Goal: Task Accomplishment & Management: Manage account settings

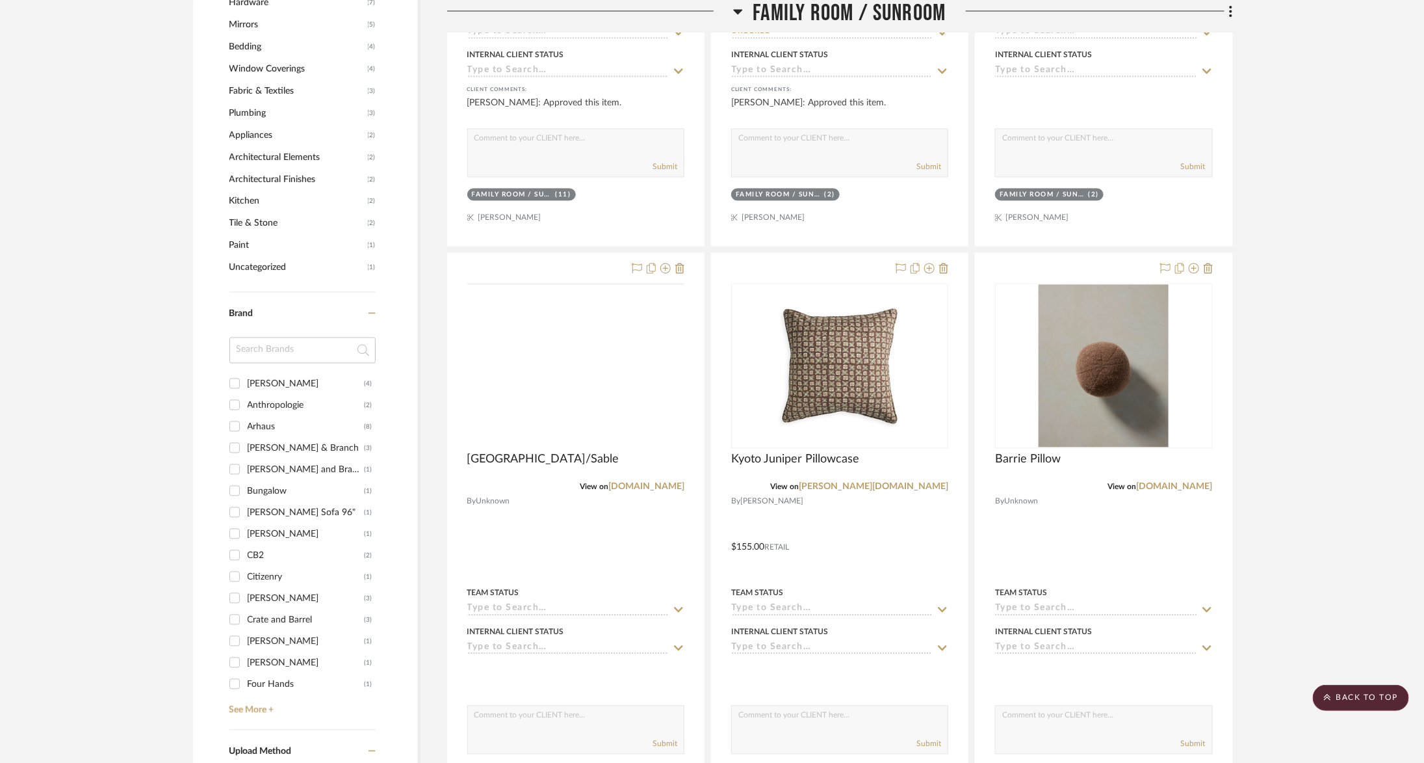
scroll to position [1413, 0]
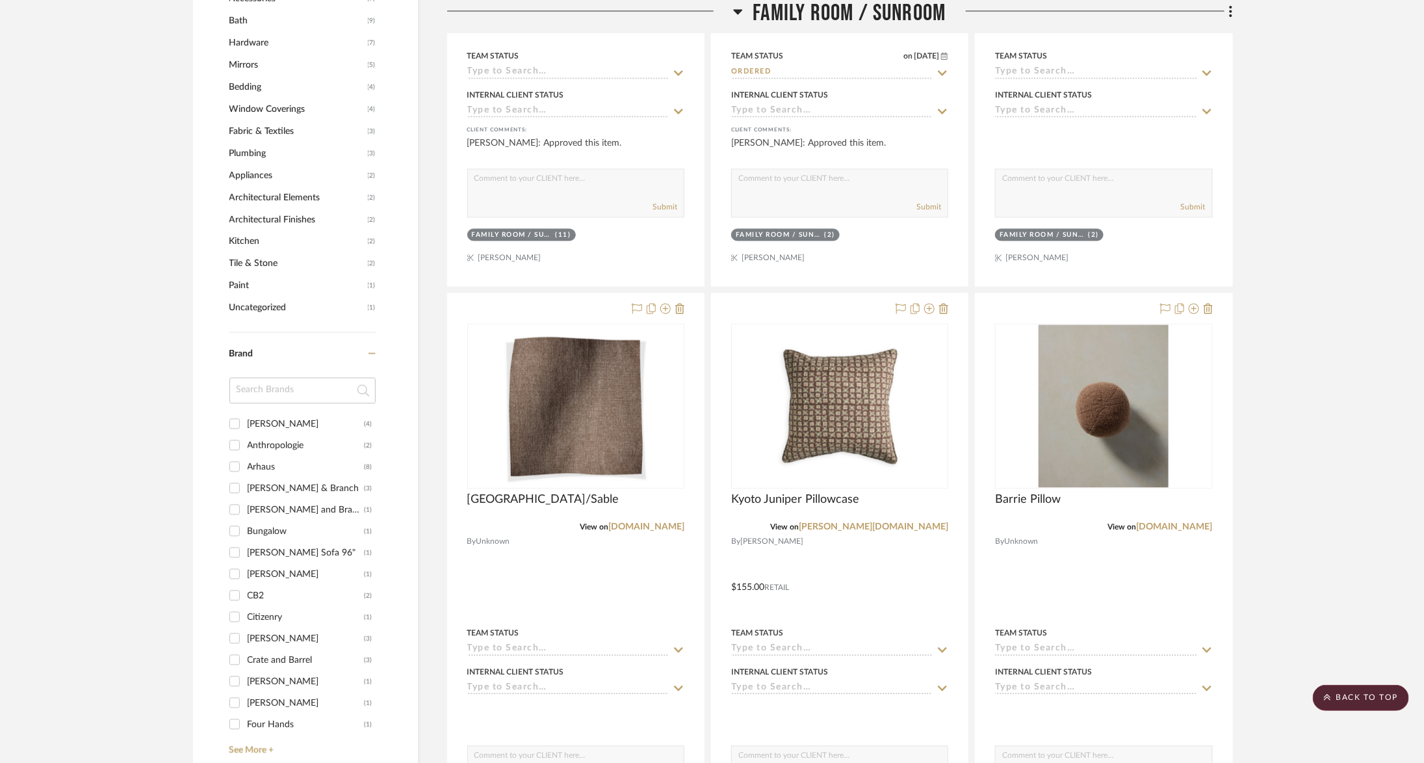
click at [800, 9] on span "Family Room / Sunroom" at bounding box center [849, 14] width 193 height 28
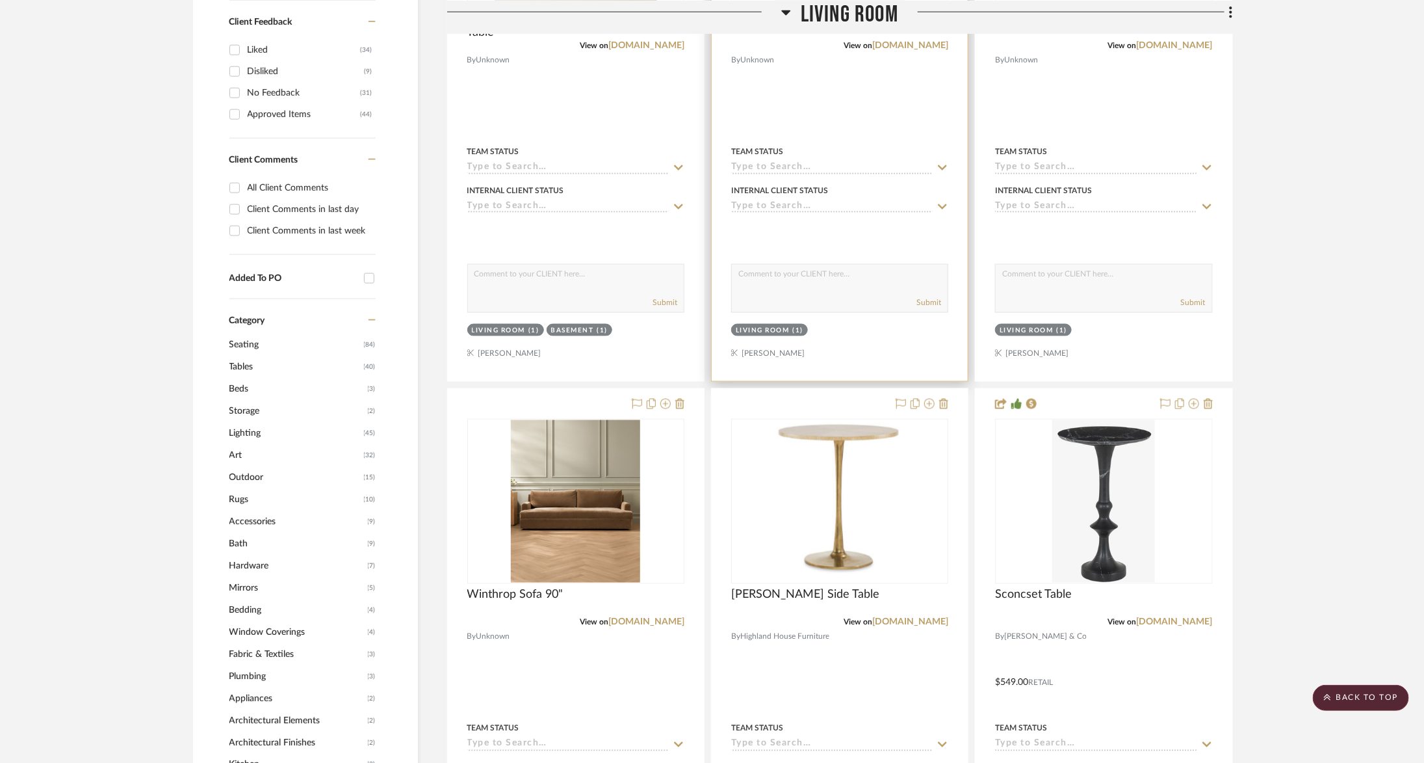
scroll to position [809, 0]
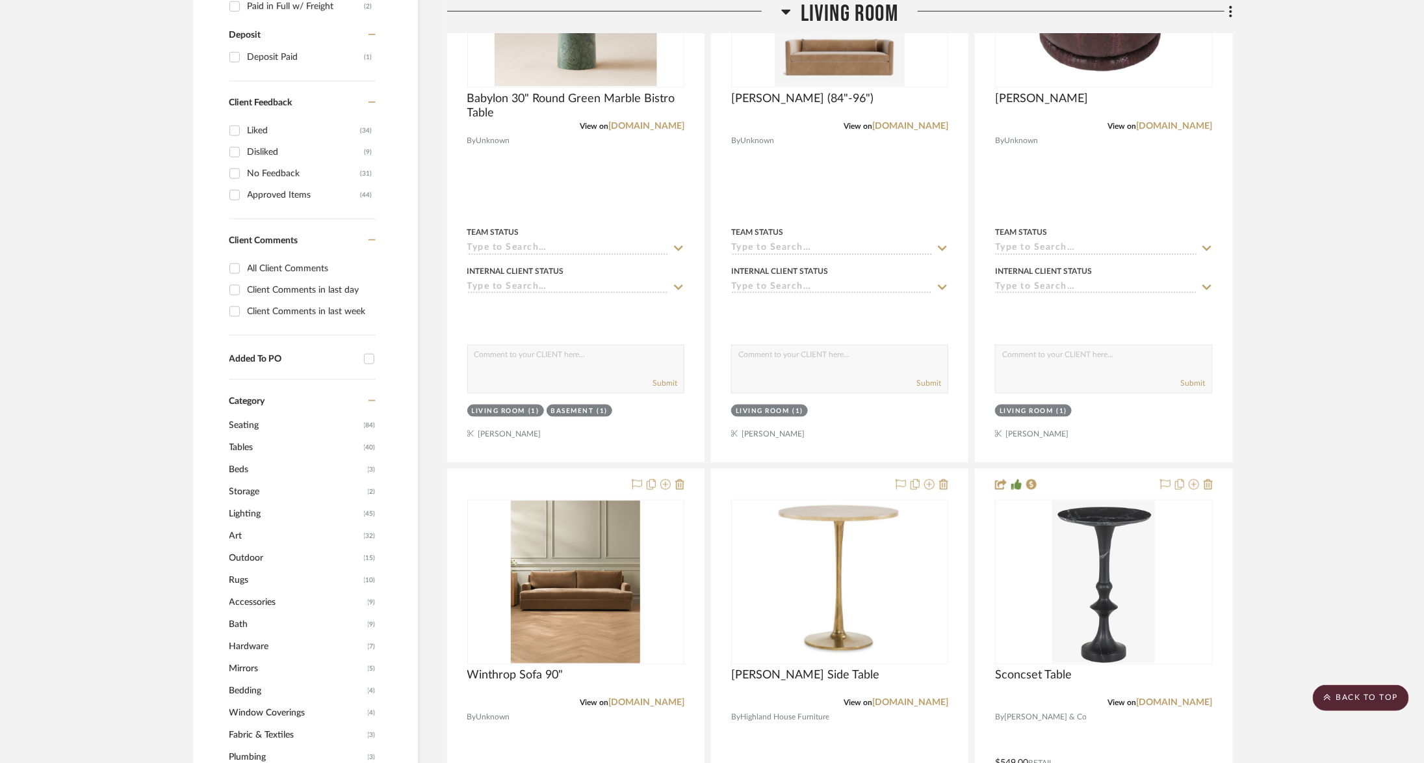
click at [815, 15] on span "Living Room" at bounding box center [850, 14] width 98 height 28
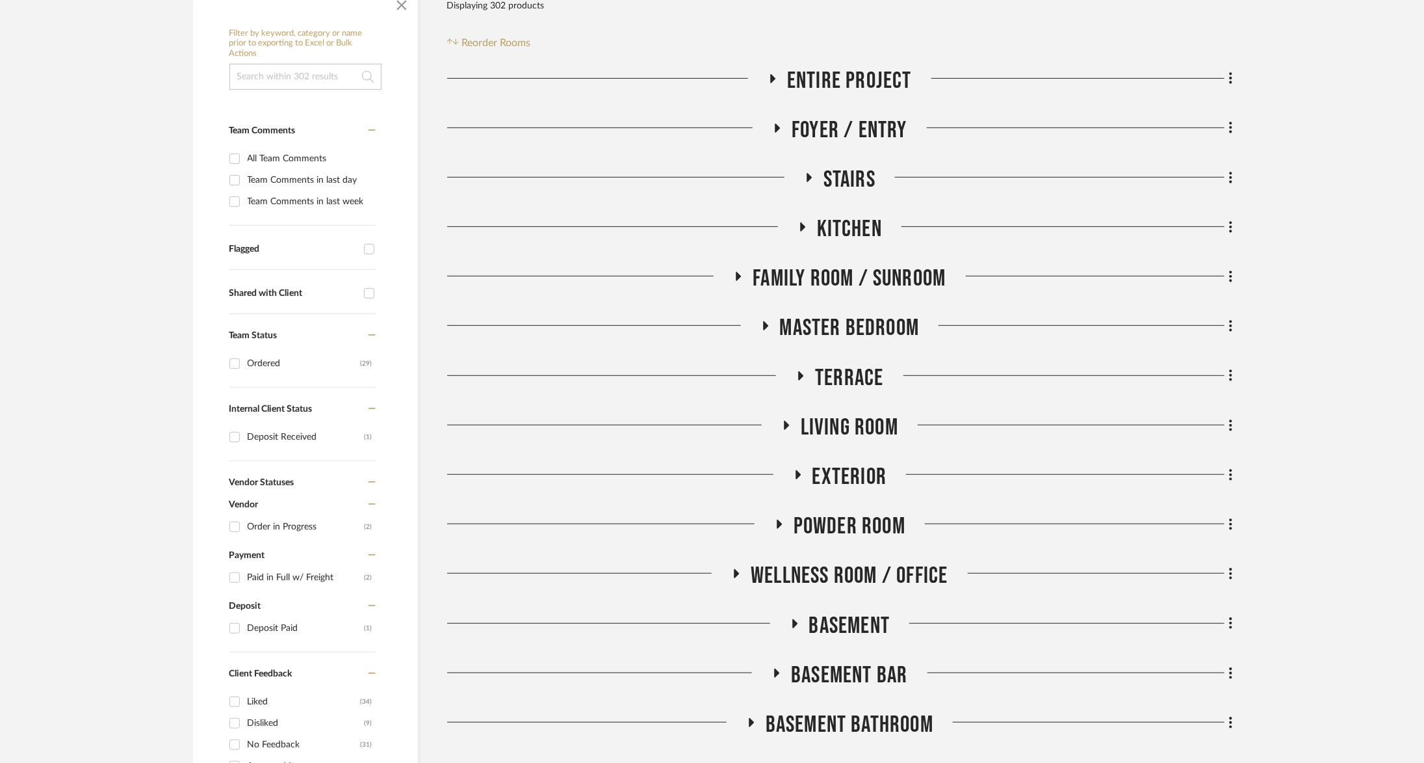
scroll to position [242, 0]
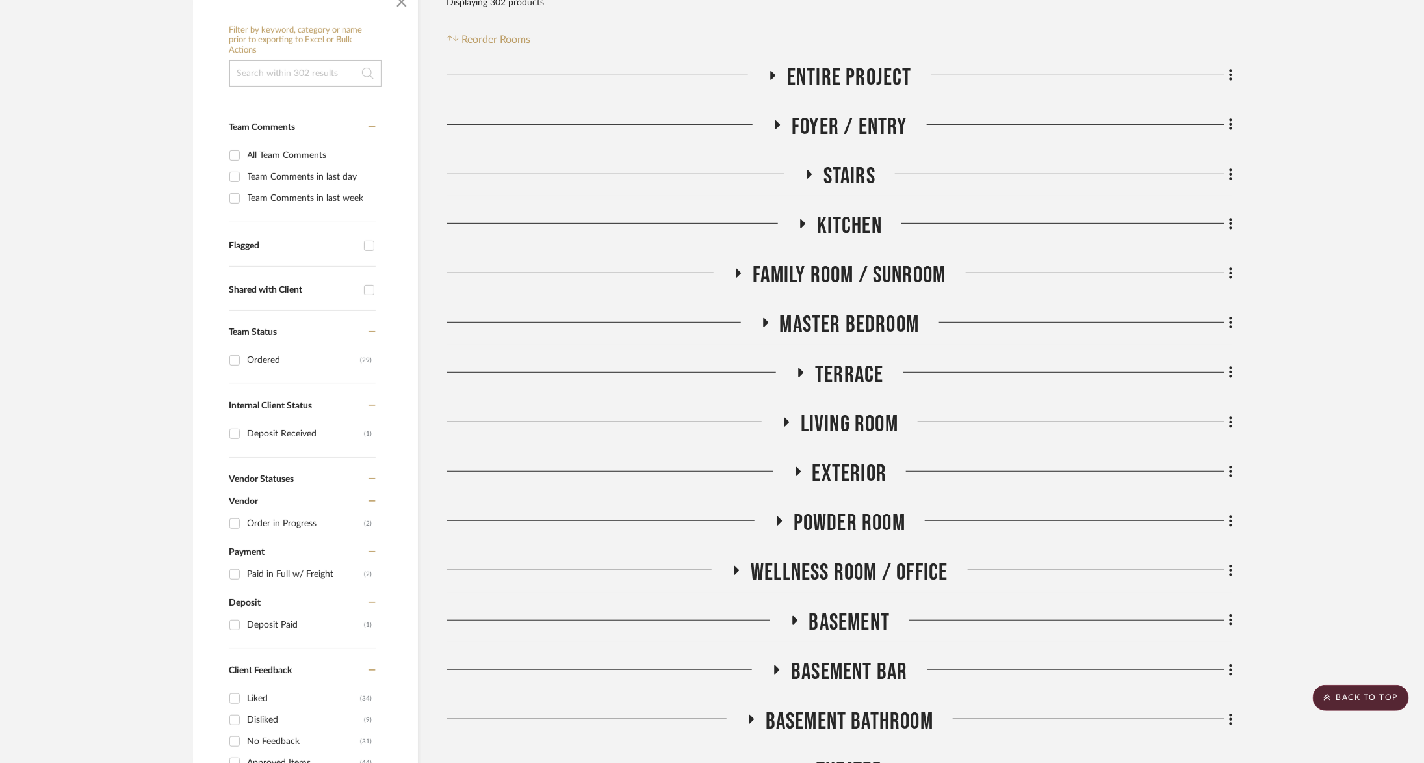
click at [832, 566] on span "Wellness Room / Office" at bounding box center [849, 572] width 197 height 28
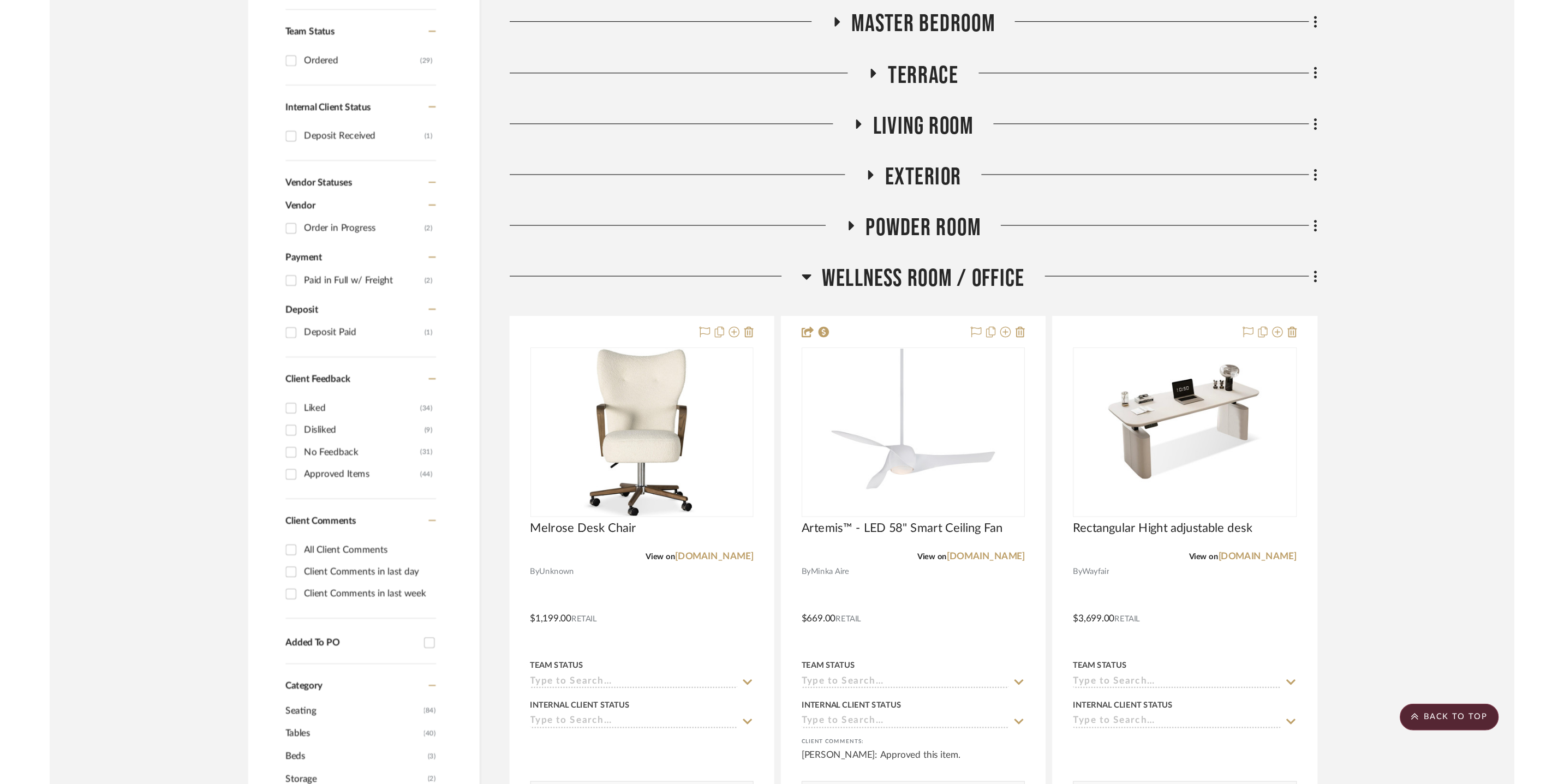
scroll to position [478, 0]
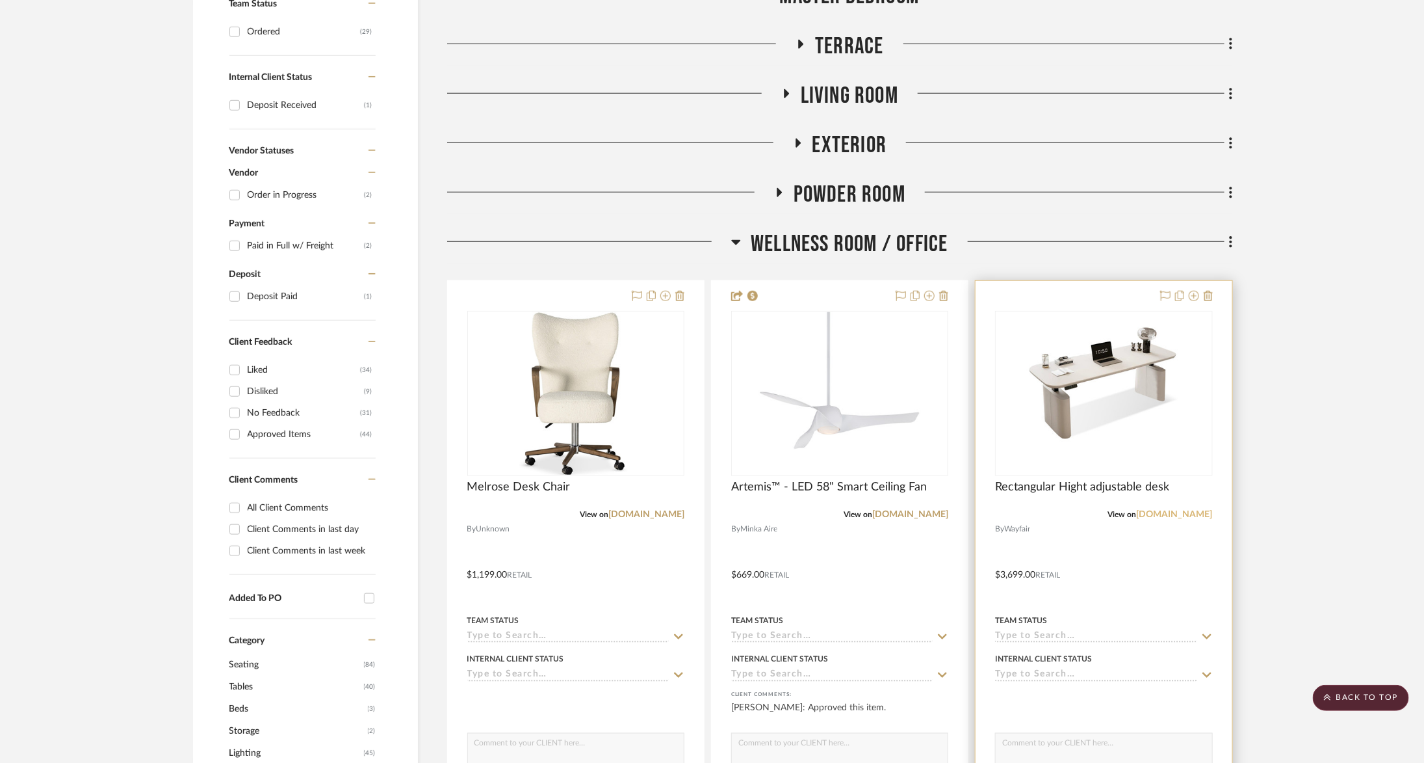
click at [1192, 510] on link "wayfair.com" at bounding box center [1175, 514] width 76 height 9
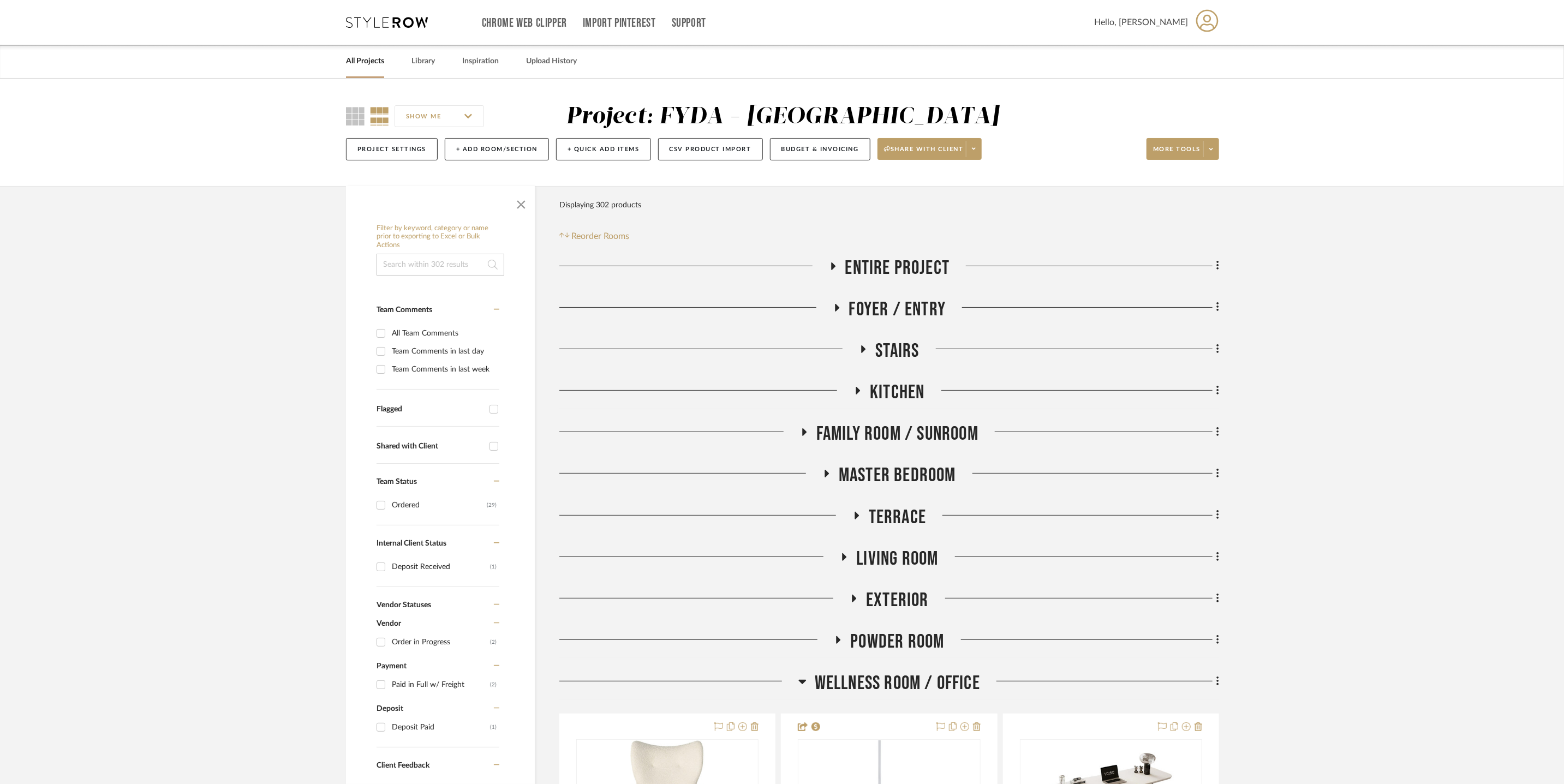
scroll to position [3, 0]
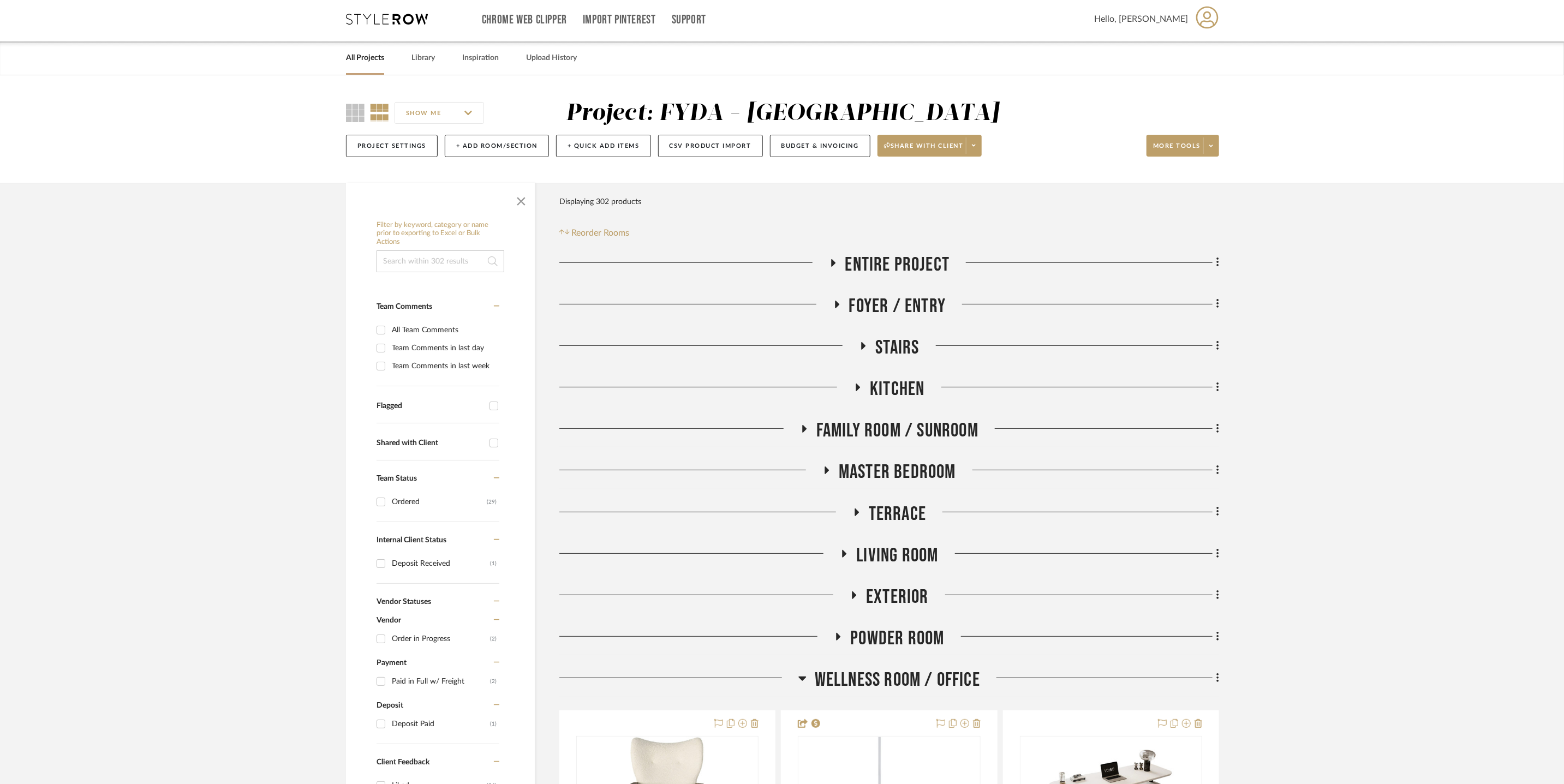
click at [944, 421] on span "Family Room / Sunroom" at bounding box center [897, 431] width 162 height 24
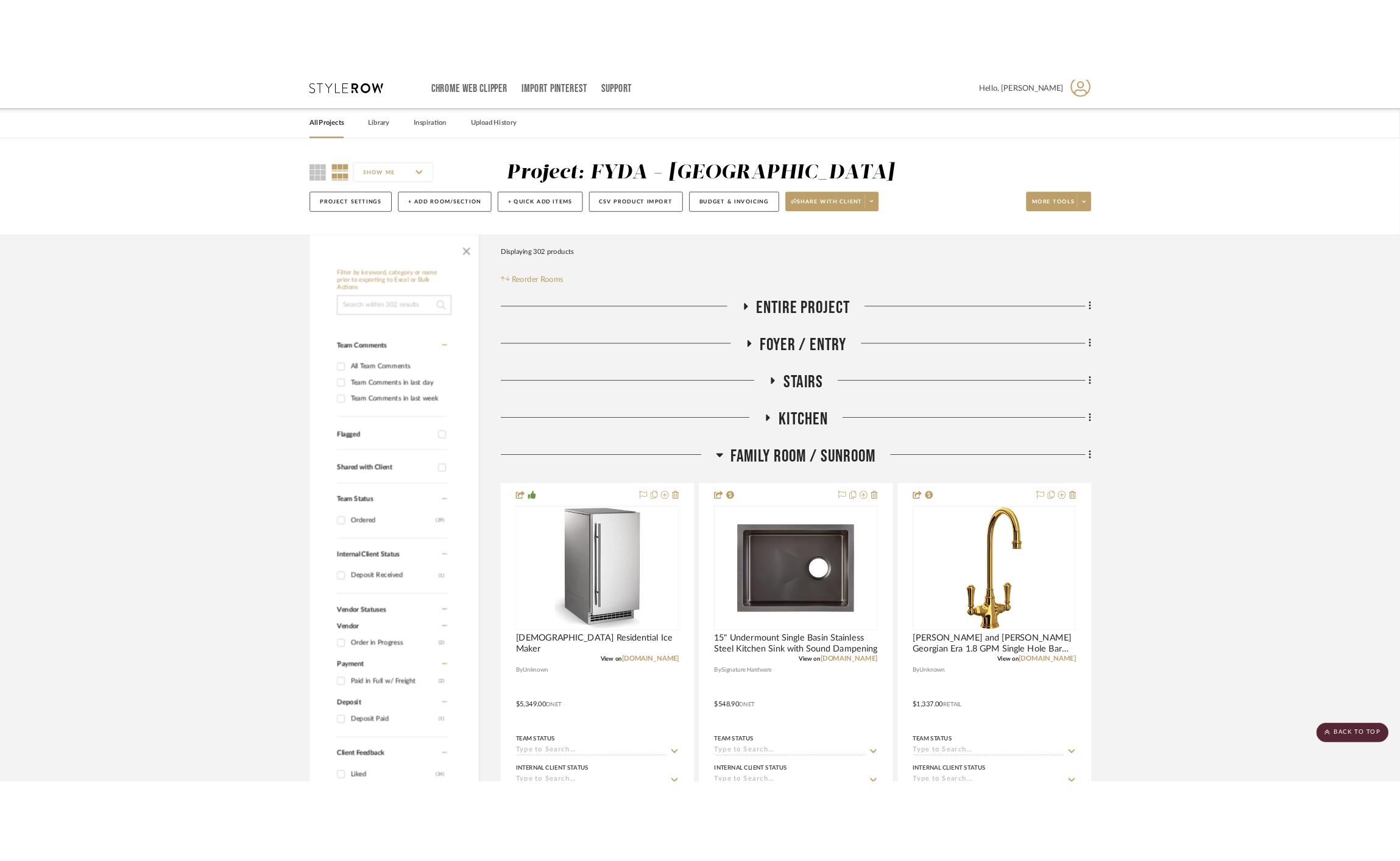
scroll to position [0, 0]
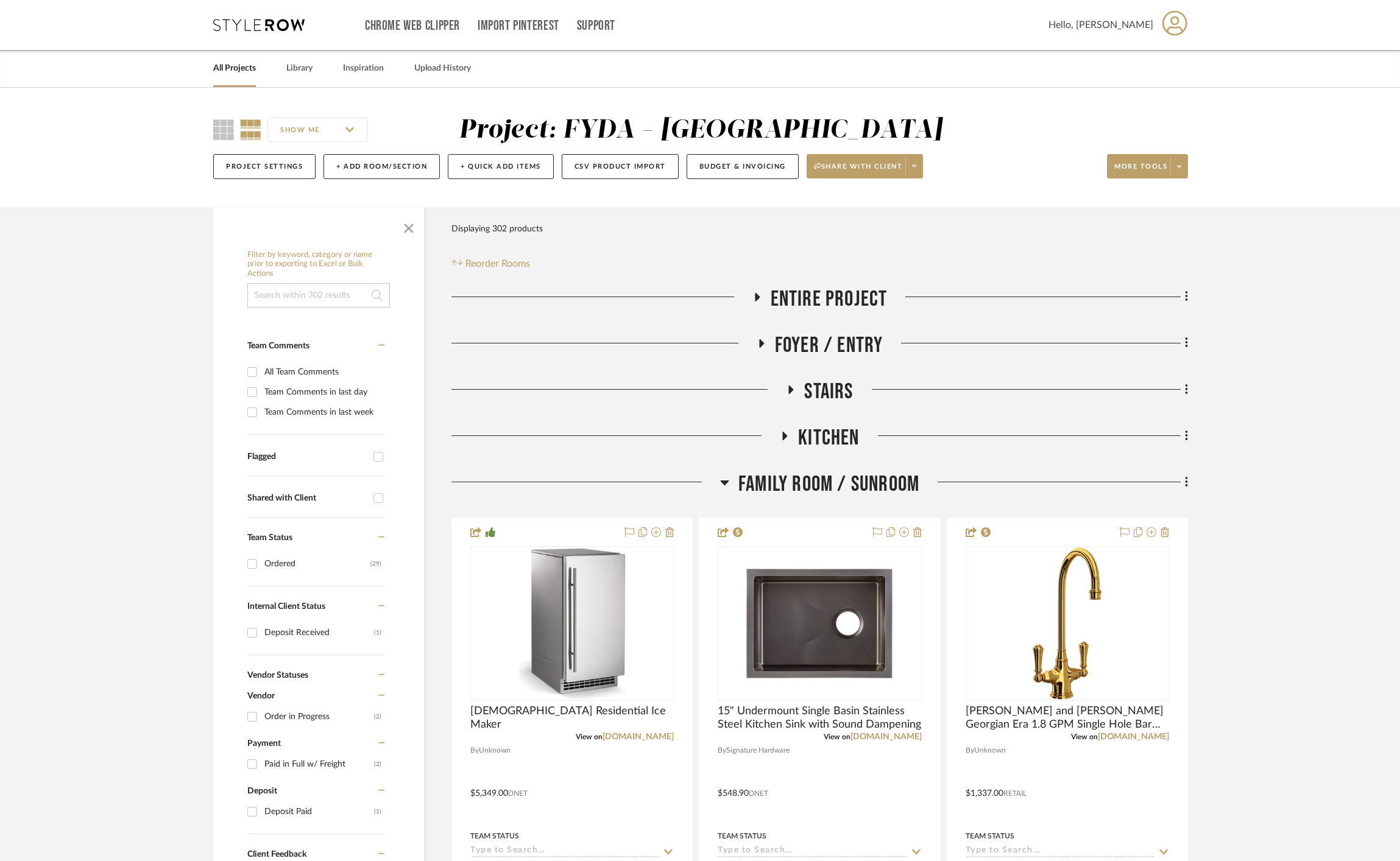
click at [846, 481] on span "Family Room / Sunroom" at bounding box center [828, 484] width 181 height 26
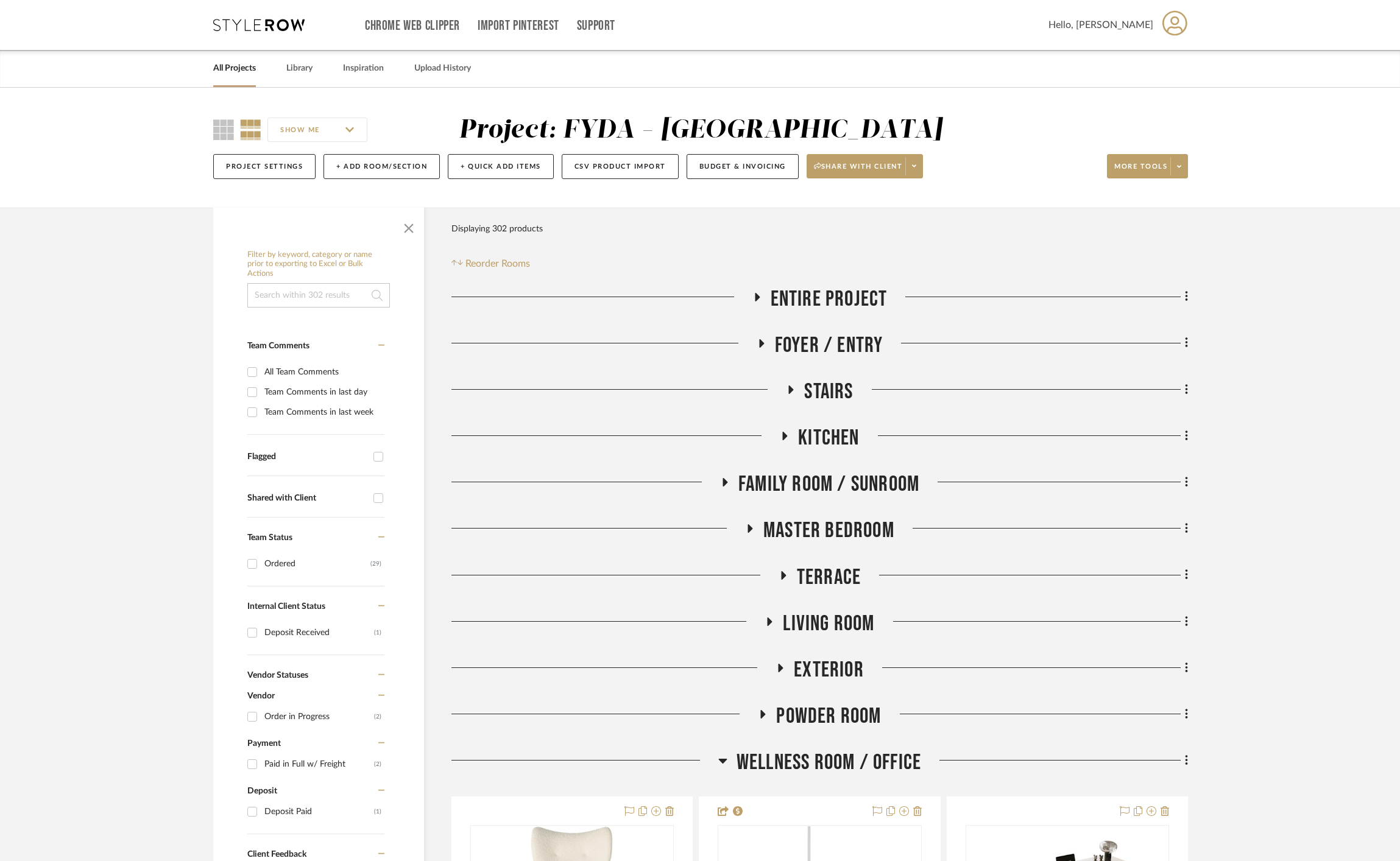
click at [882, 714] on span "Wellness Room / Office" at bounding box center [828, 763] width 185 height 26
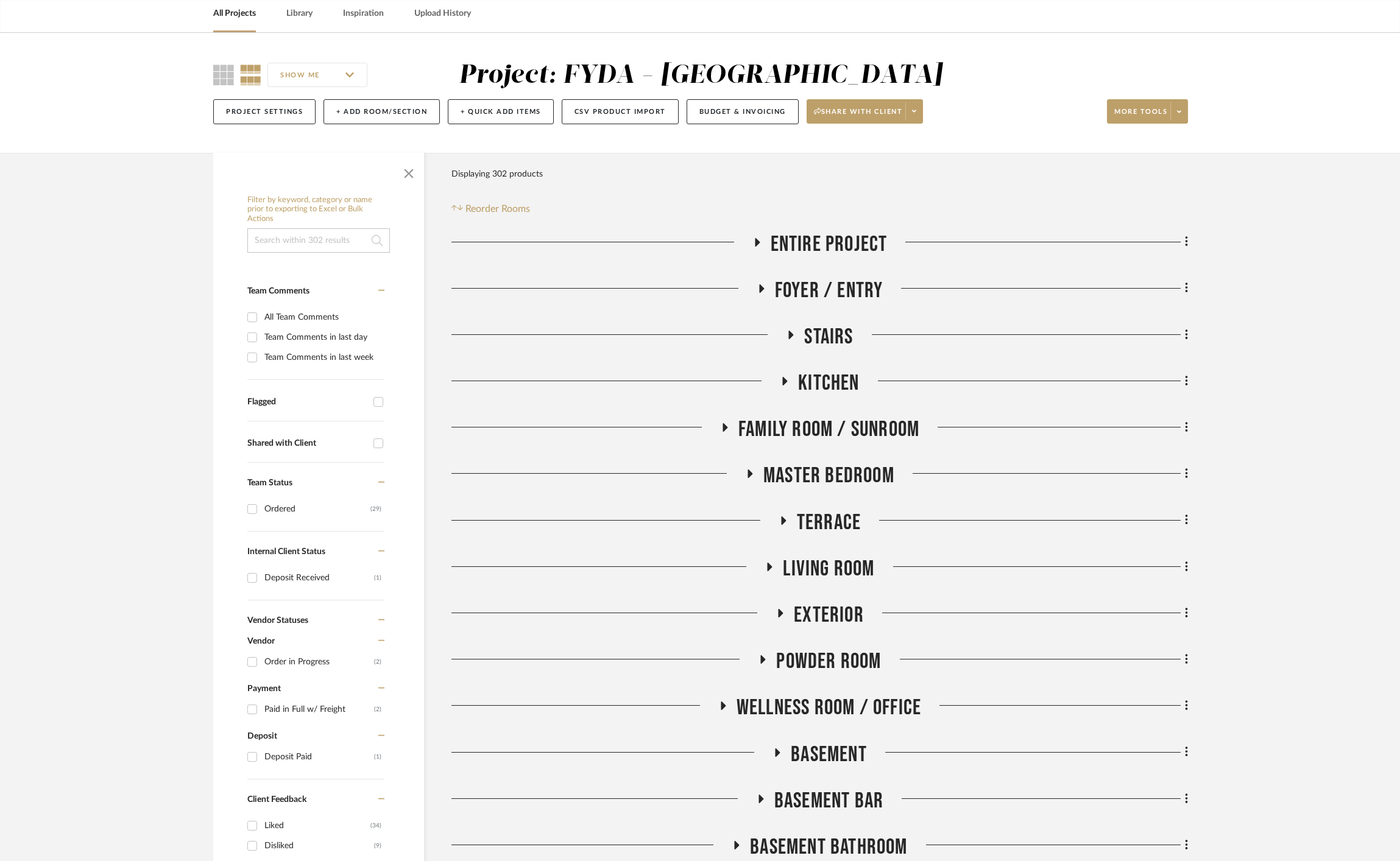
scroll to position [313, 0]
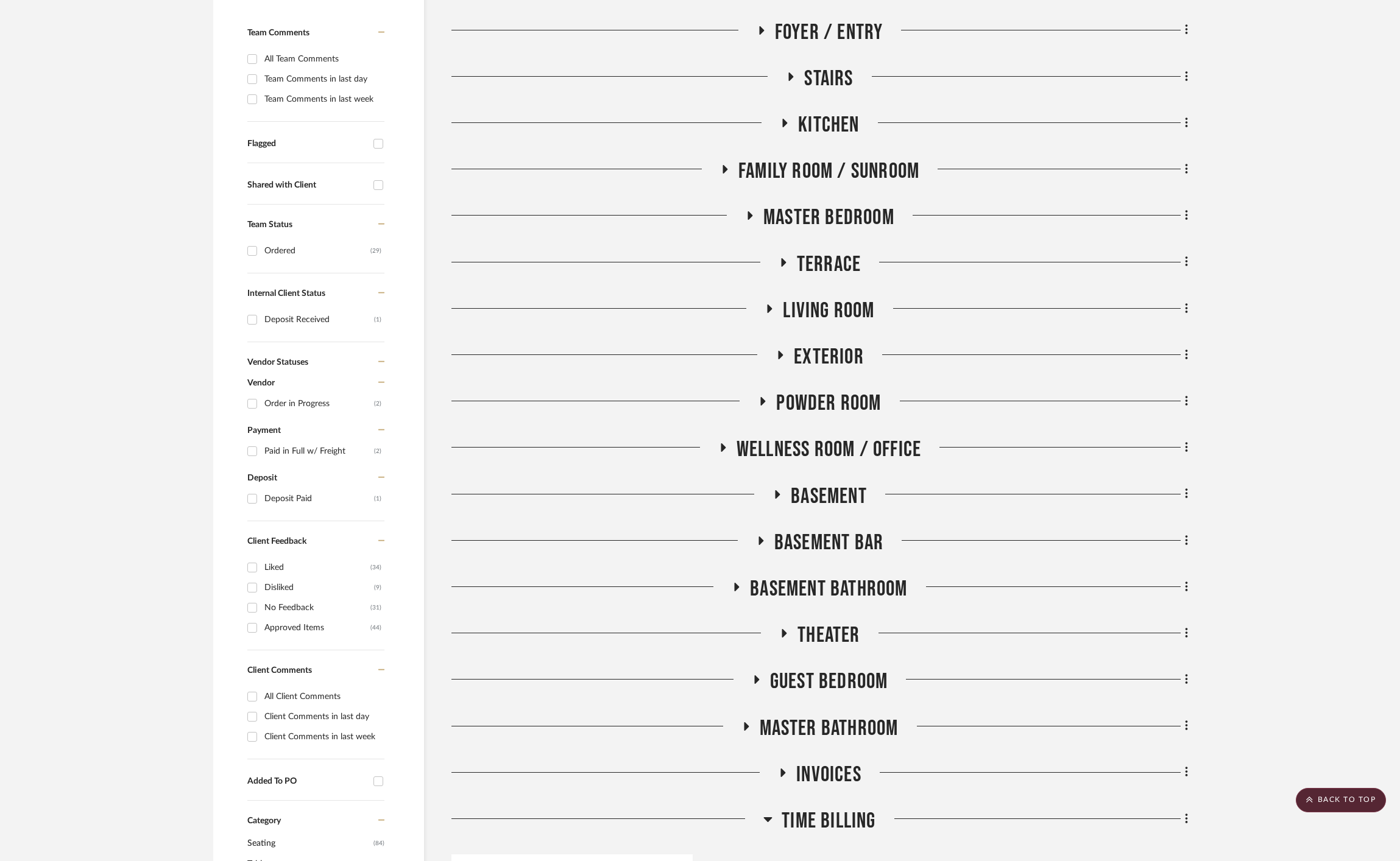
click at [882, 429] on div "Entire Project Foyer / Entry Stairs Kitchen Family Room / Sunroom Master Bedroo…" at bounding box center [820, 713] width 737 height 1480
click at [882, 438] on span "Wellness Room / Office" at bounding box center [828, 450] width 185 height 26
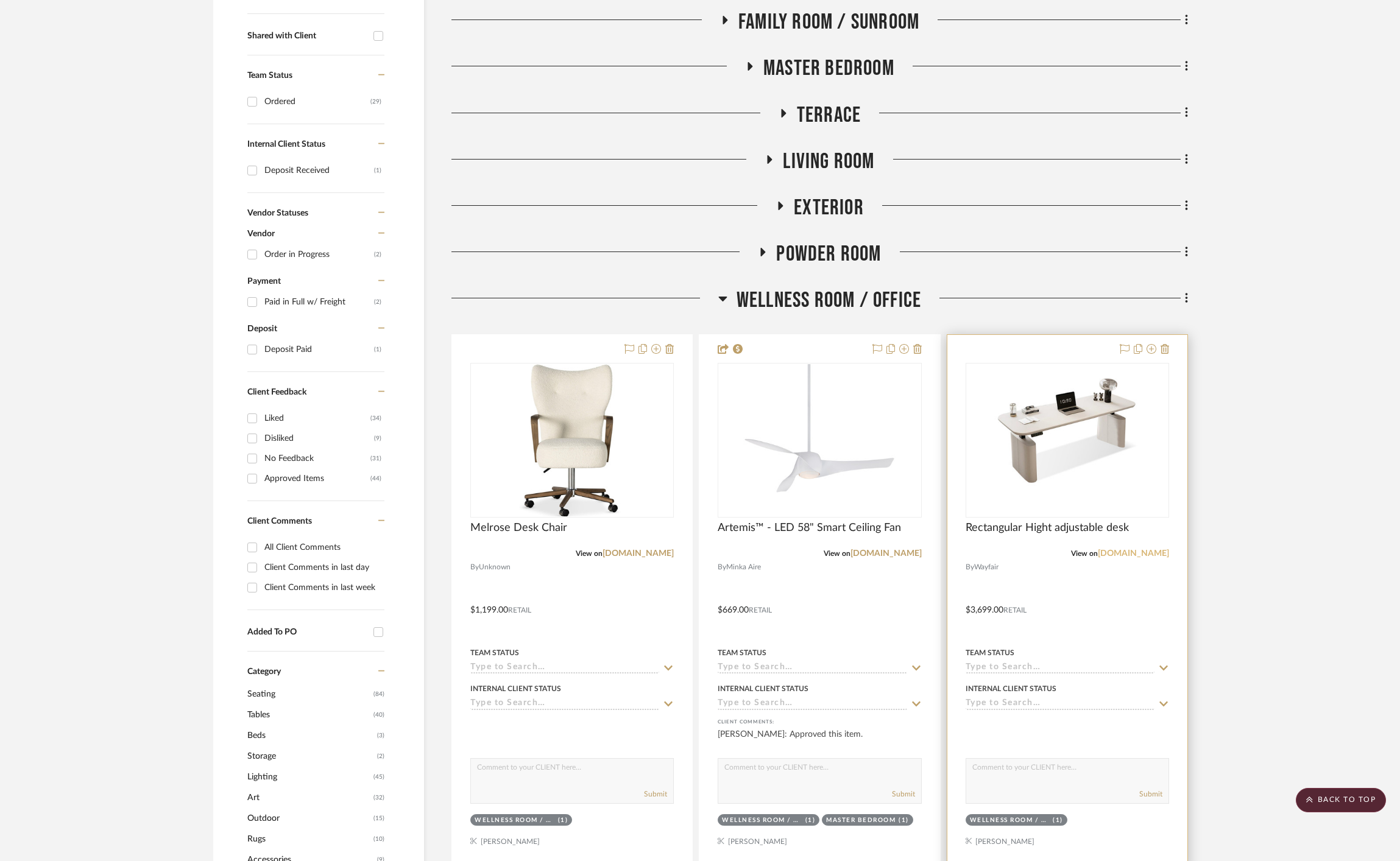
scroll to position [466, 0]
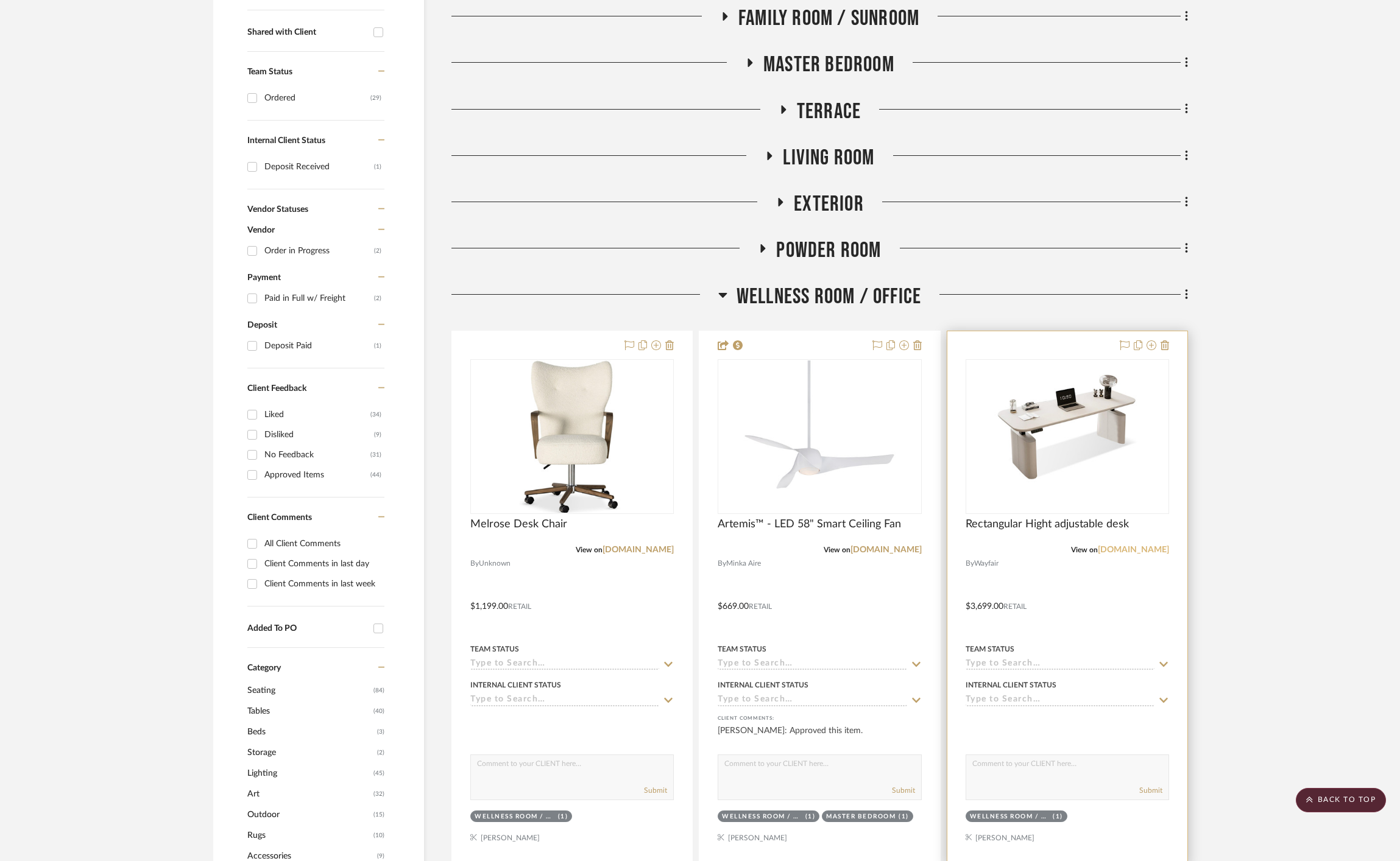
click at [1136, 547] on link "wayfair.com" at bounding box center [1134, 550] width 71 height 8
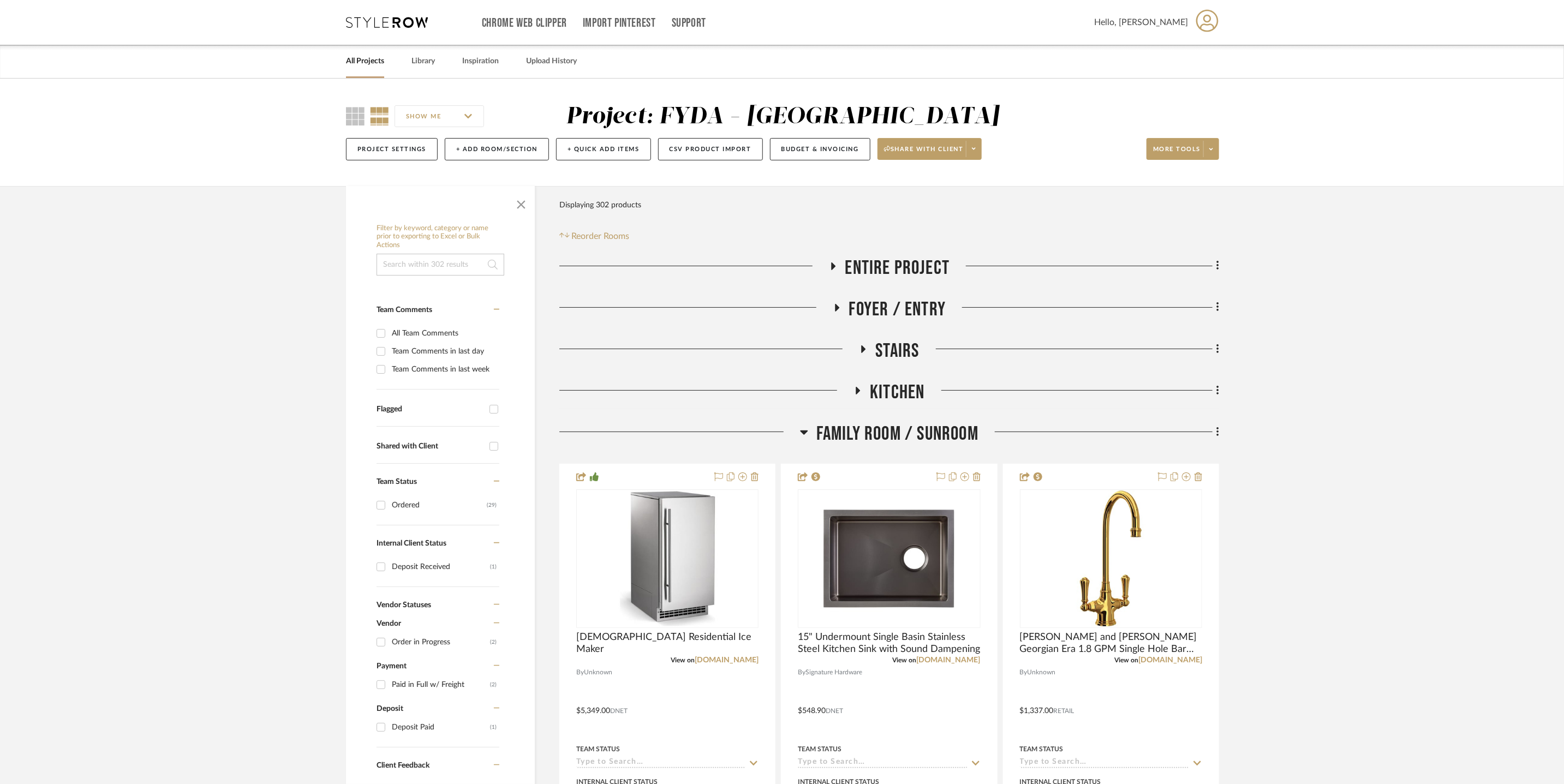
click at [403, 26] on icon at bounding box center [387, 22] width 82 height 11
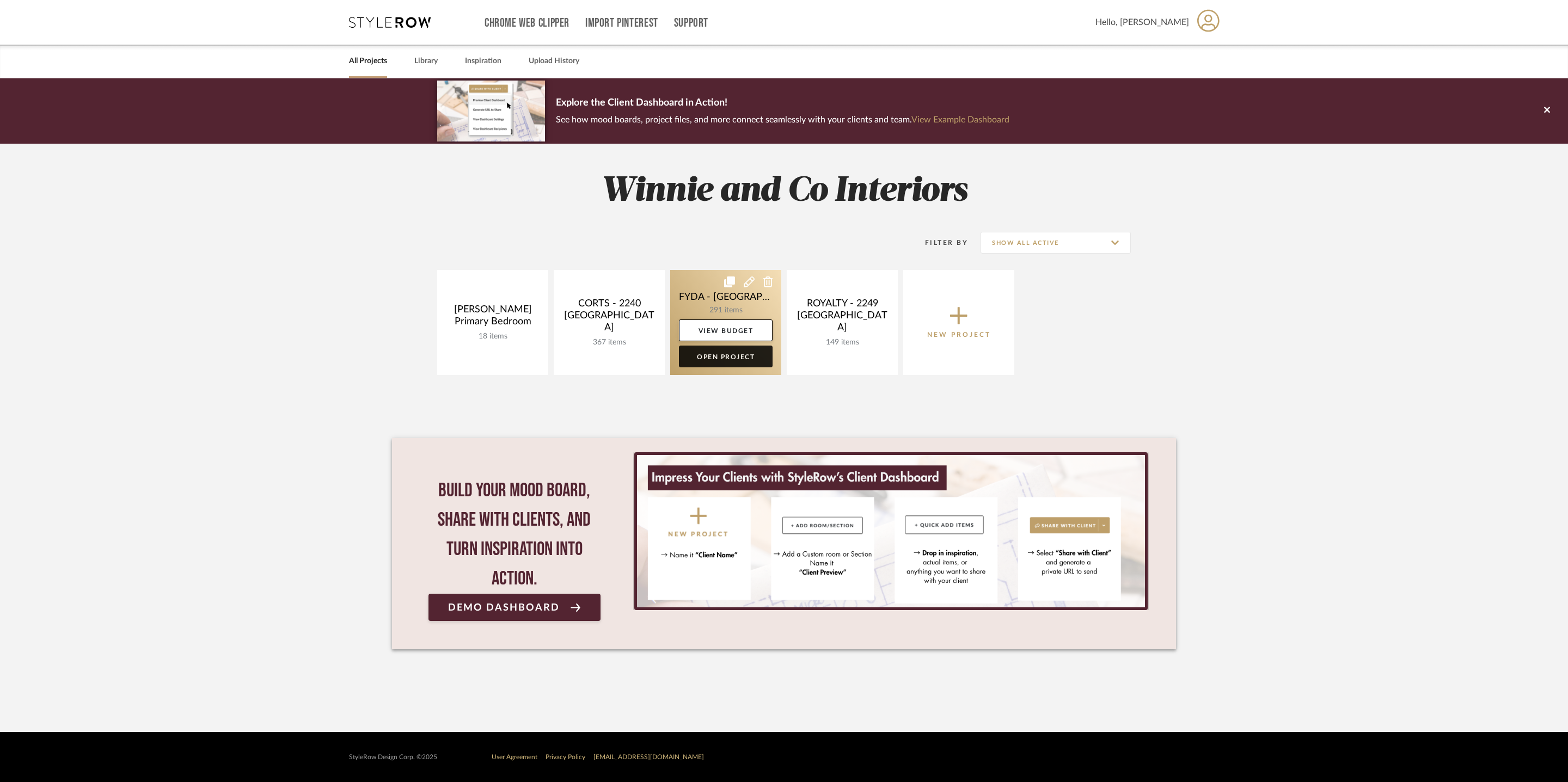
click at [706, 357] on link "Open Project" at bounding box center [726, 357] width 94 height 22
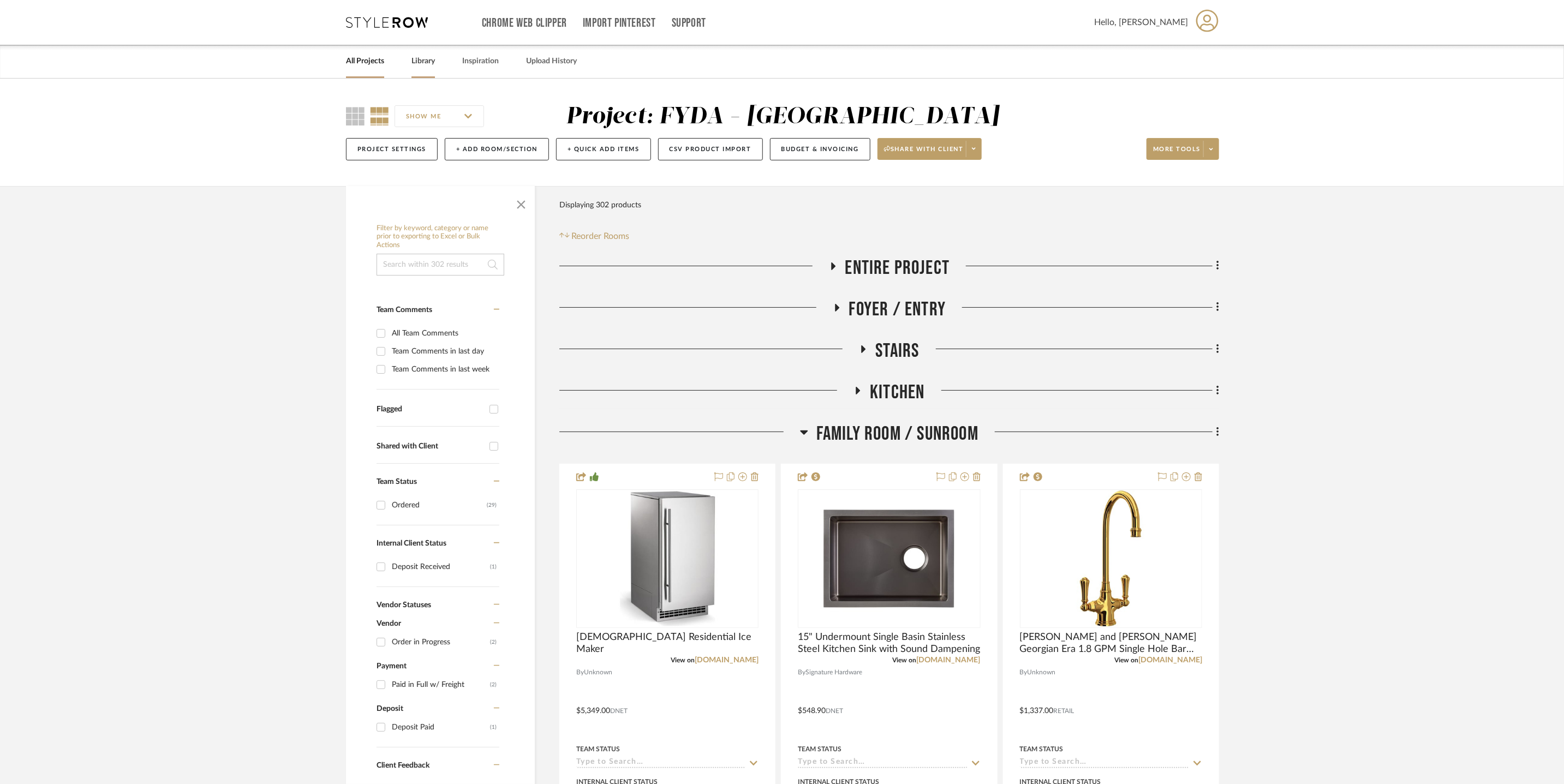
click at [421, 62] on link "Library" at bounding box center [423, 61] width 24 height 15
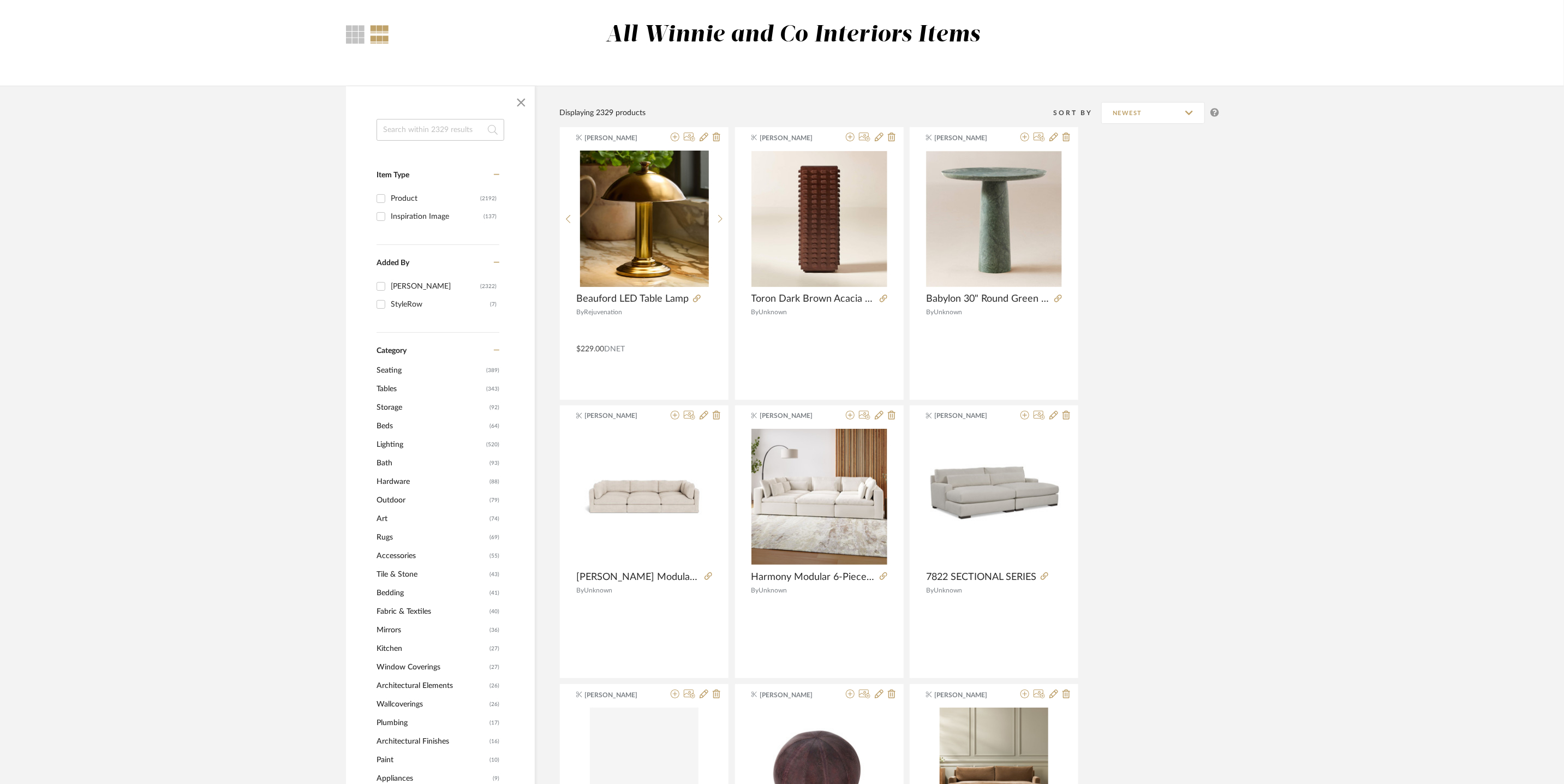
scroll to position [154, 0]
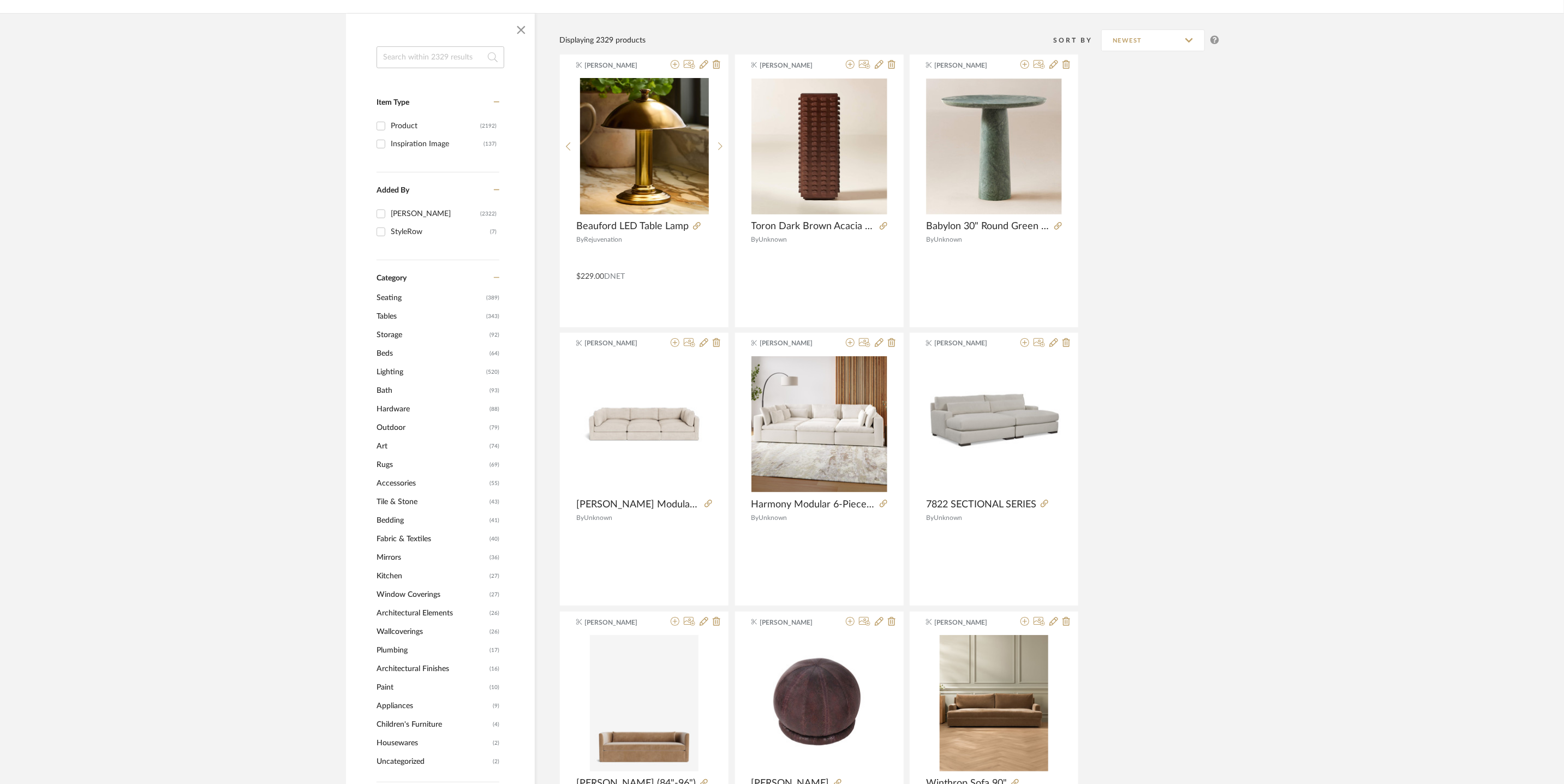
click at [384, 447] on span "Art" at bounding box center [432, 447] width 110 height 18
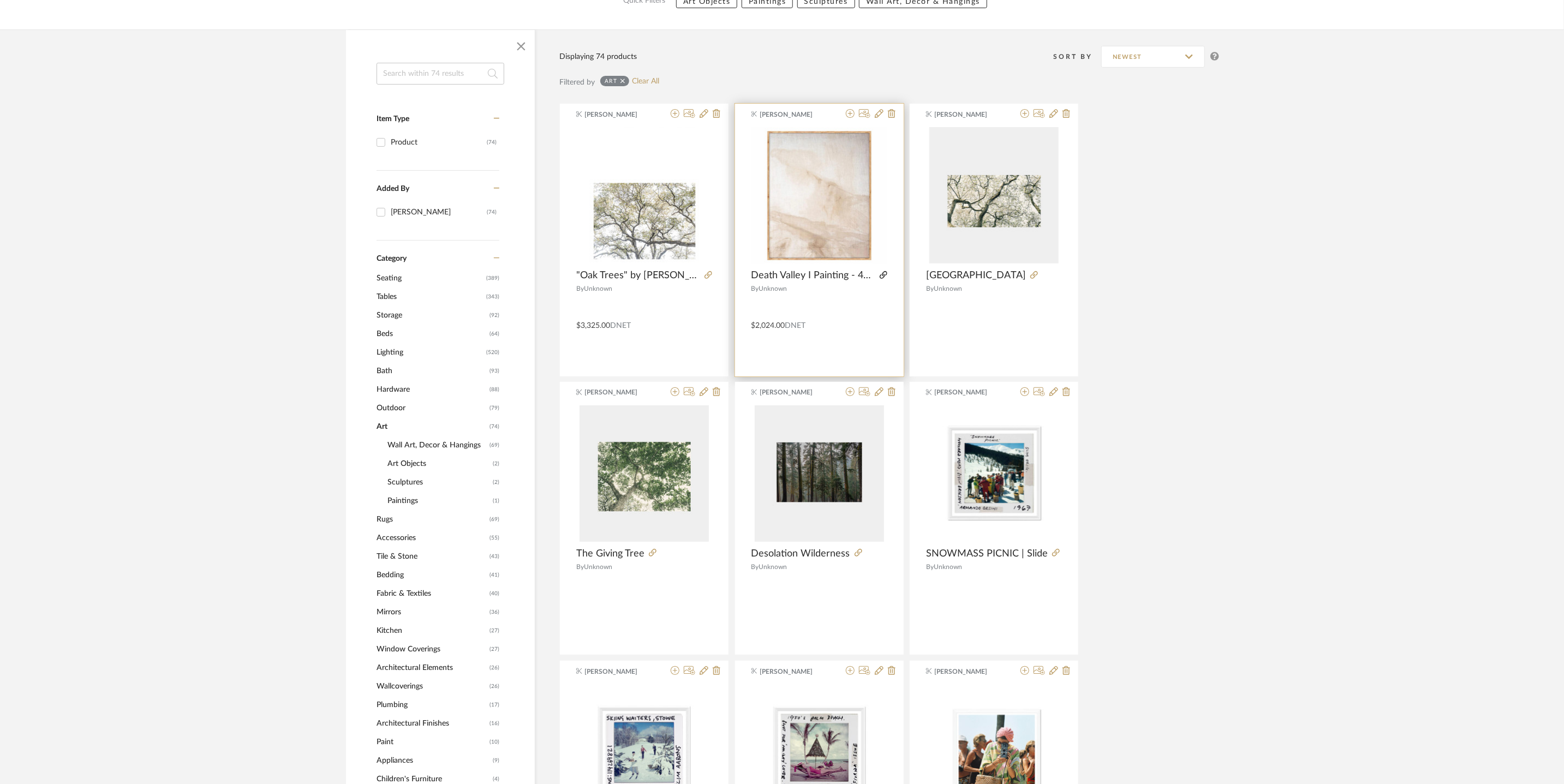
click at [882, 277] on icon at bounding box center [883, 274] width 8 height 8
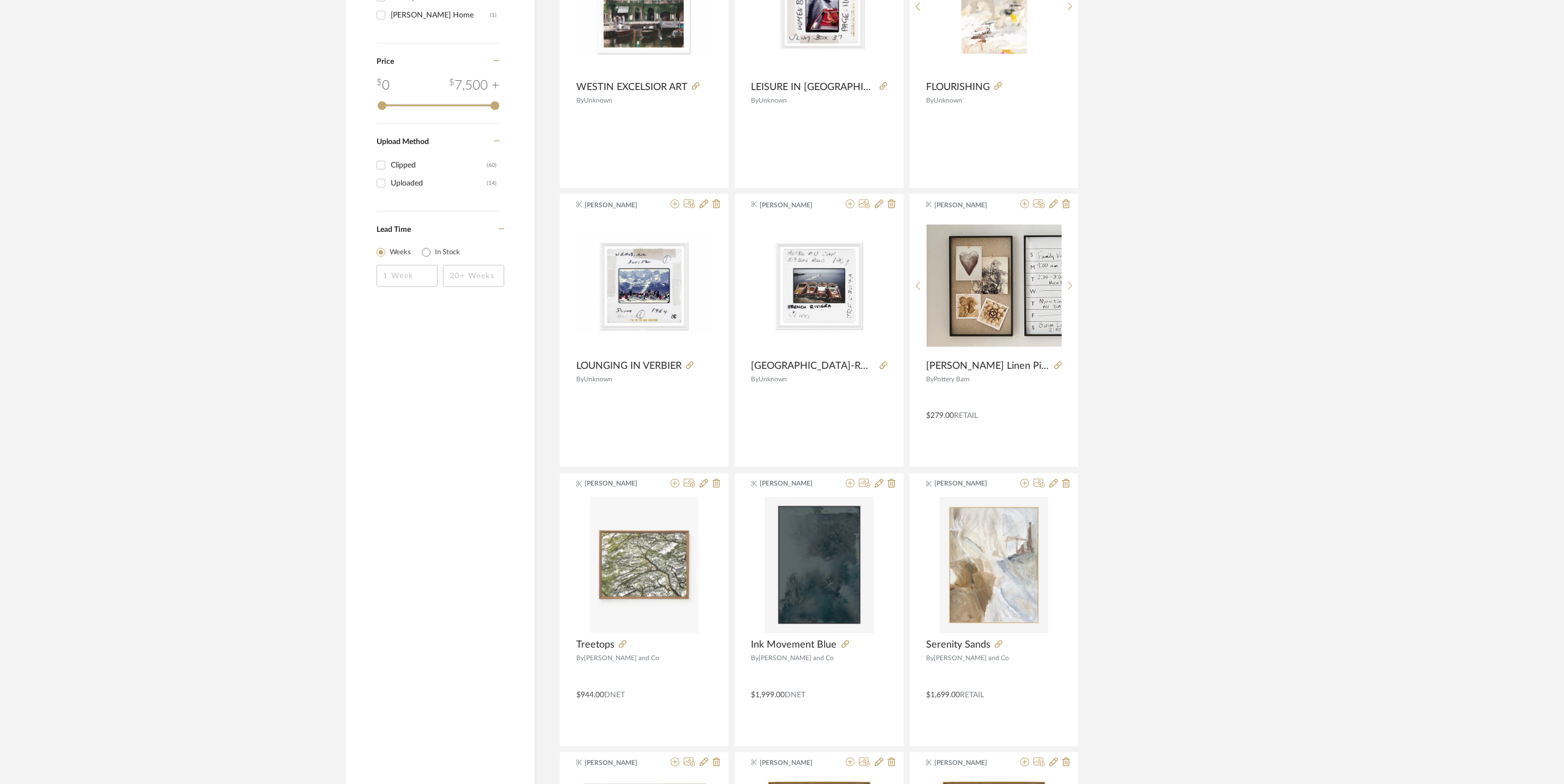
scroll to position [849, 0]
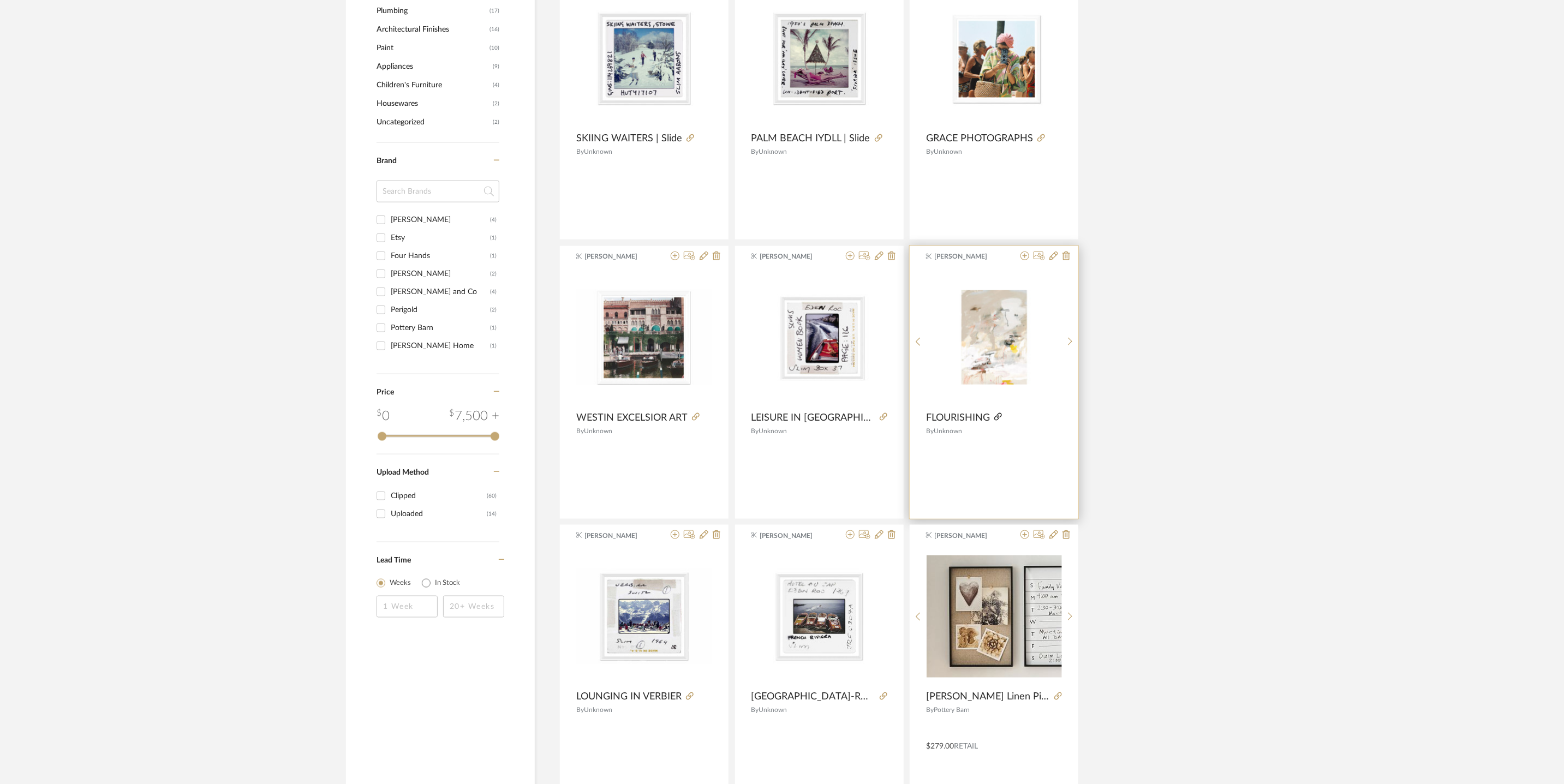
click at [999, 414] on icon at bounding box center [998, 416] width 8 height 8
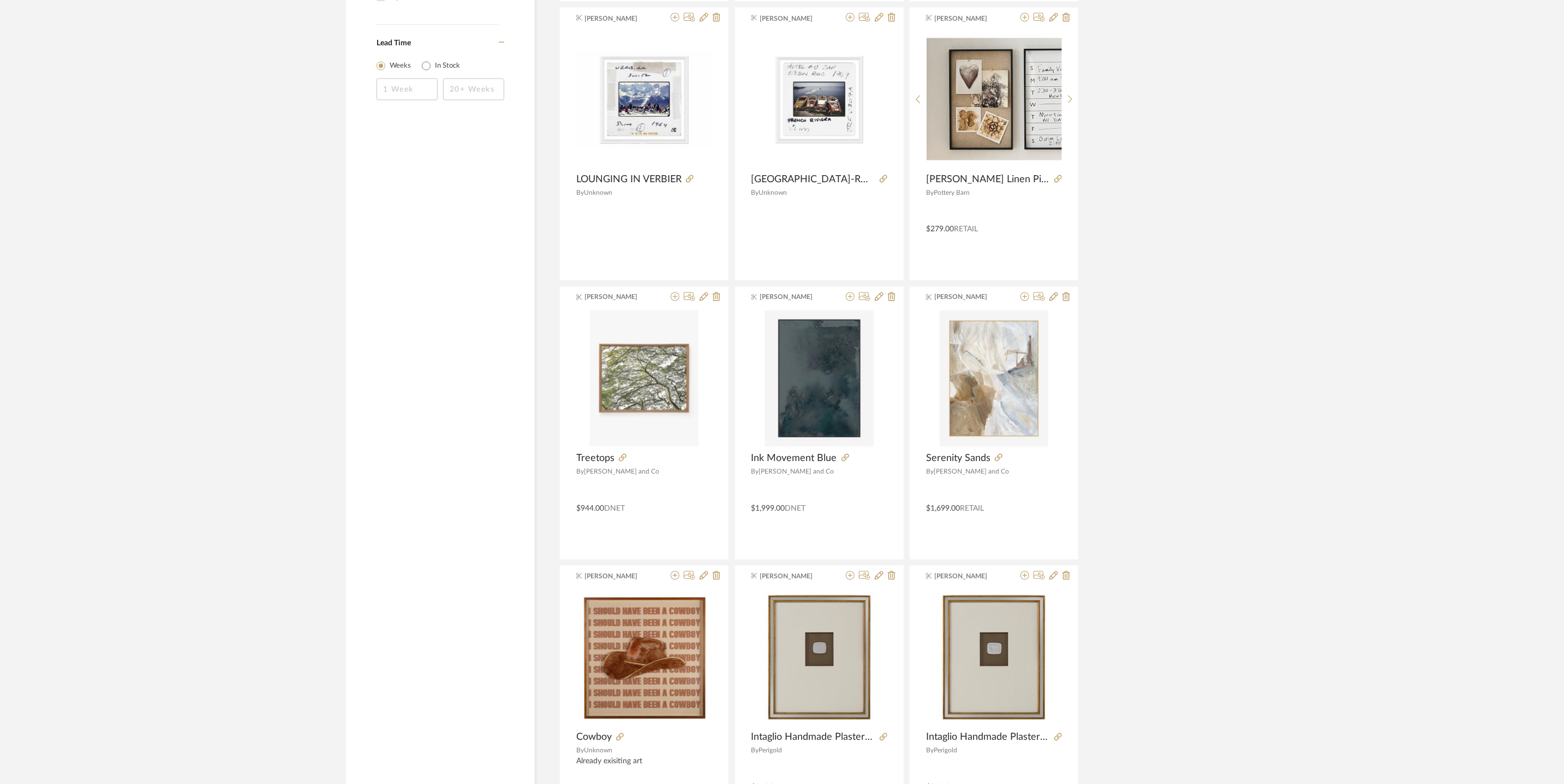
scroll to position [1376, 0]
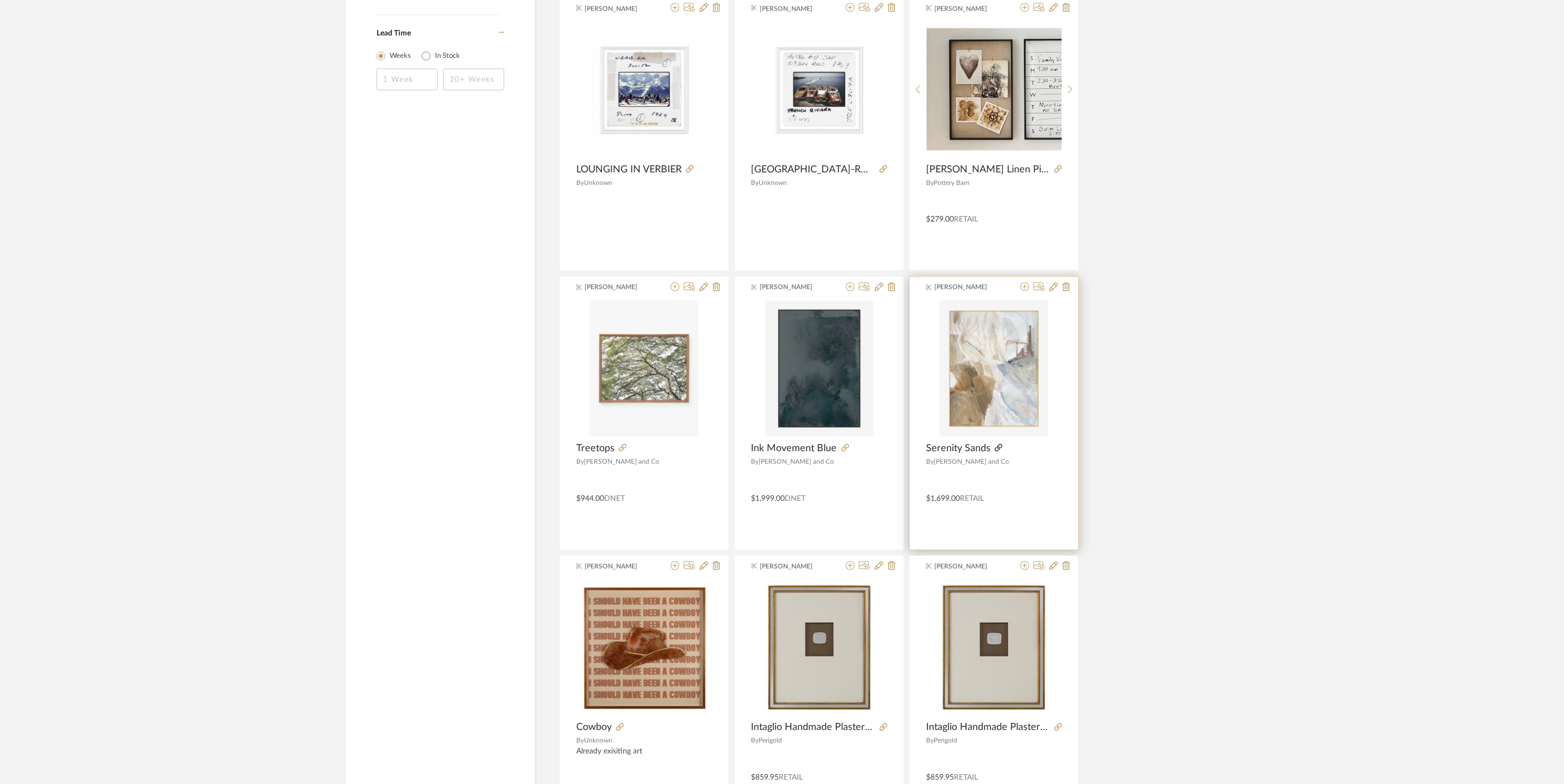
click at [997, 452] on icon at bounding box center [998, 447] width 8 height 8
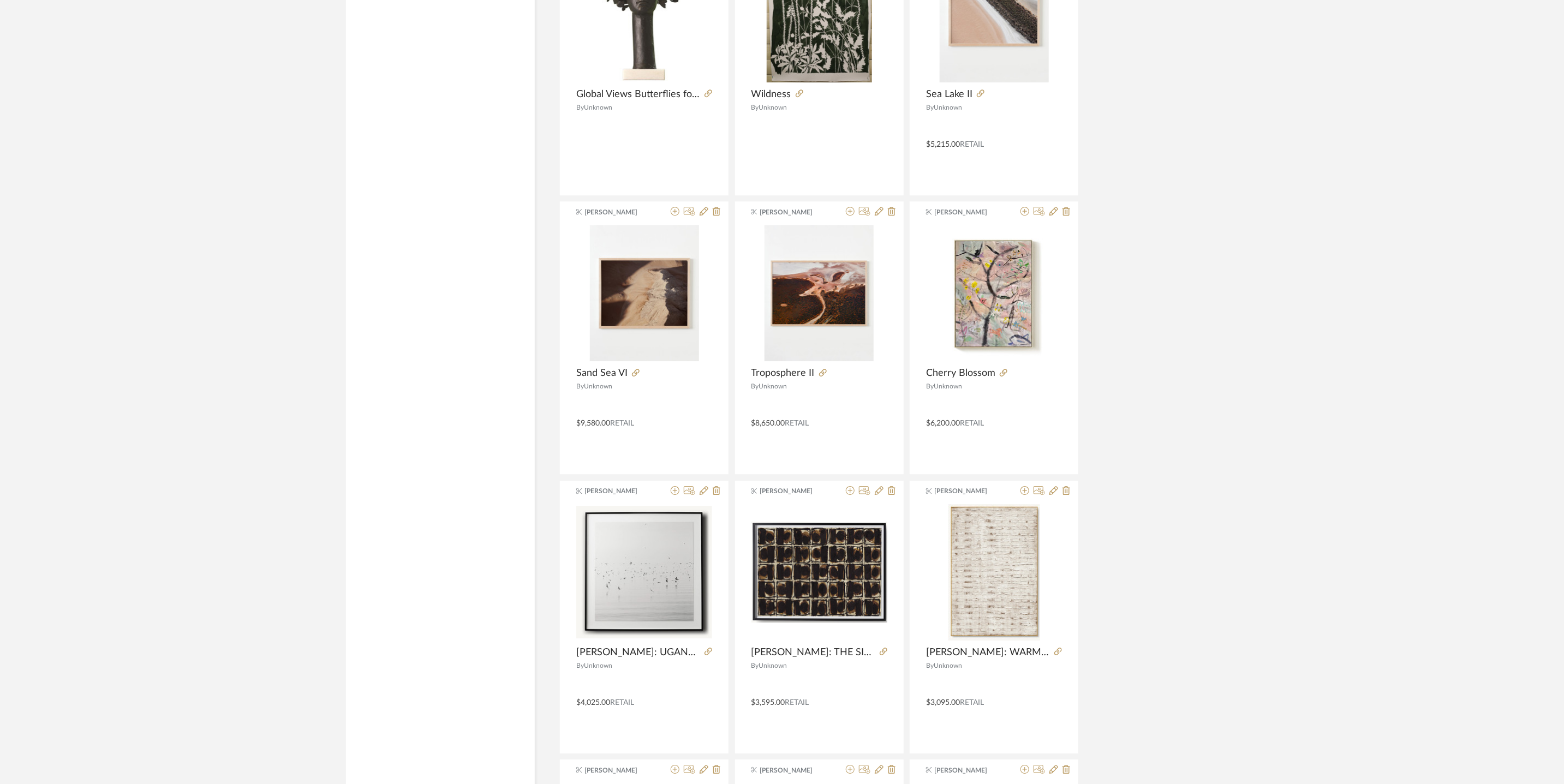
scroll to position [2356, 0]
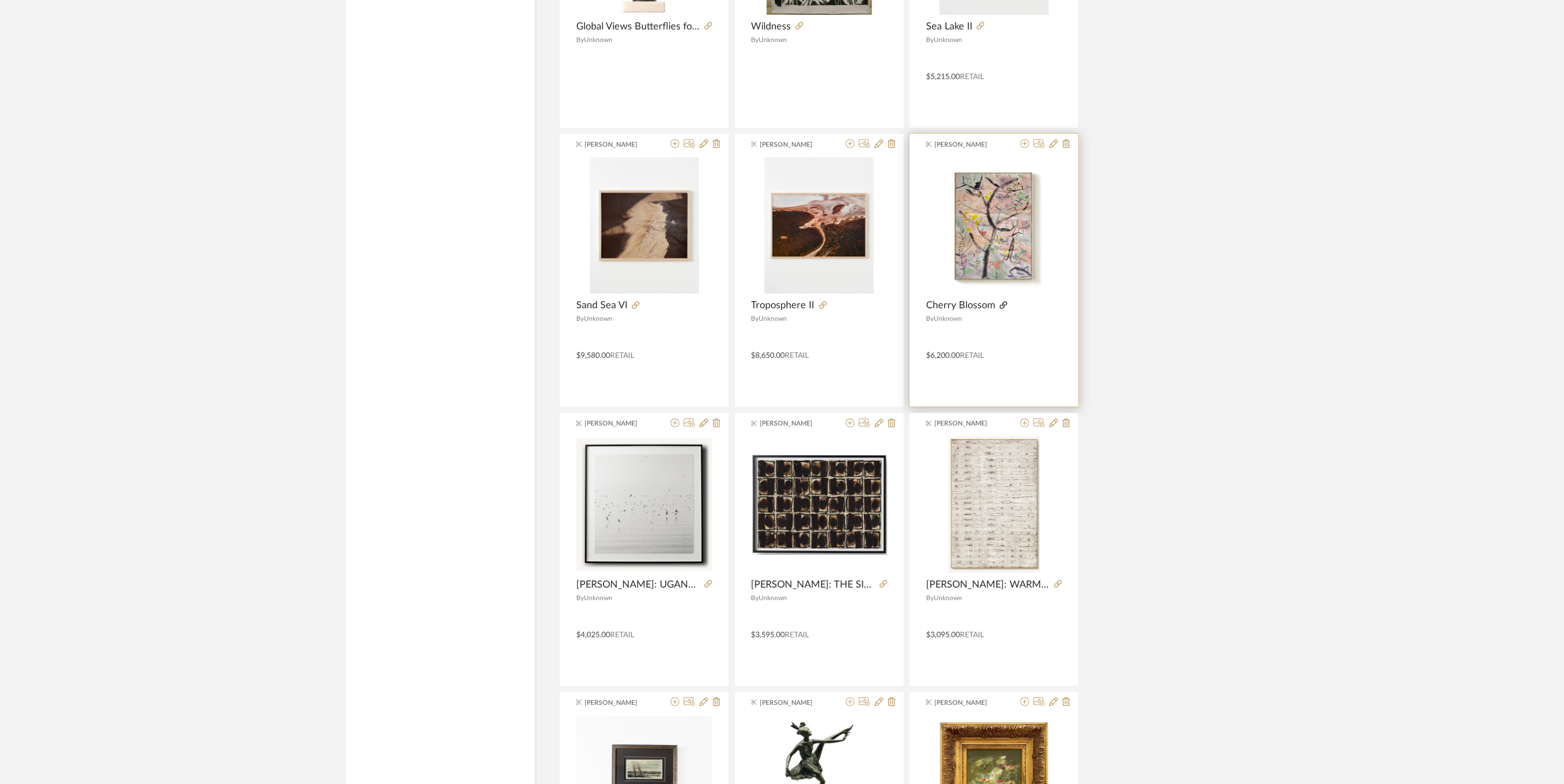
click at [1004, 309] on icon at bounding box center [1003, 305] width 8 height 8
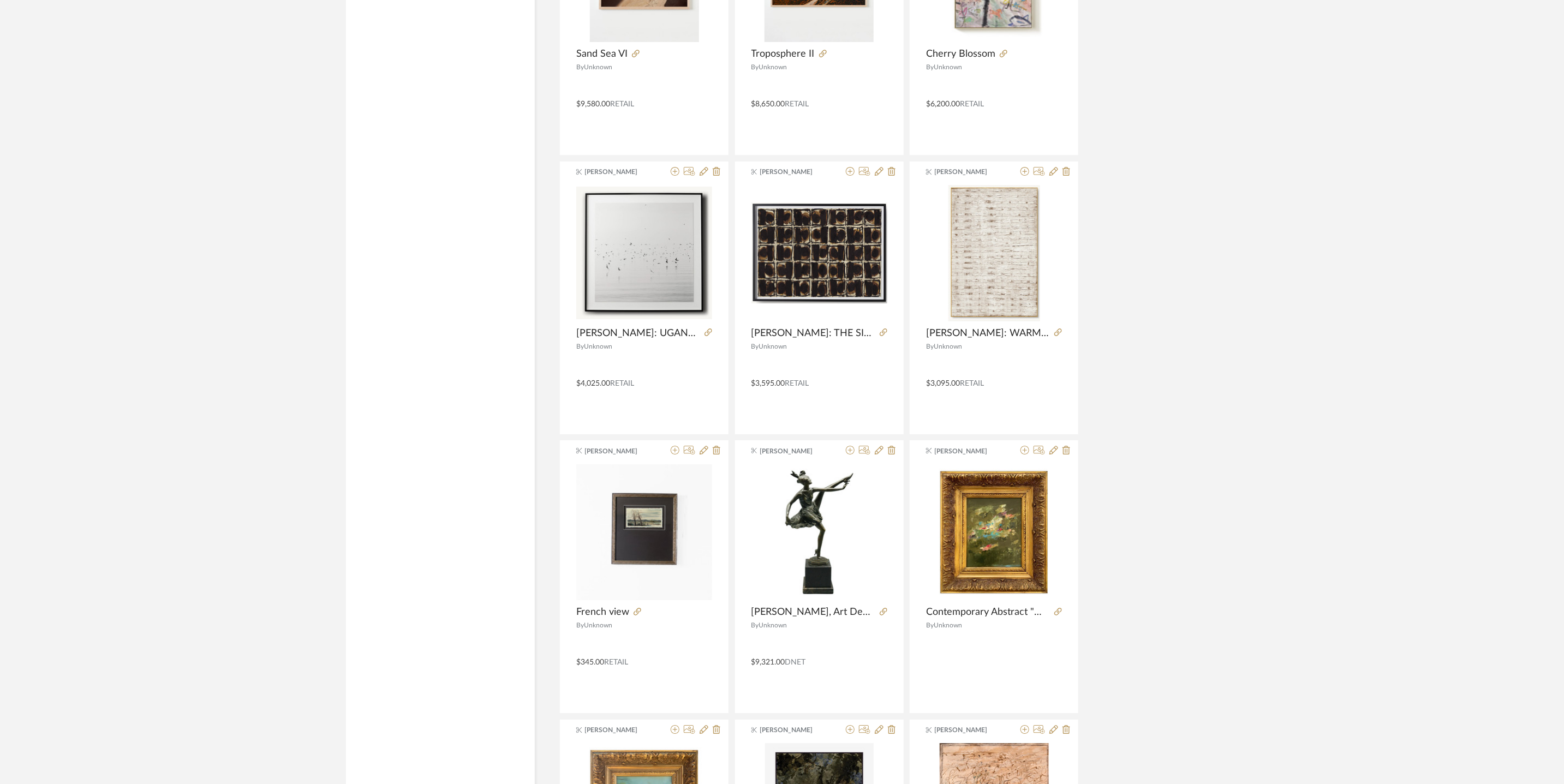
scroll to position [2615, 0]
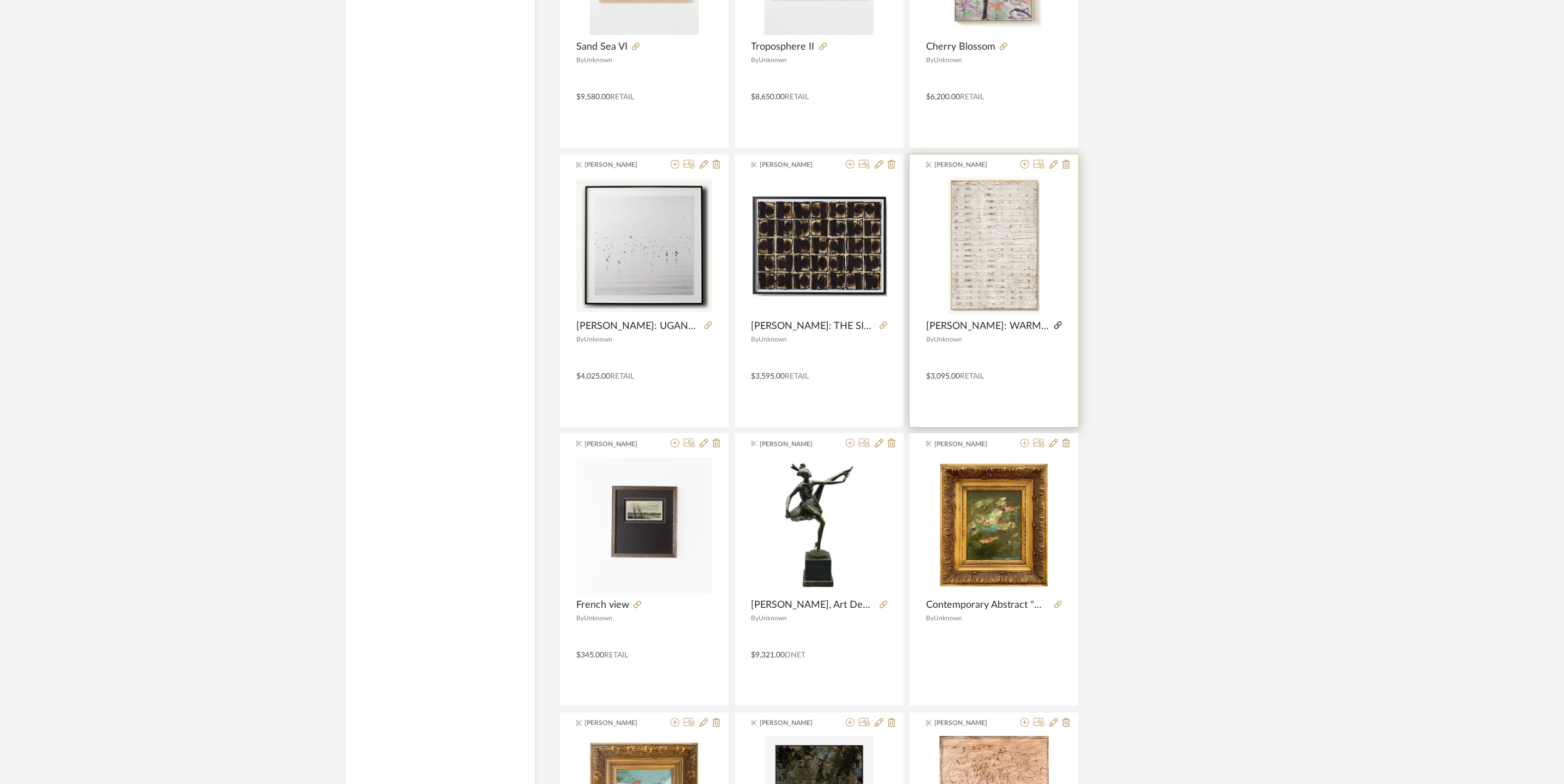
click at [1055, 328] on icon at bounding box center [1058, 325] width 8 height 8
click at [882, 329] on icon at bounding box center [883, 325] width 8 height 8
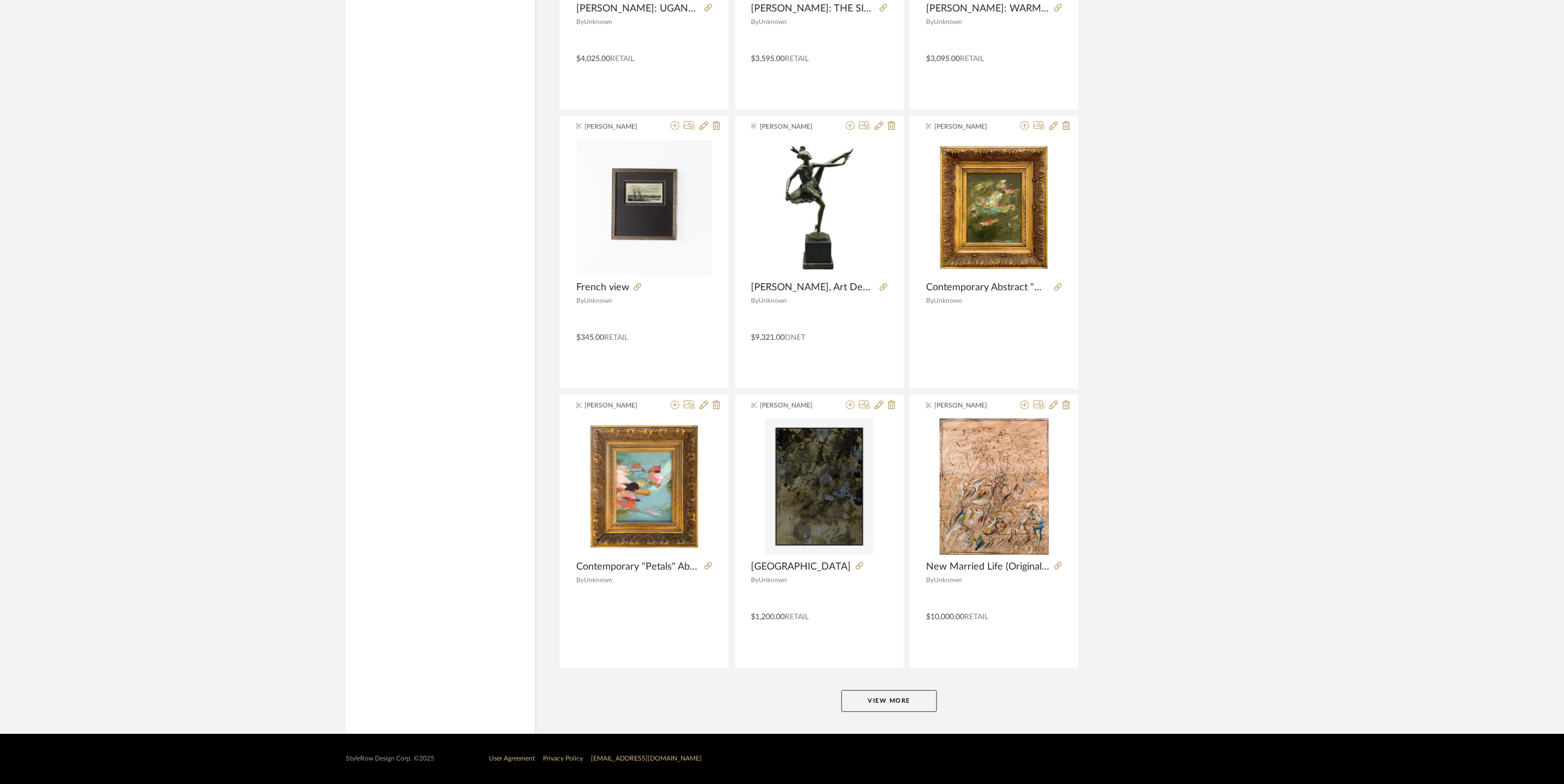
scroll to position [2938, 0]
click at [874, 696] on button "View More" at bounding box center [889, 701] width 96 height 22
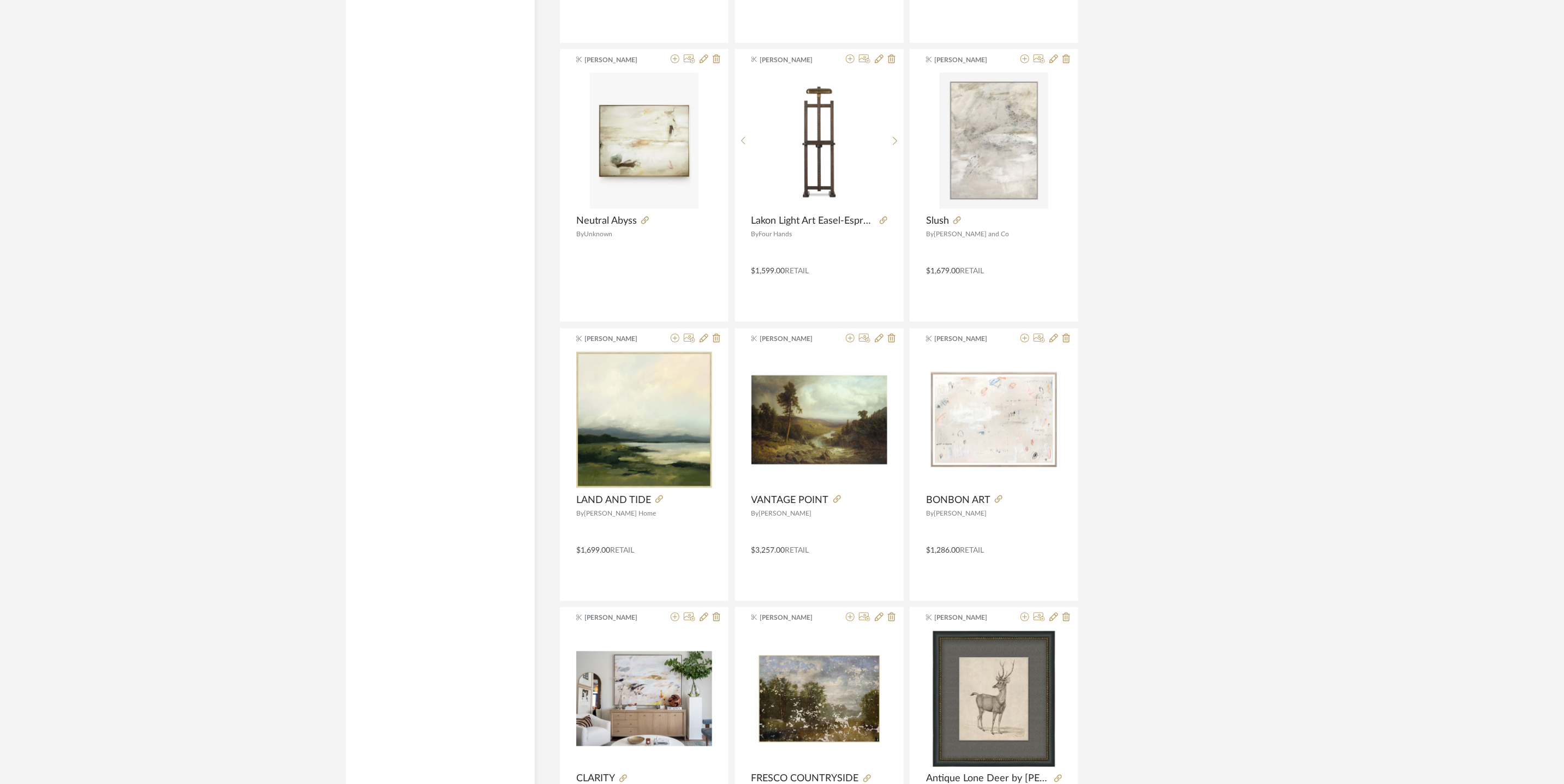
scroll to position [4189, 0]
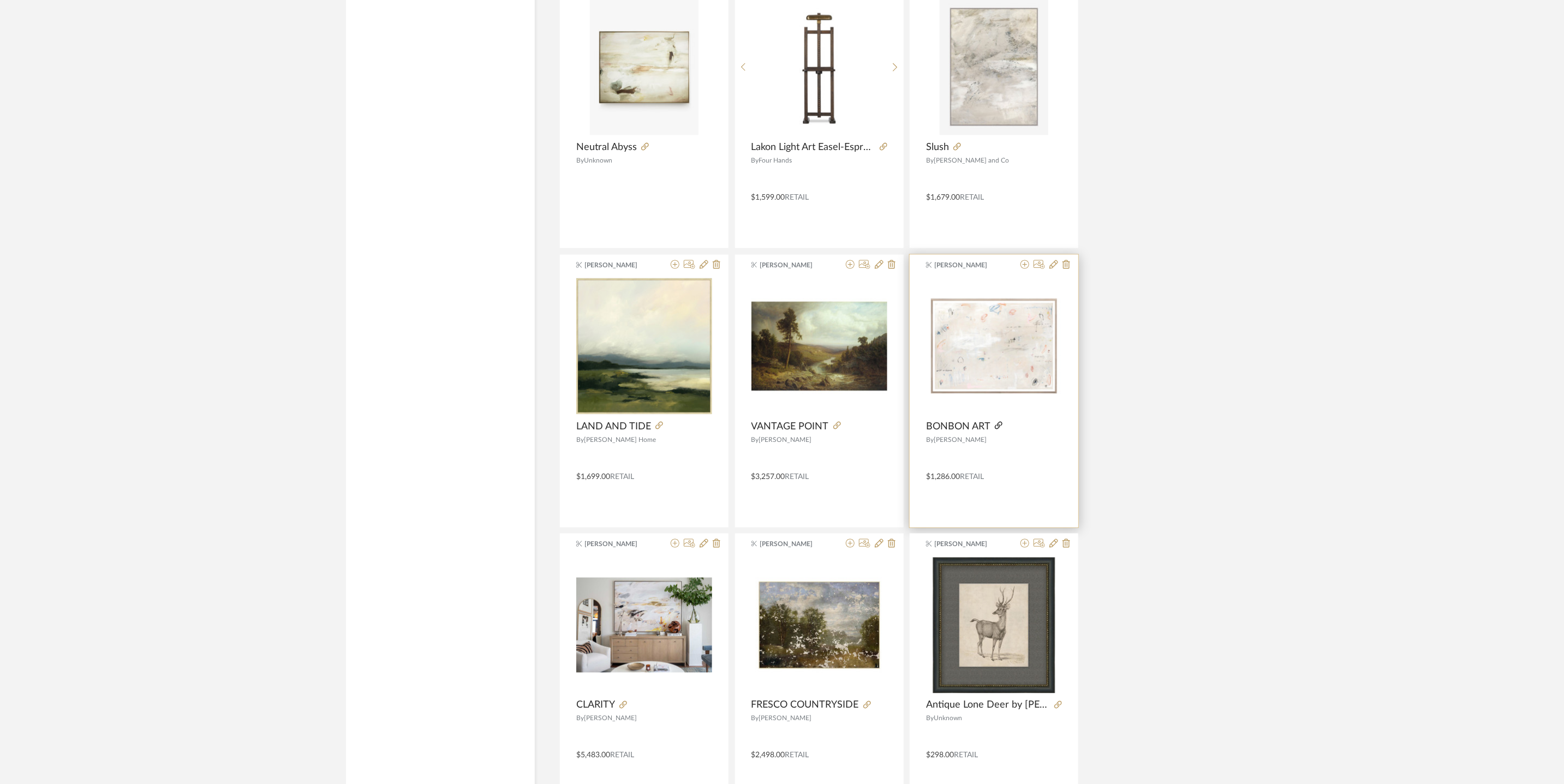
click at [996, 430] on icon at bounding box center [998, 426] width 8 height 8
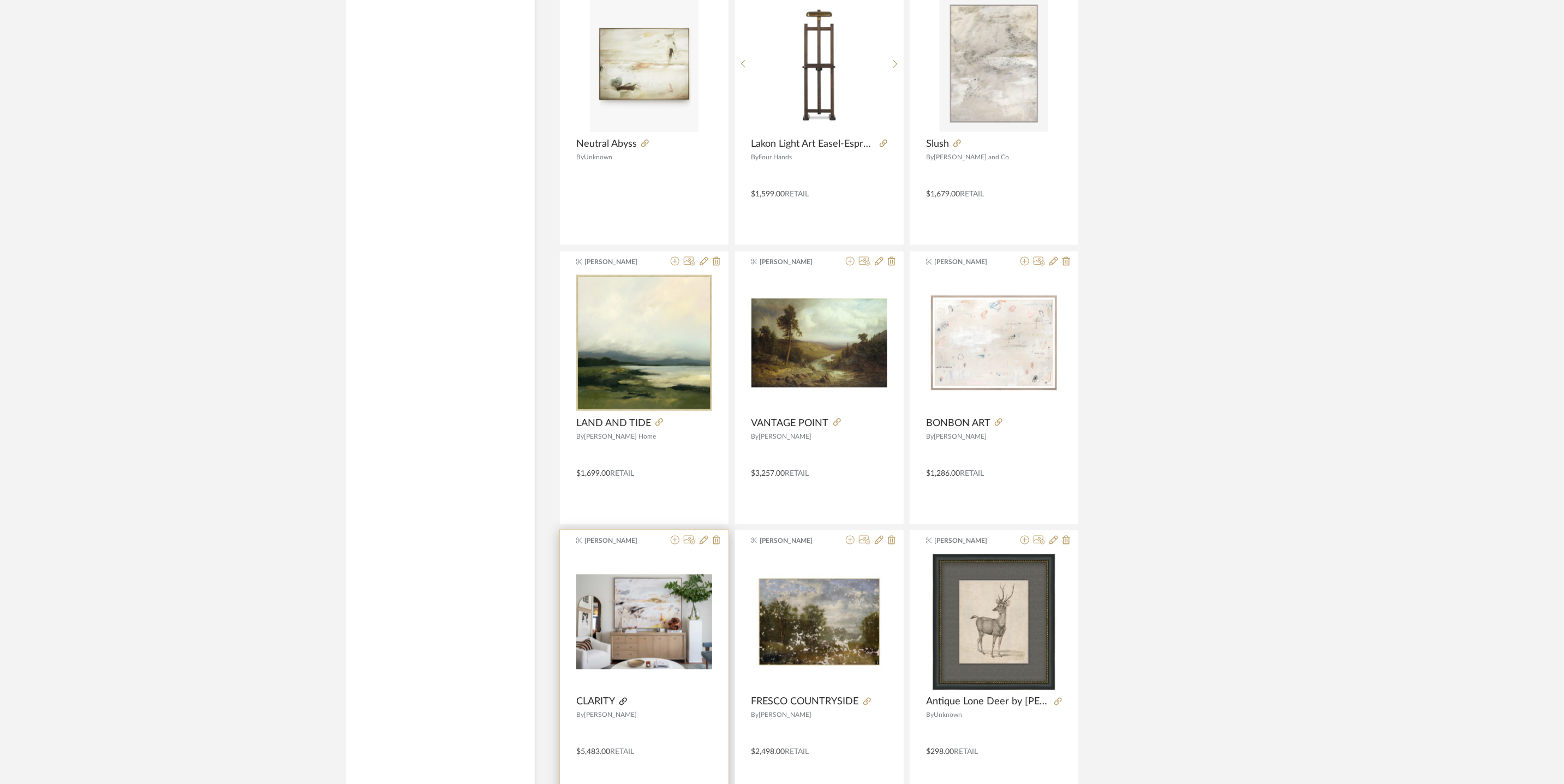
click at [626, 706] on icon at bounding box center [623, 702] width 8 height 8
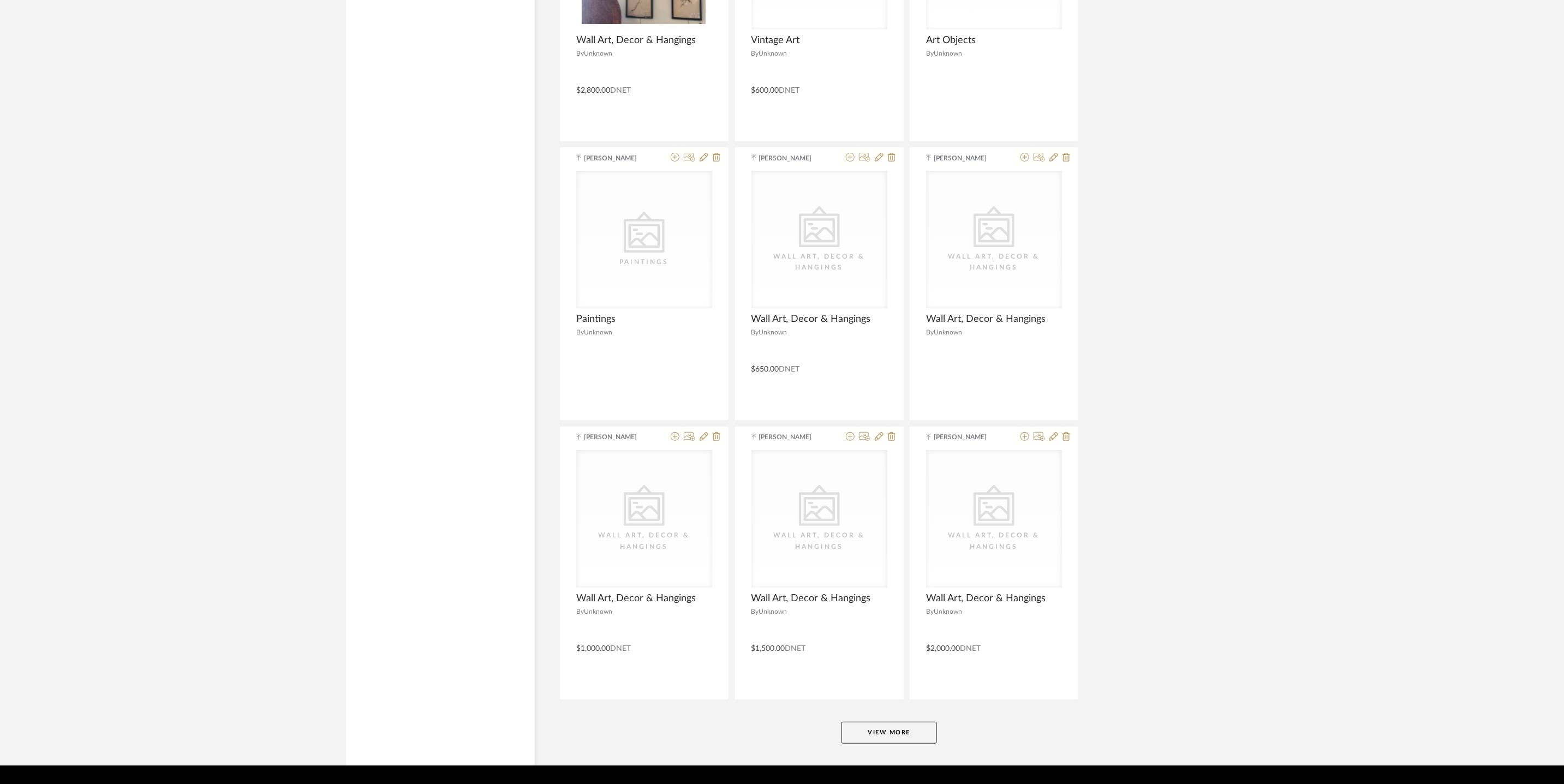
scroll to position [6294, 0]
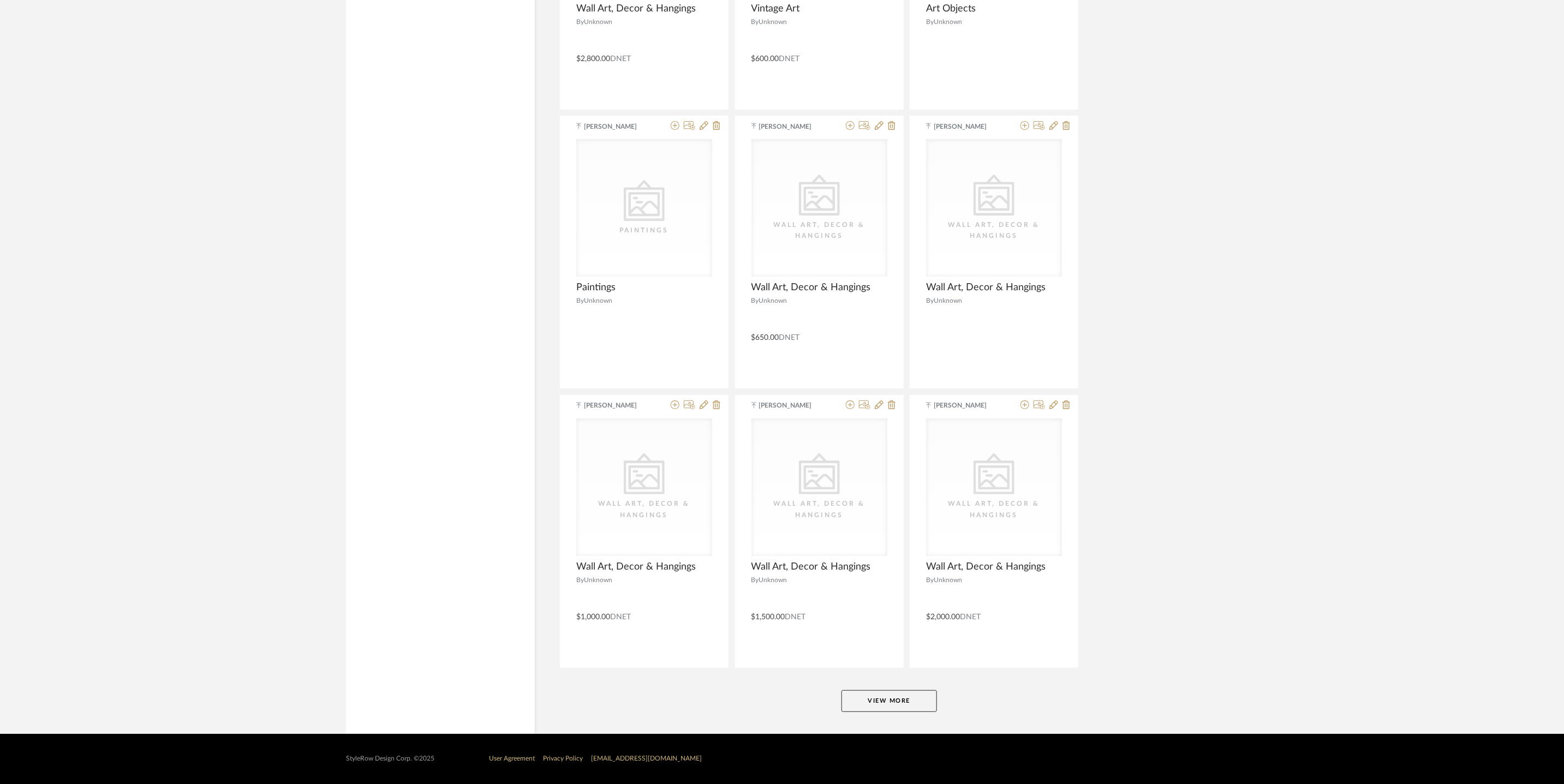
click at [906, 704] on button "View More" at bounding box center [889, 701] width 96 height 22
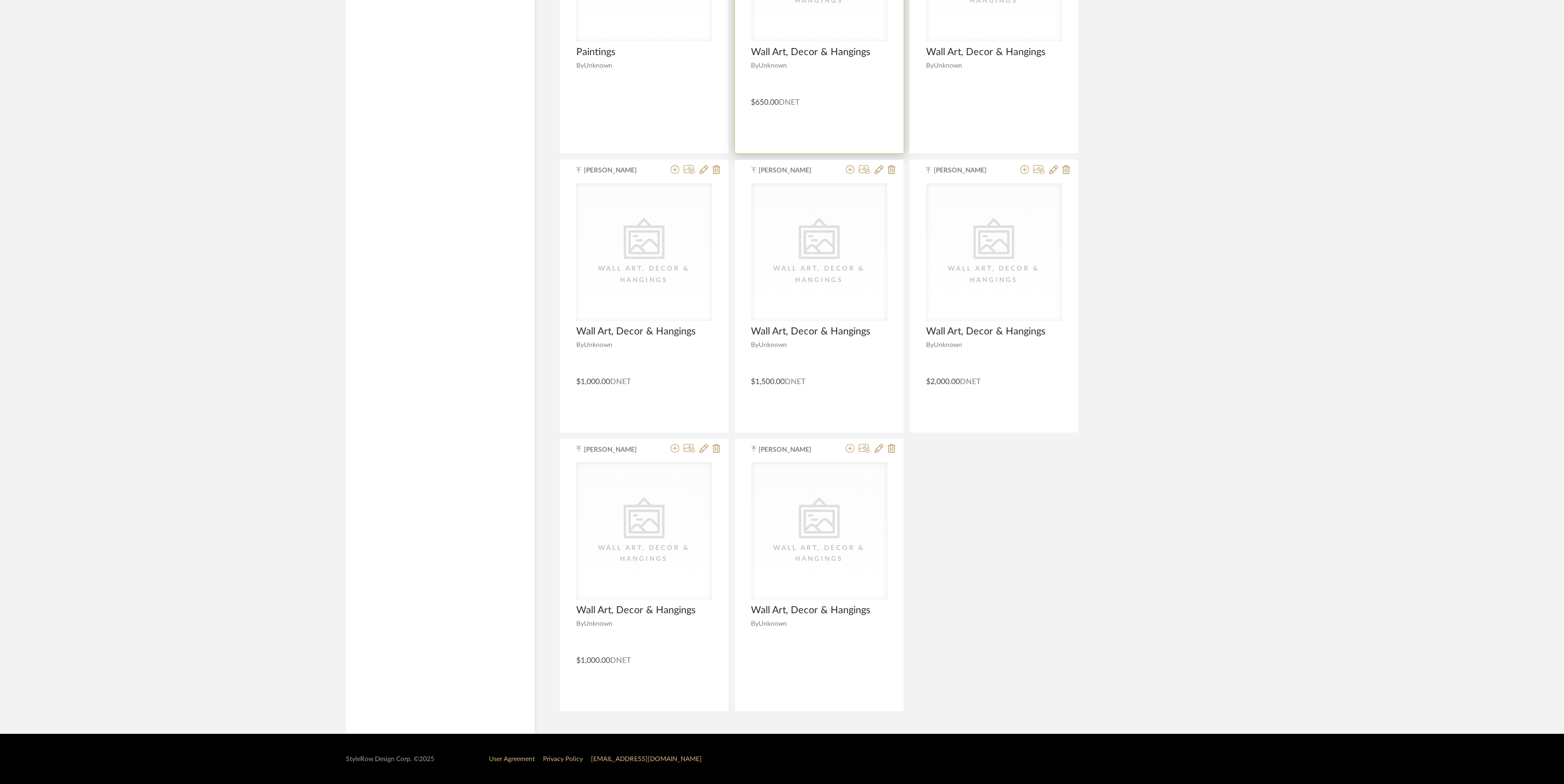
scroll to position [6511, 0]
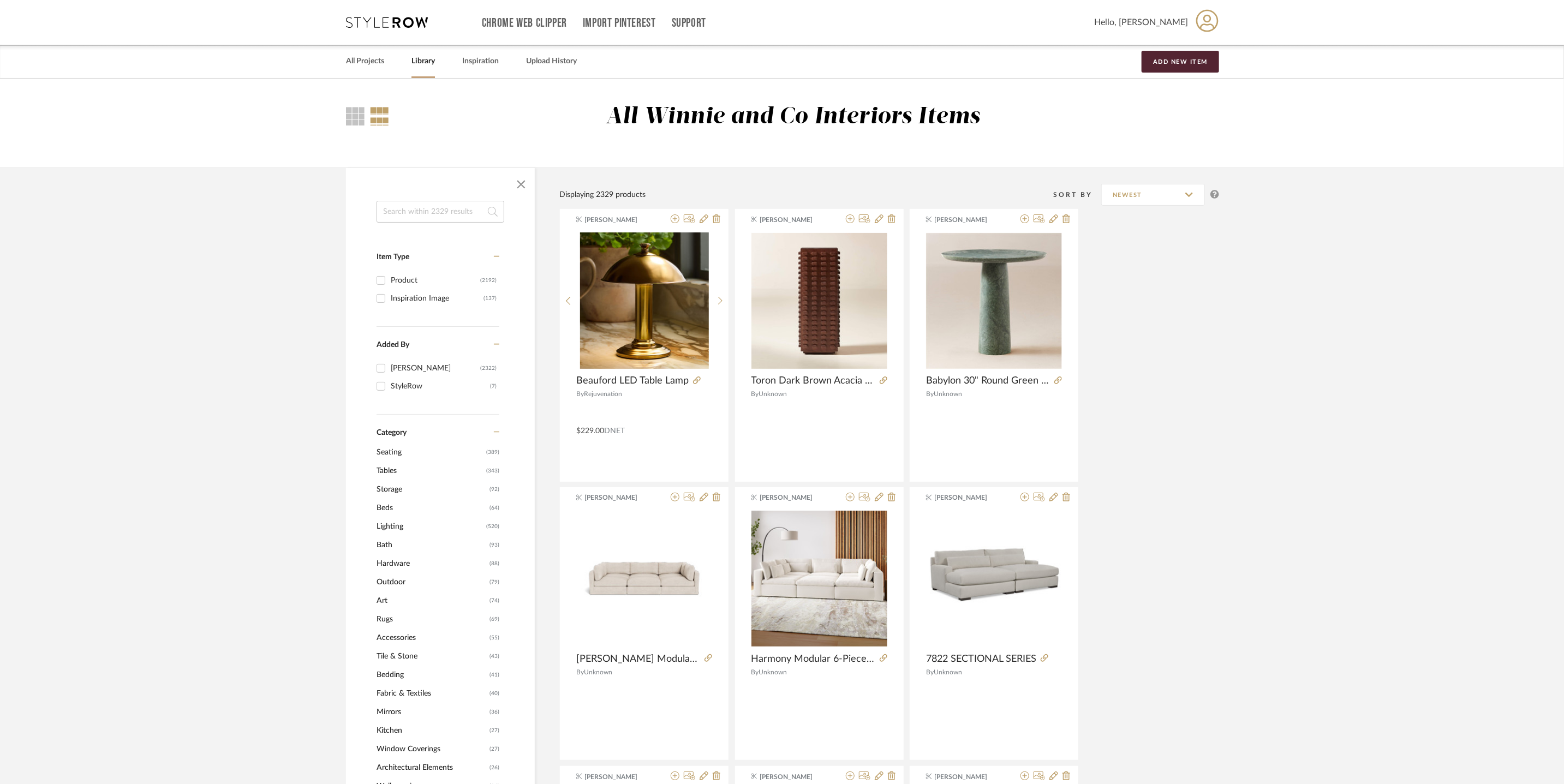
click at [384, 601] on span "Art" at bounding box center [432, 601] width 110 height 18
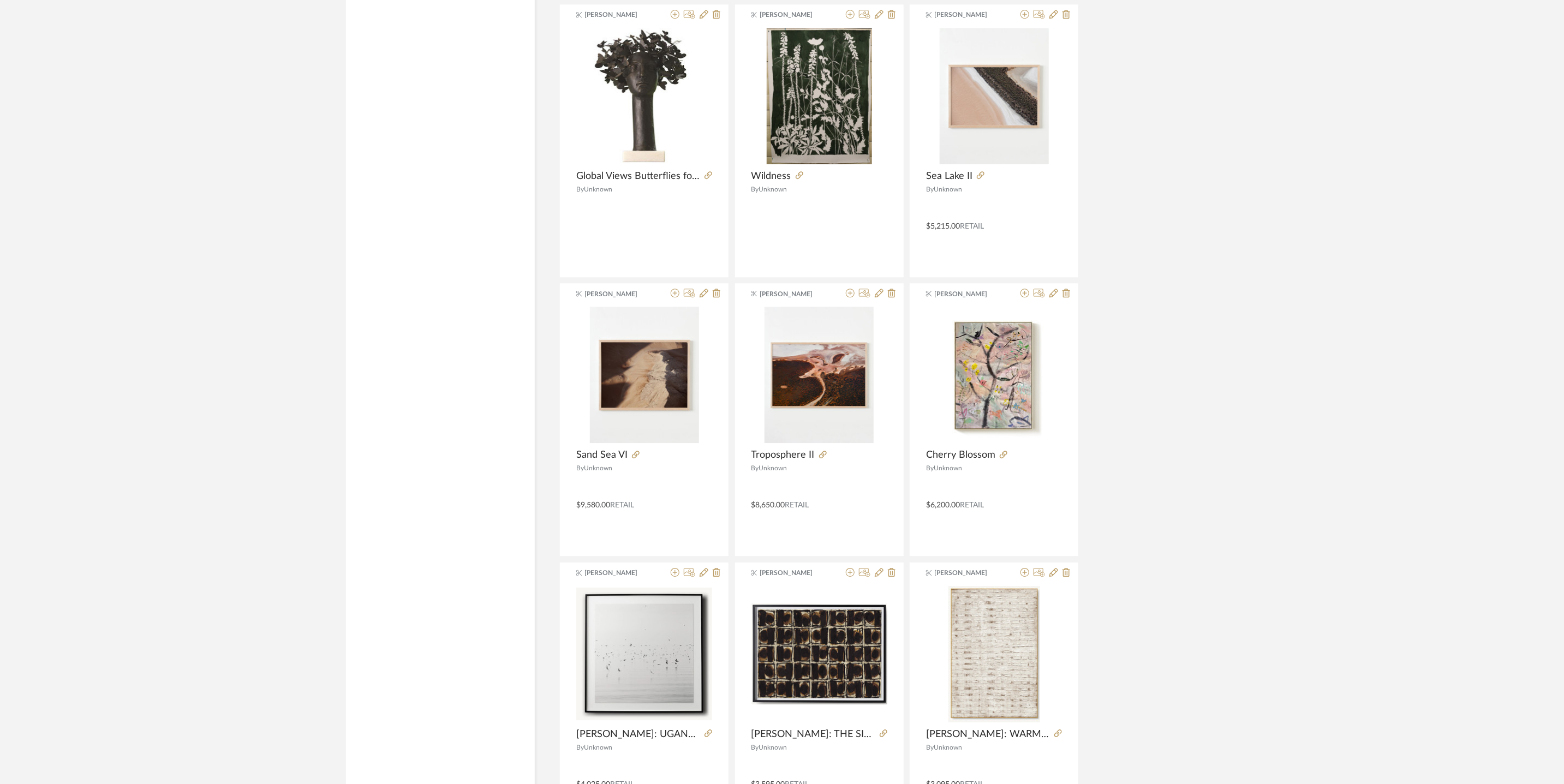
scroll to position [2210, 0]
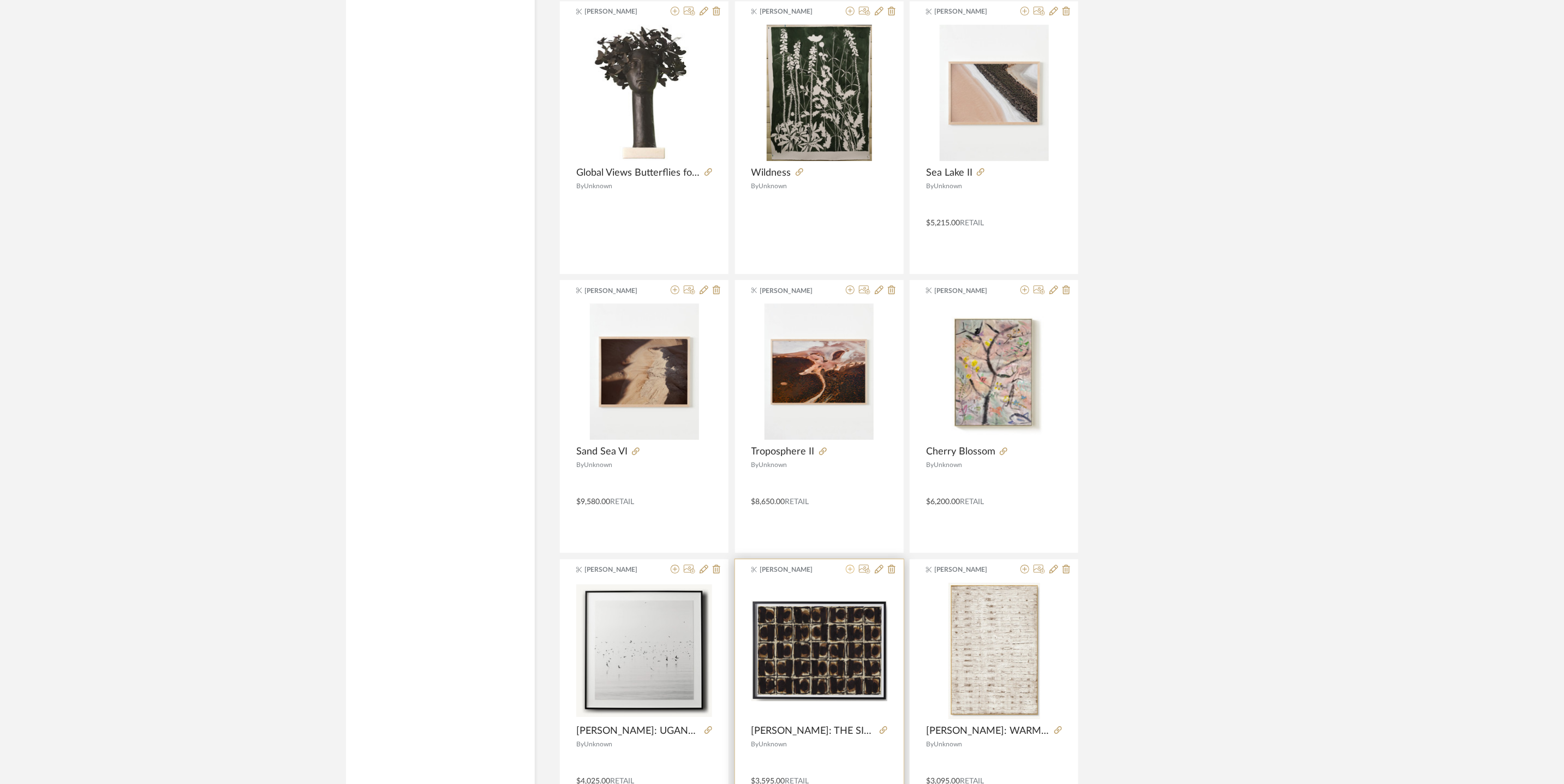
click at [850, 573] on icon at bounding box center [850, 569] width 8 height 8
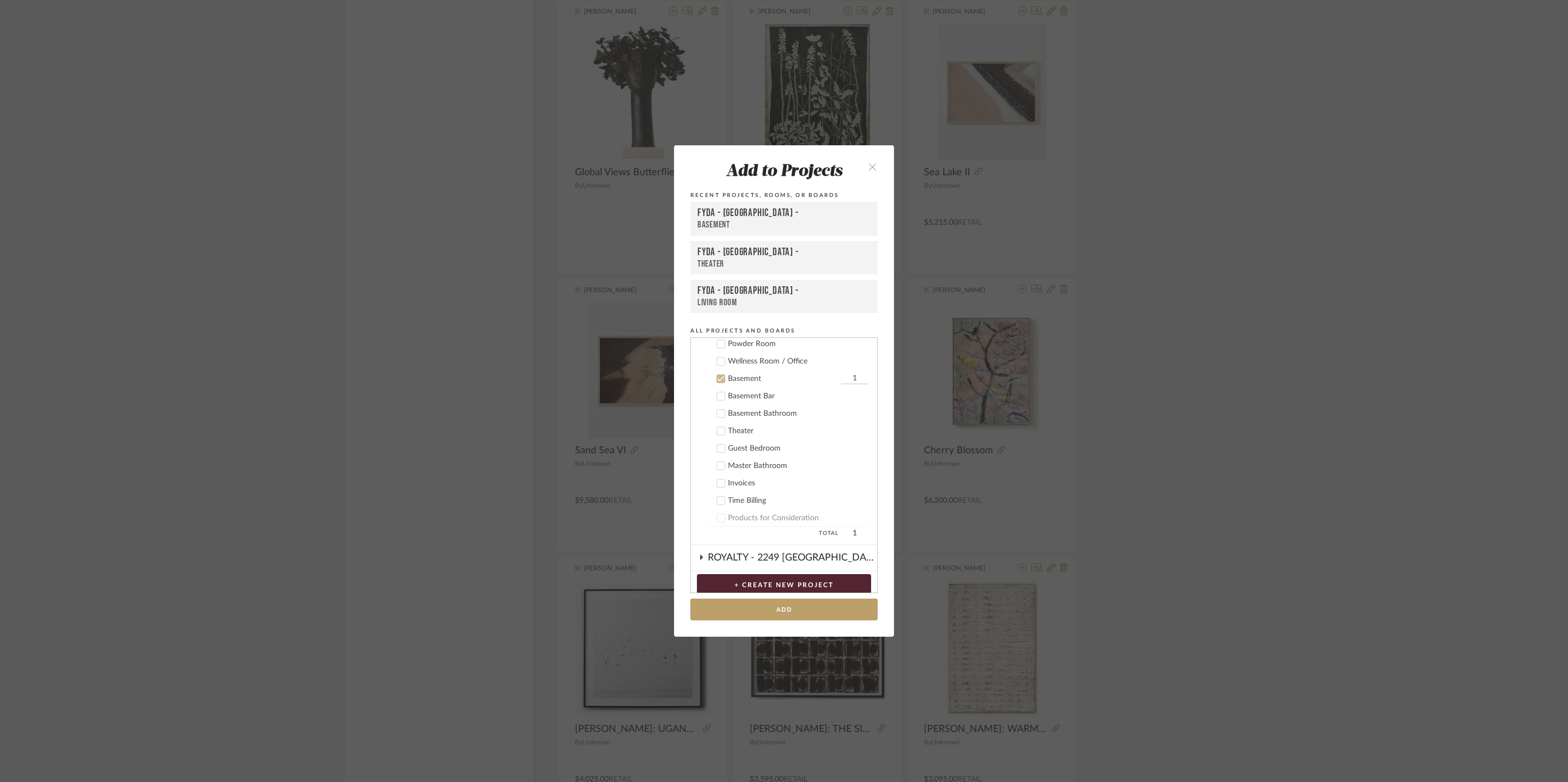
scroll to position [5, 0]
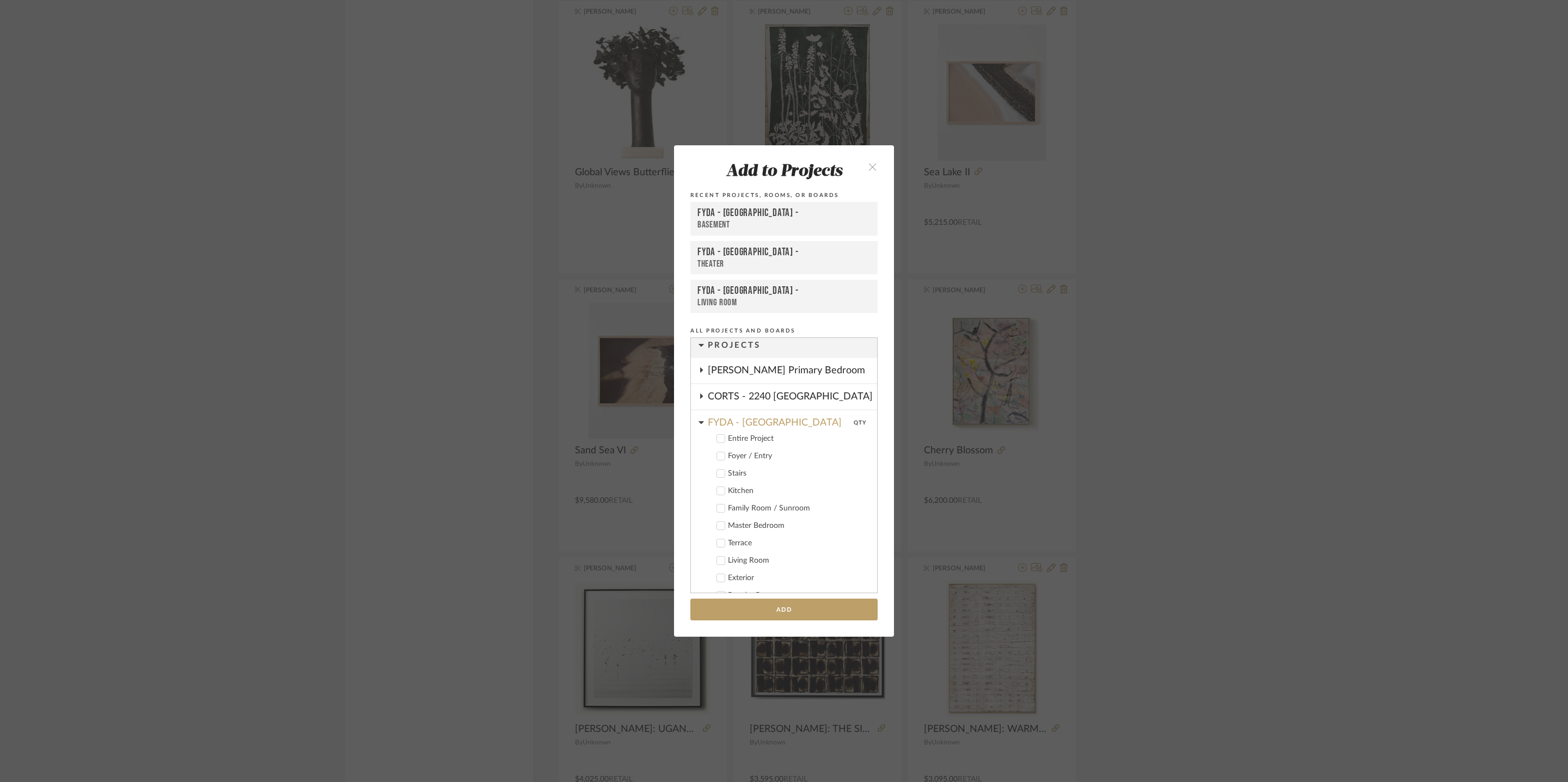
click at [718, 438] on icon at bounding box center [721, 439] width 7 height 6
click at [717, 558] on icon at bounding box center [720, 560] width 8 height 8
click at [762, 615] on button "Add" at bounding box center [784, 610] width 188 height 23
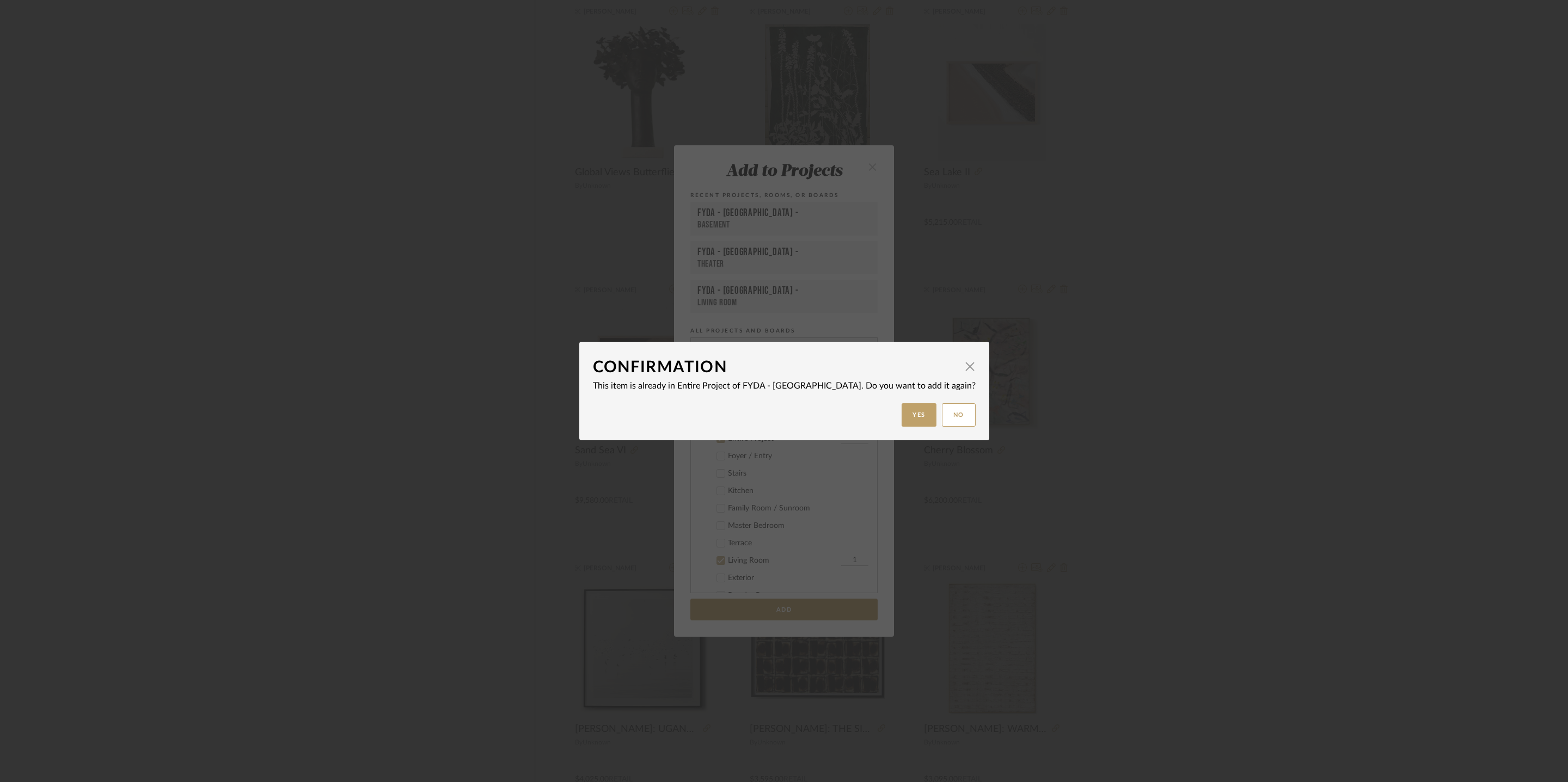
drag, startPoint x: 889, startPoint y: 409, endPoint x: 1225, endPoint y: 544, distance: 362.1
click at [902, 409] on button "Yes" at bounding box center [920, 415] width 35 height 23
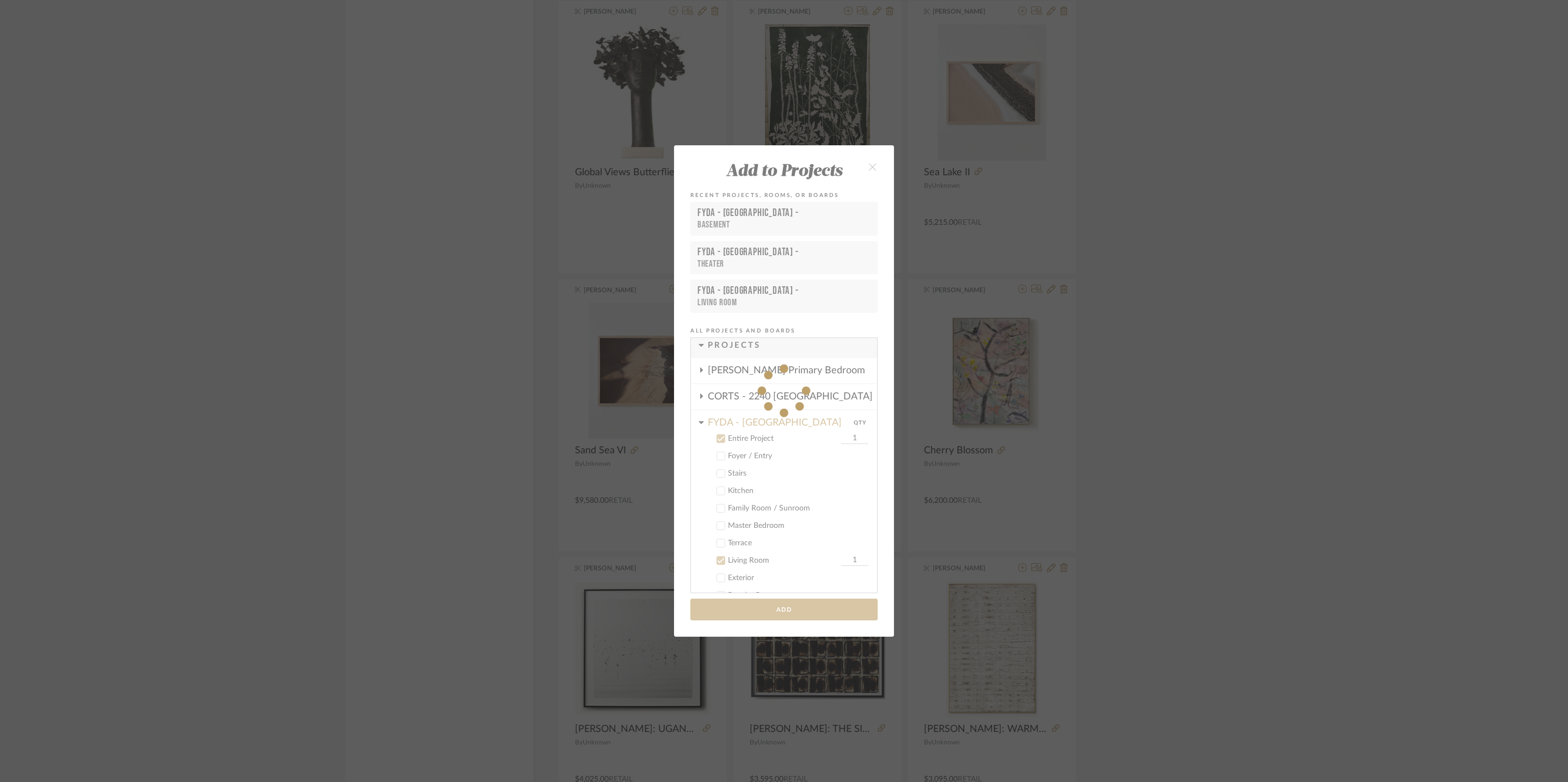
click at [1212, 590] on div "Add to Projects Recent Projects, Rooms, or Boards FYDA - 655 City Park - Baseme…" at bounding box center [784, 391] width 1568 height 782
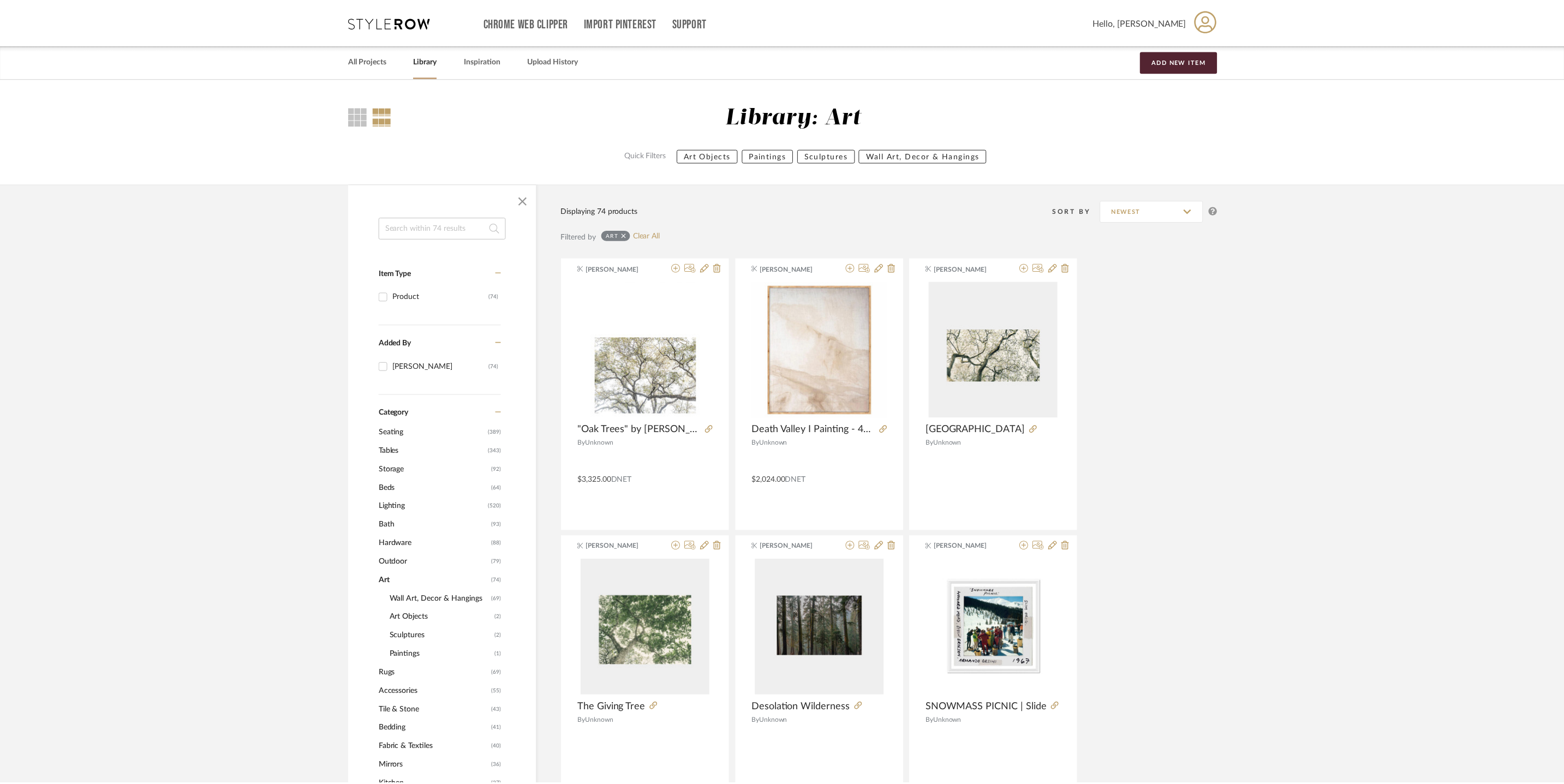
scroll to position [2210, 0]
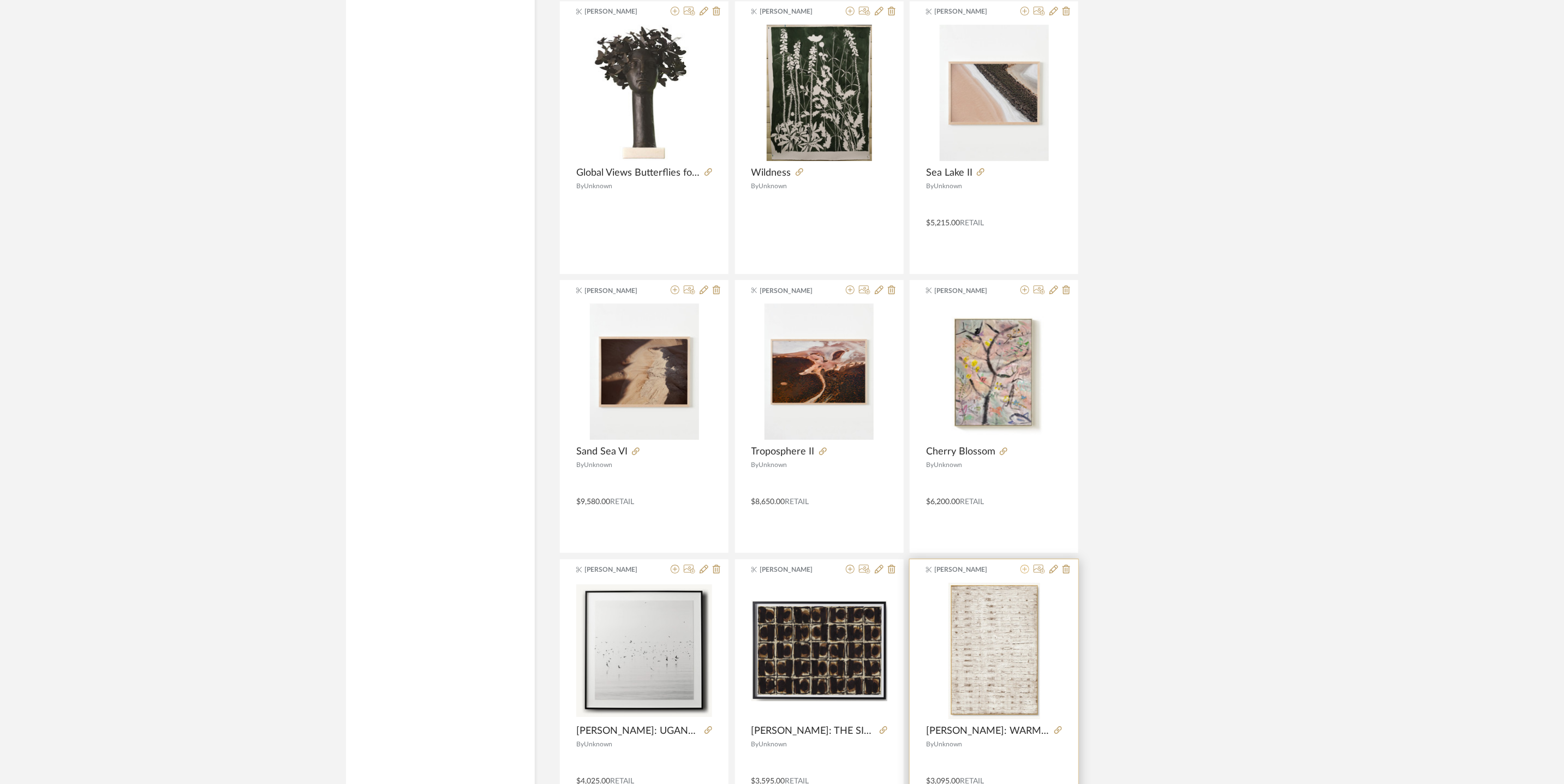
click at [1023, 573] on icon at bounding box center [1025, 569] width 8 height 8
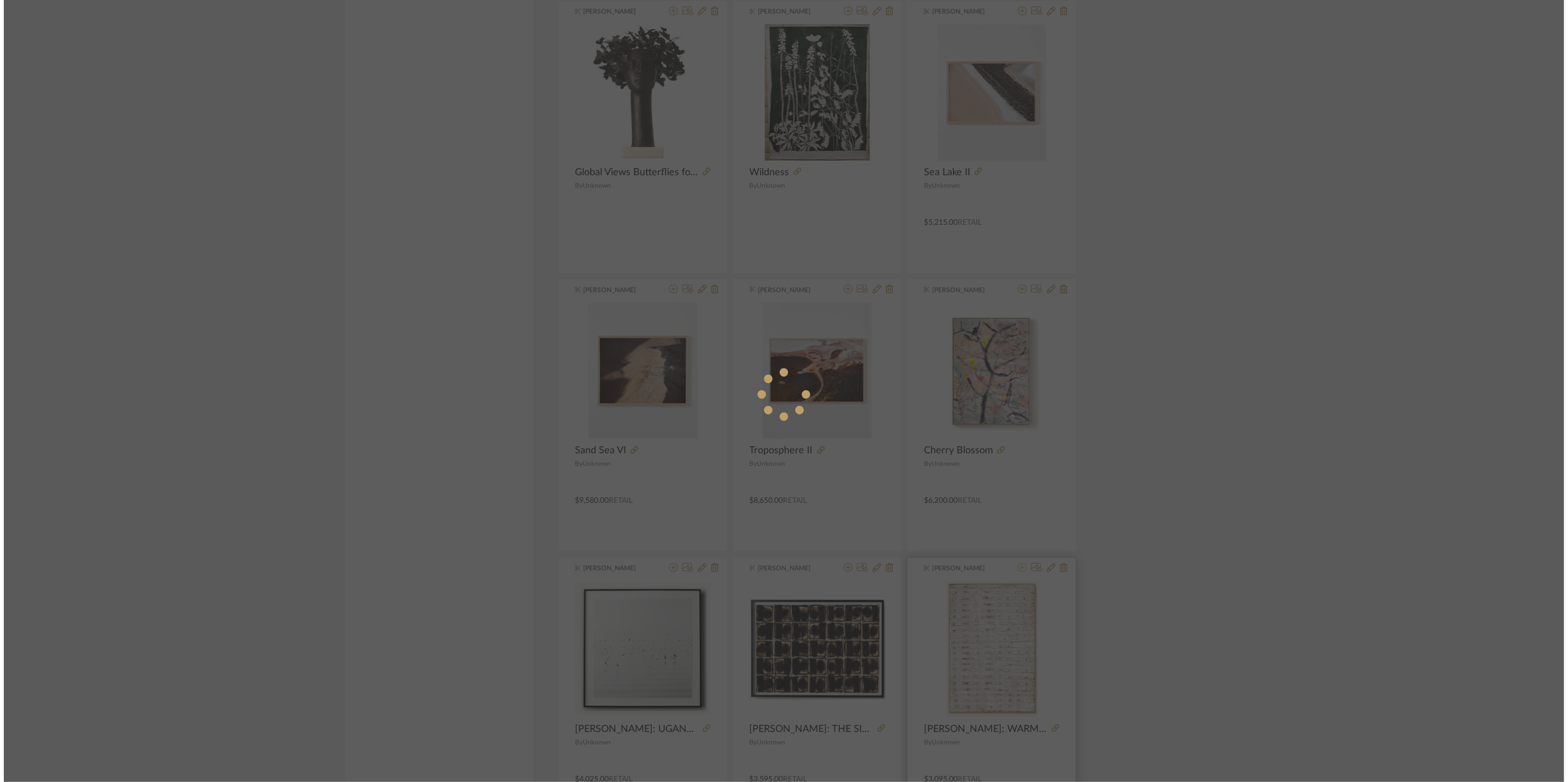
scroll to position [0, 0]
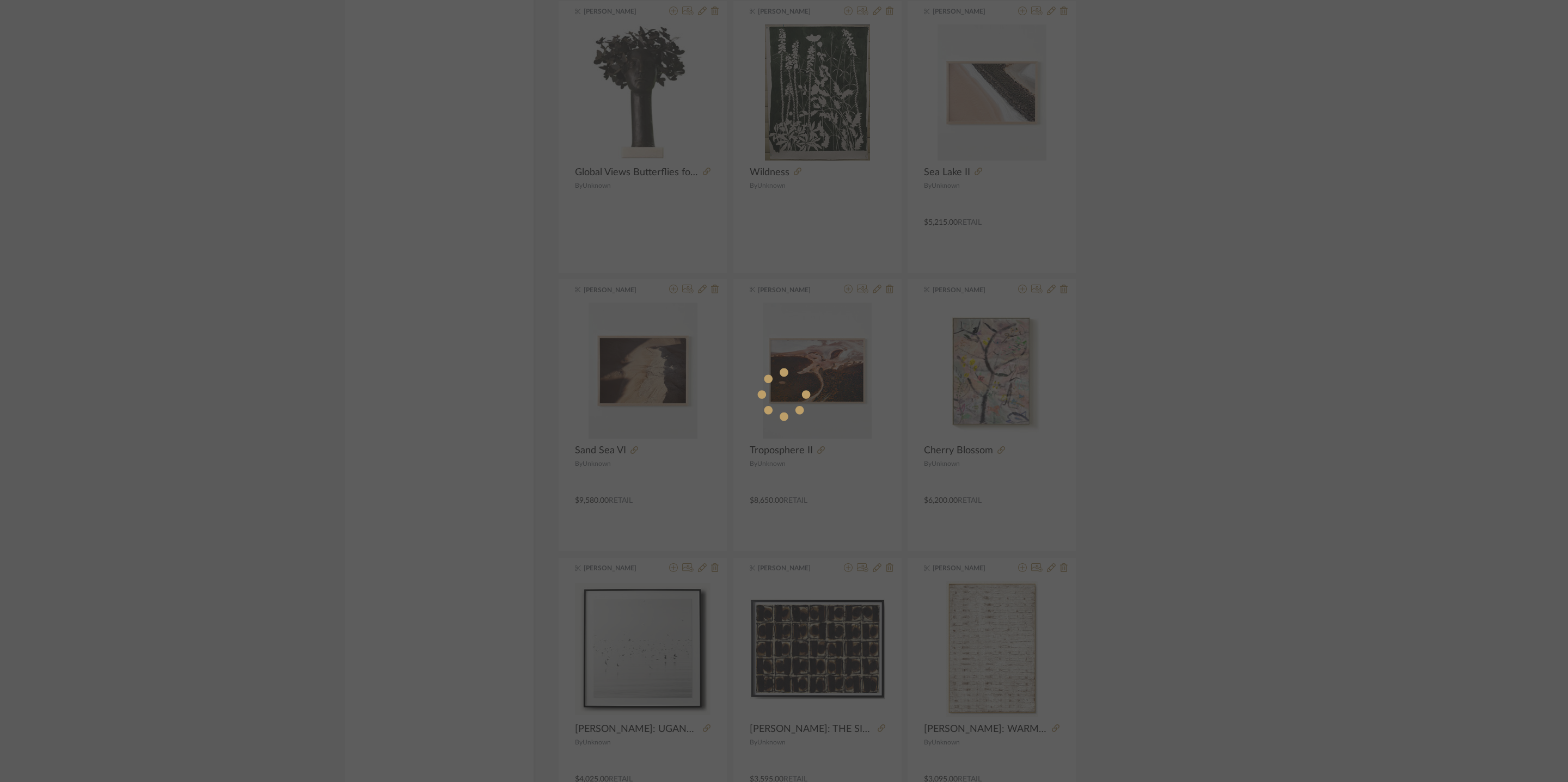
click at [1178, 666] on div at bounding box center [784, 391] width 1568 height 782
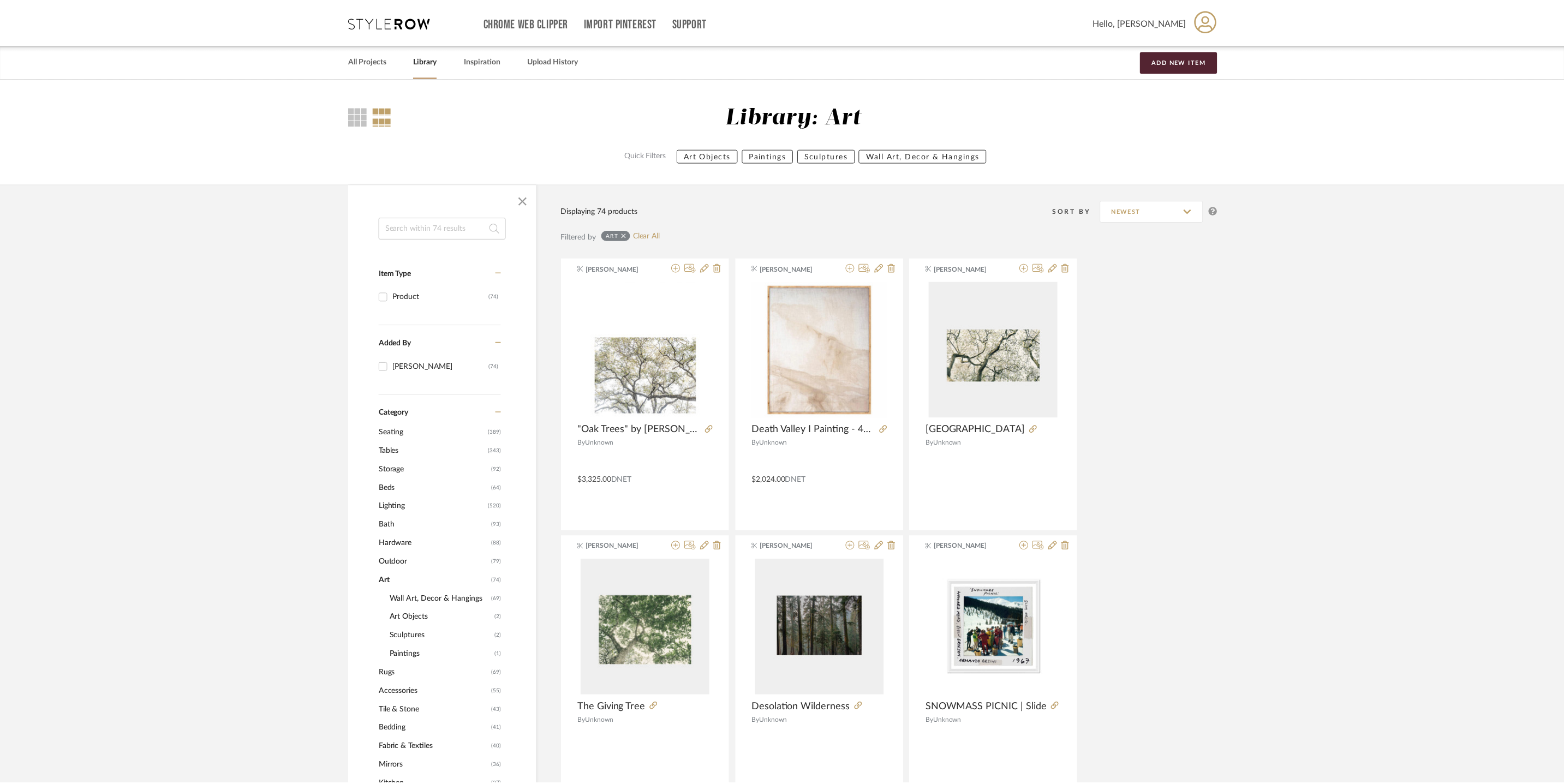
scroll to position [2210, 0]
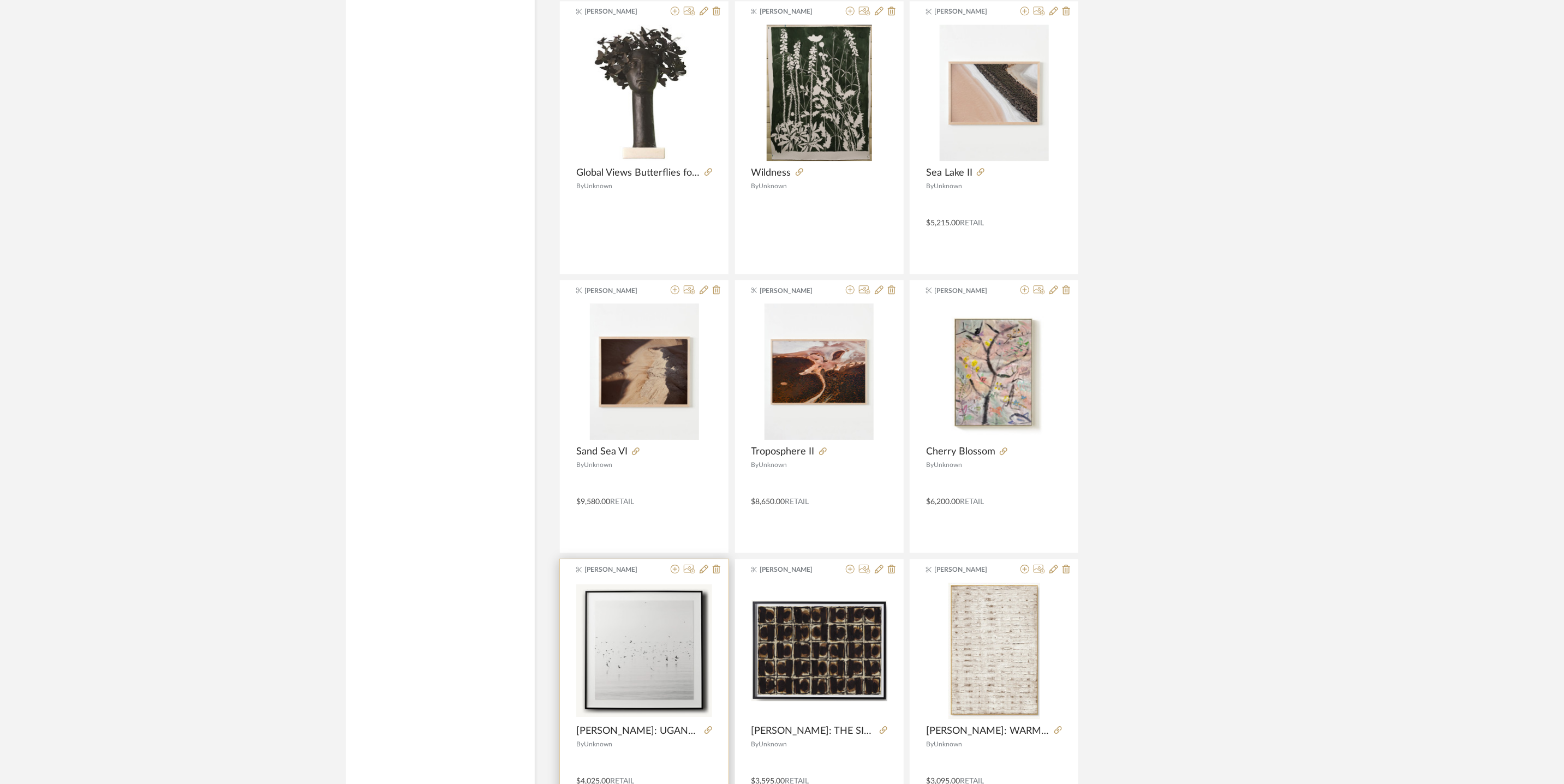
click at [703, 734] on div at bounding box center [706, 731] width 12 height 12
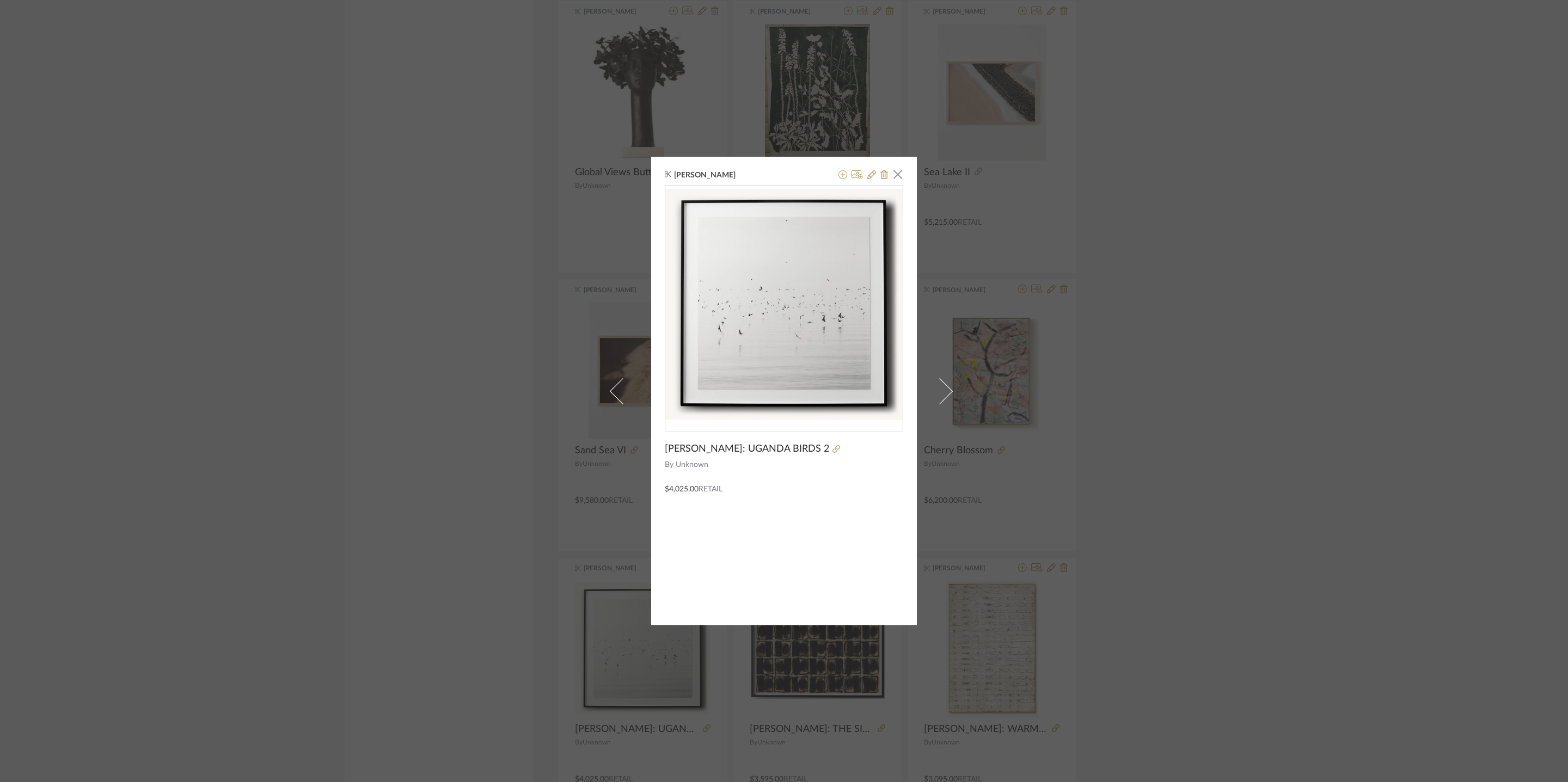
drag, startPoint x: 897, startPoint y: 174, endPoint x: 889, endPoint y: 199, distance: 26.2
click at [897, 174] on span "button" at bounding box center [898, 174] width 22 height 22
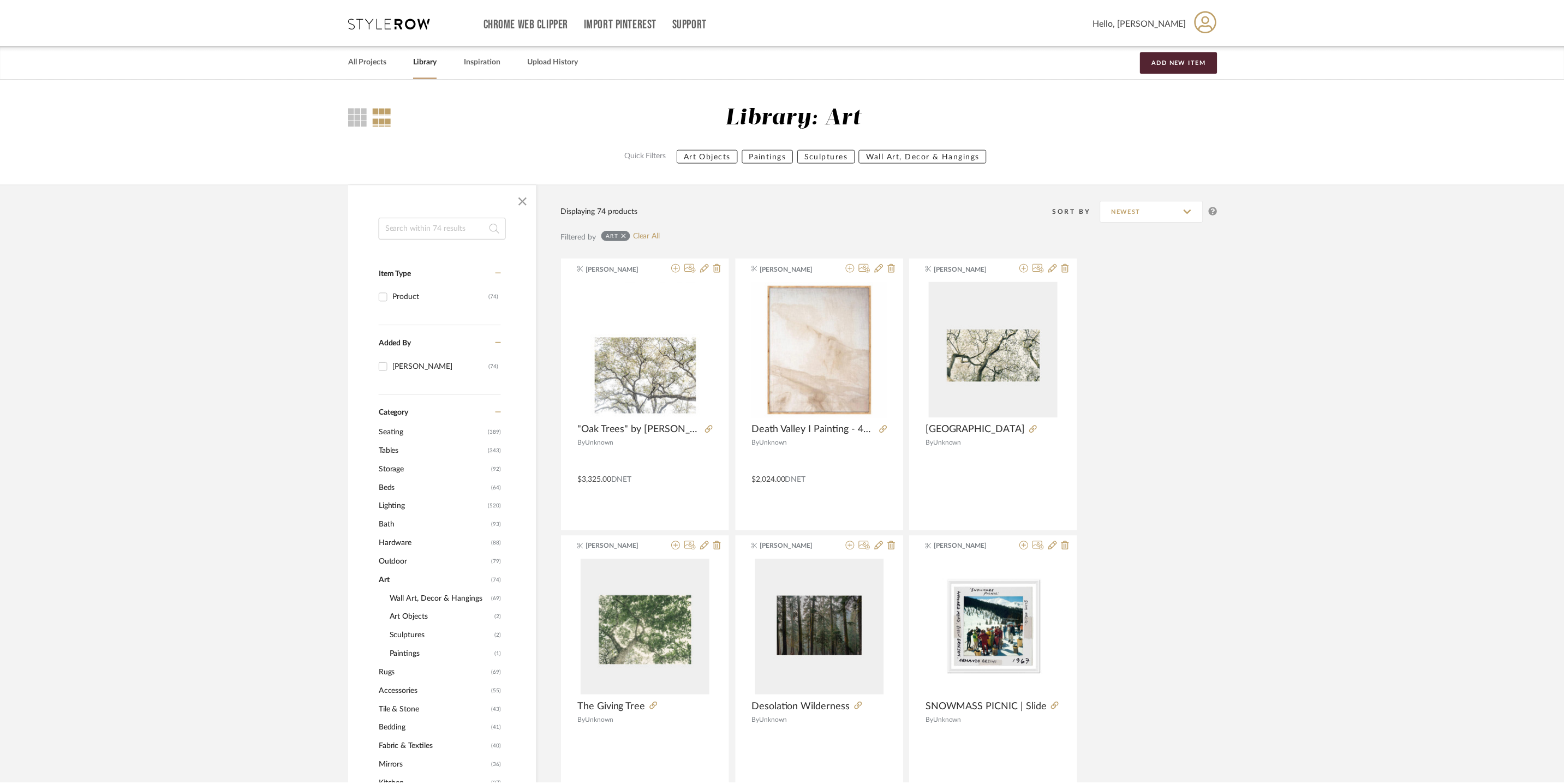
scroll to position [2210, 0]
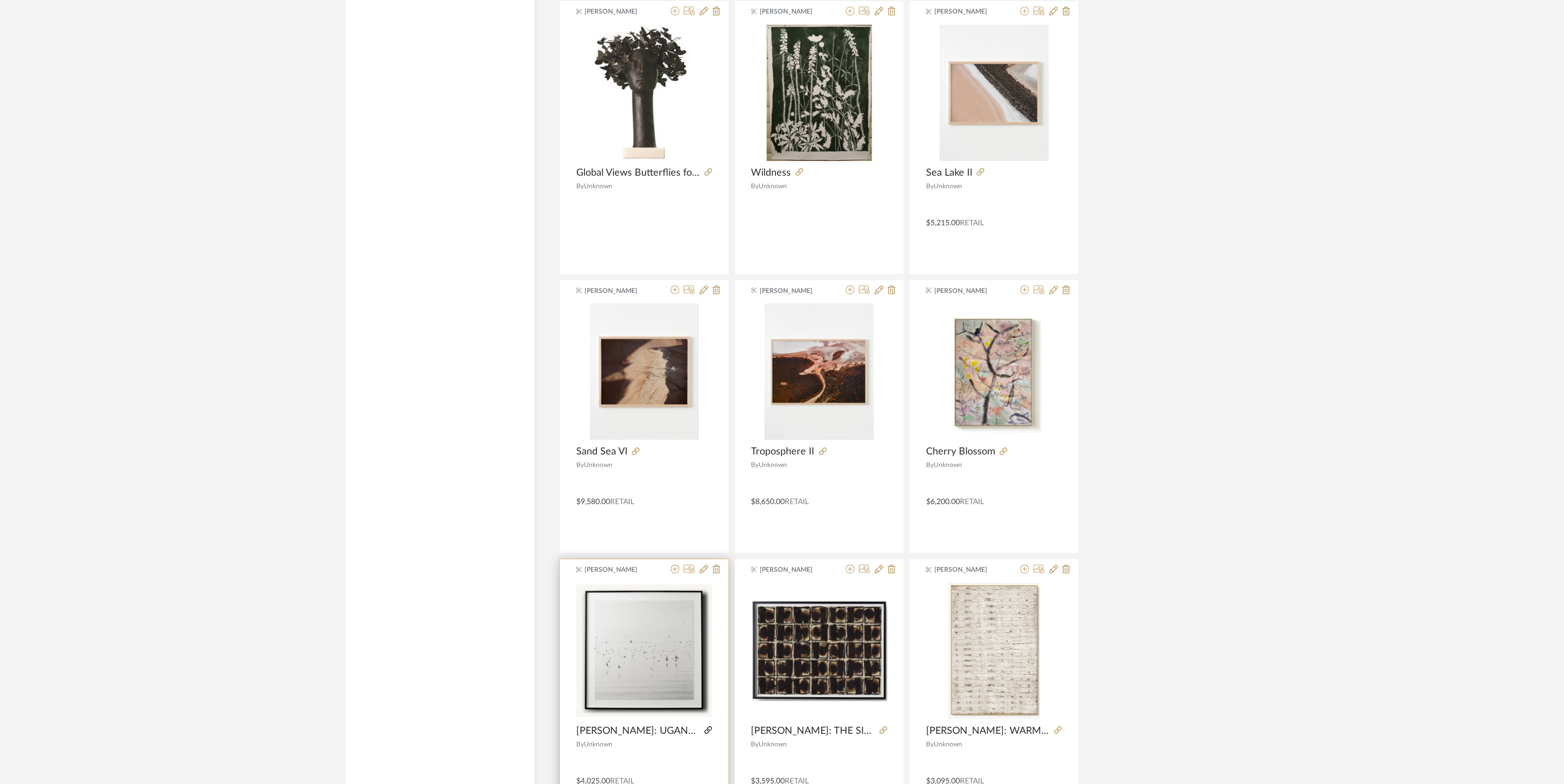
click at [709, 734] on icon at bounding box center [708, 729] width 8 height 8
click at [1057, 734] on icon at bounding box center [1058, 729] width 8 height 8
click at [1026, 572] on icon at bounding box center [1025, 569] width 8 height 8
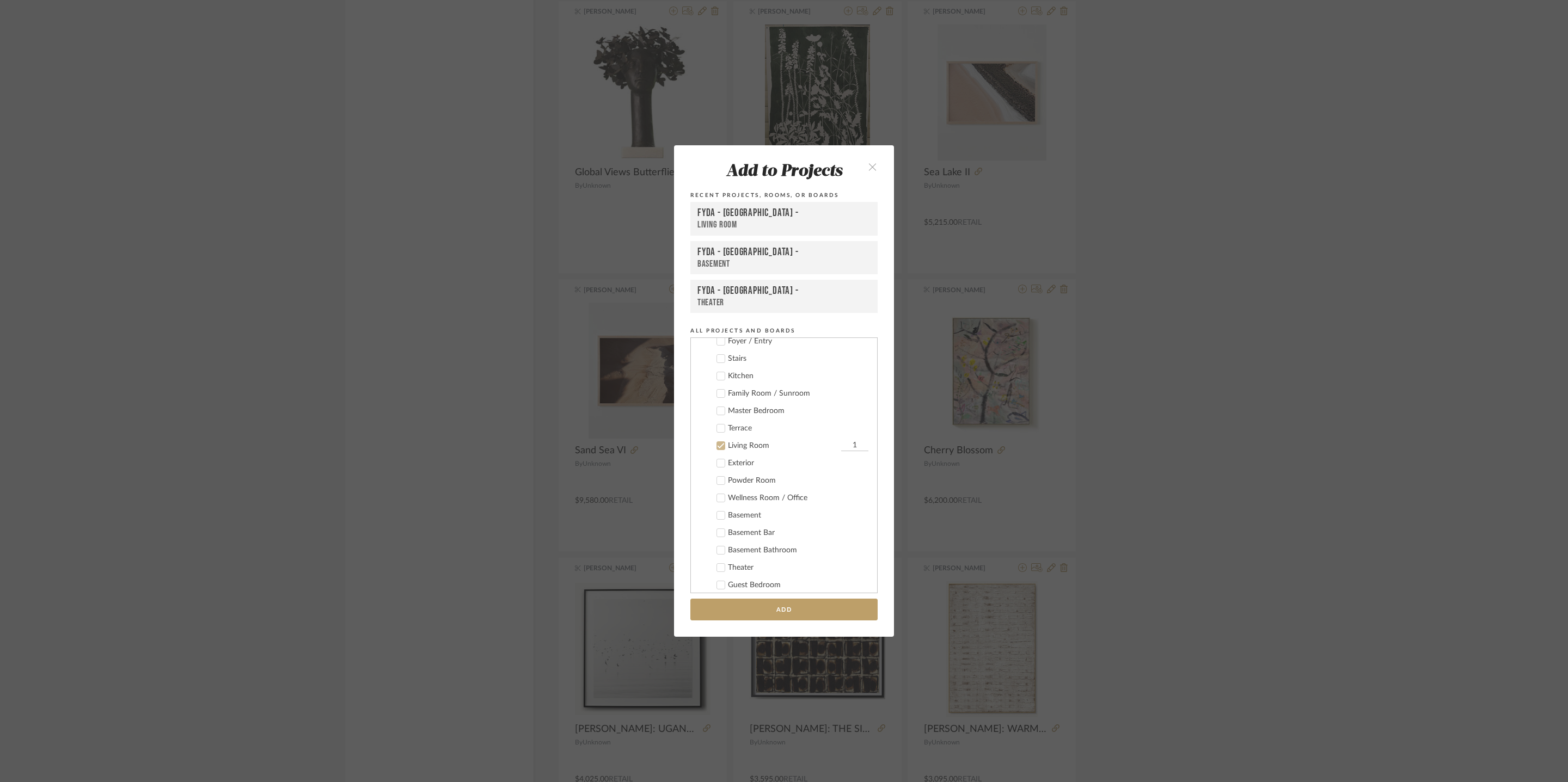
scroll to position [105, 0]
click at [806, 610] on button "Add" at bounding box center [784, 610] width 188 height 23
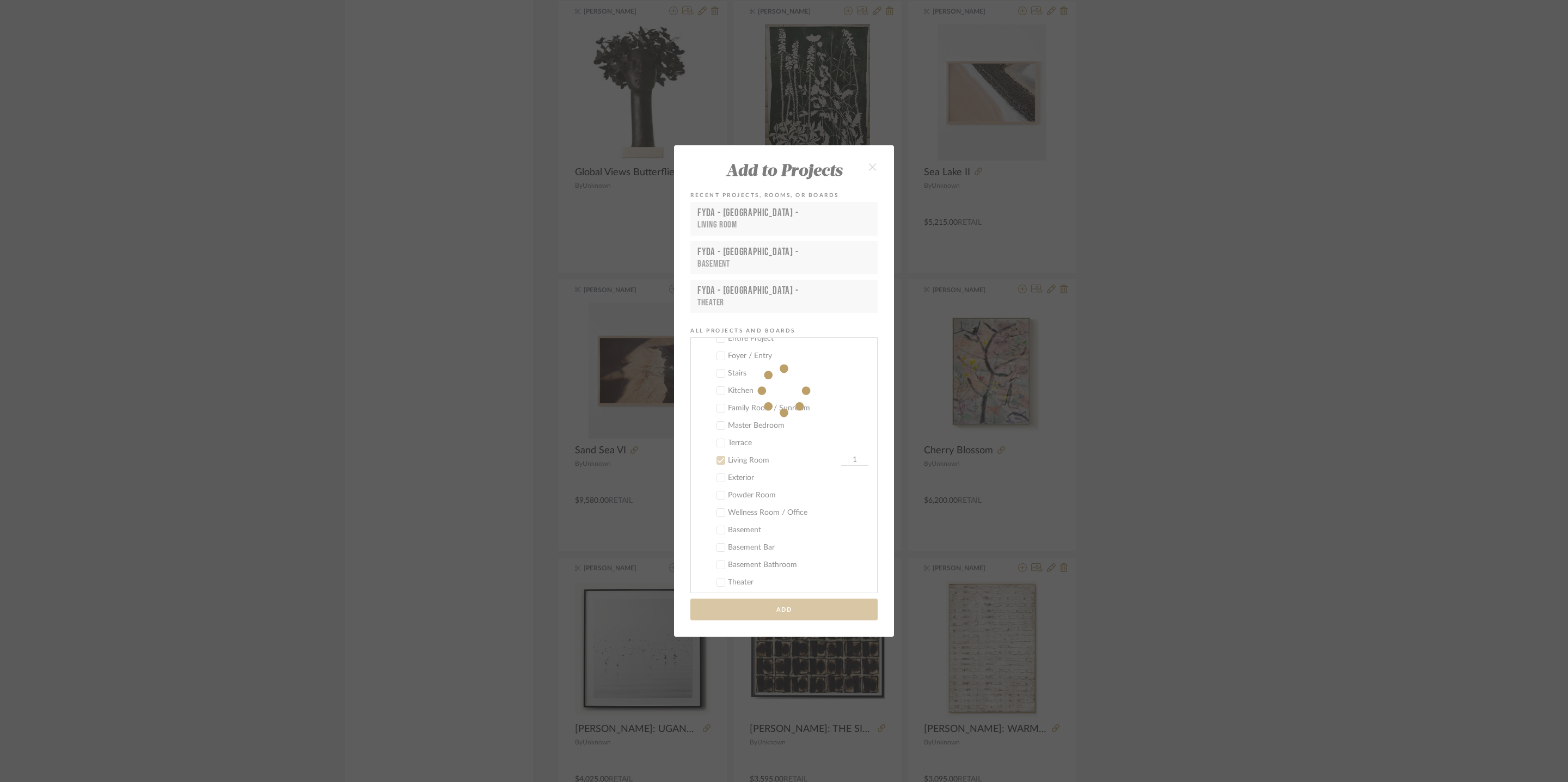
click at [1287, 410] on div "Add to Projects Recent Projects, Rooms, or Boards FYDA - 655 City Park - Living…" at bounding box center [784, 391] width 1568 height 782
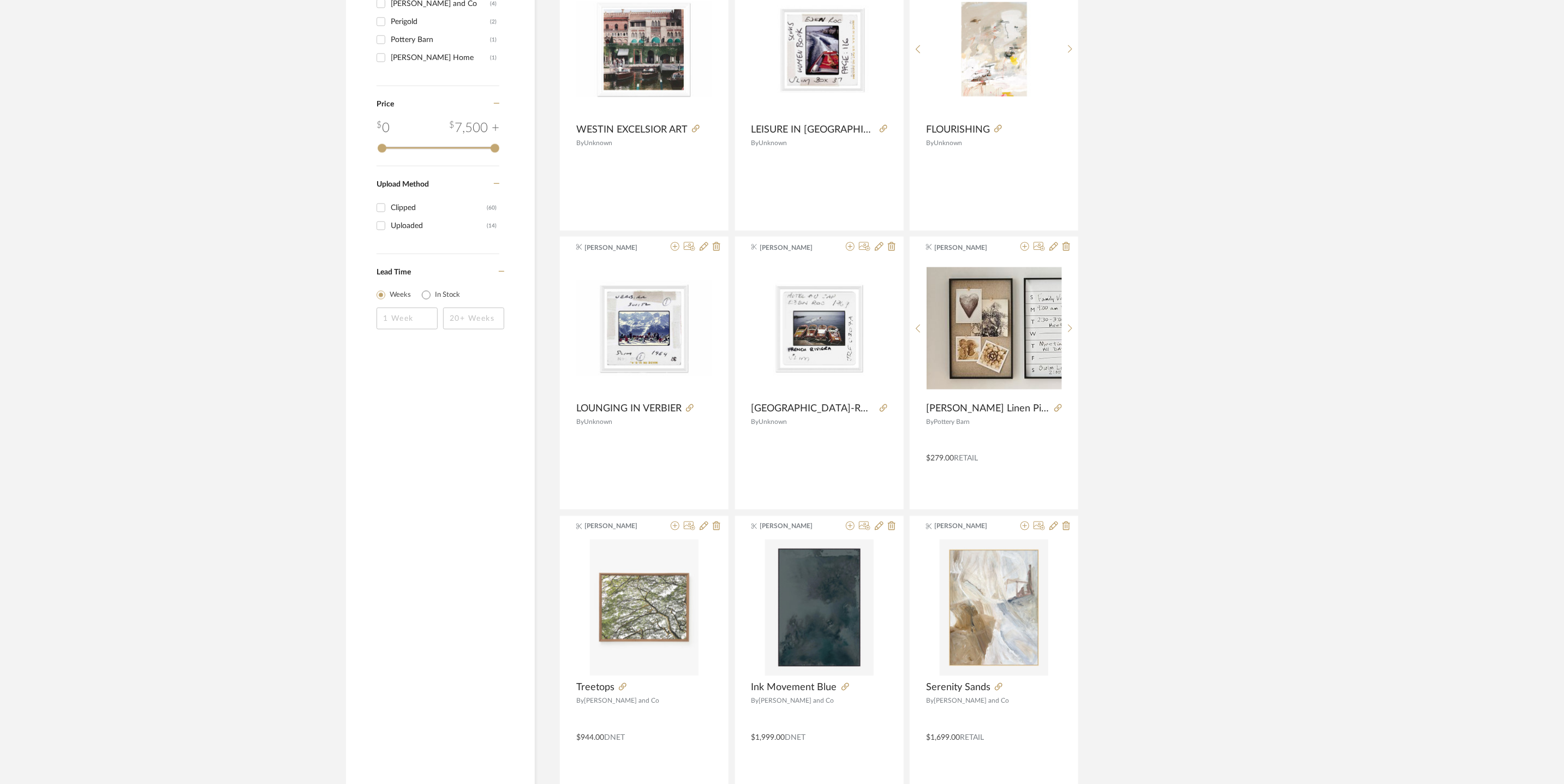
scroll to position [1105, 0]
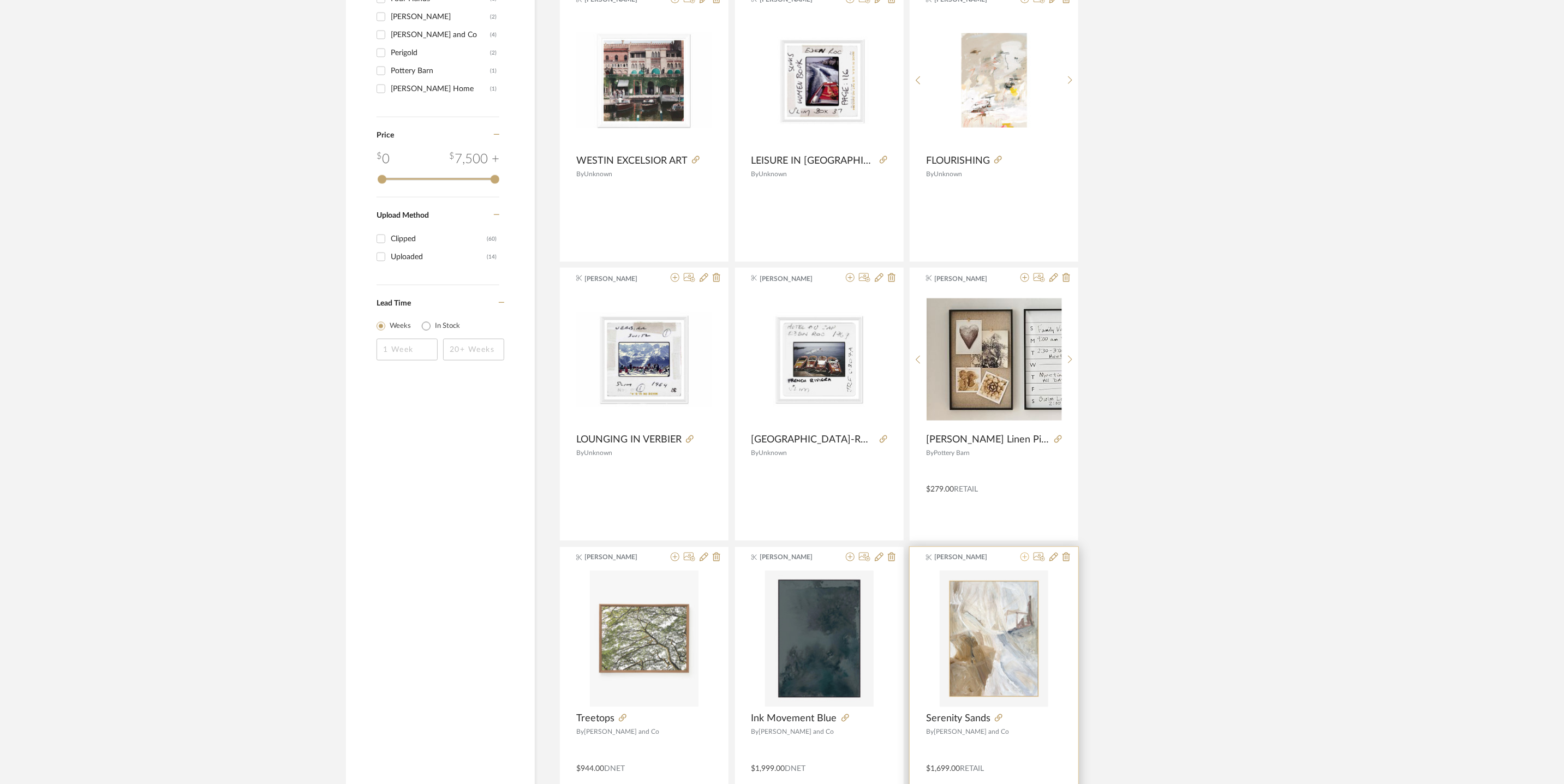
click at [1028, 561] on icon at bounding box center [1025, 557] width 8 height 8
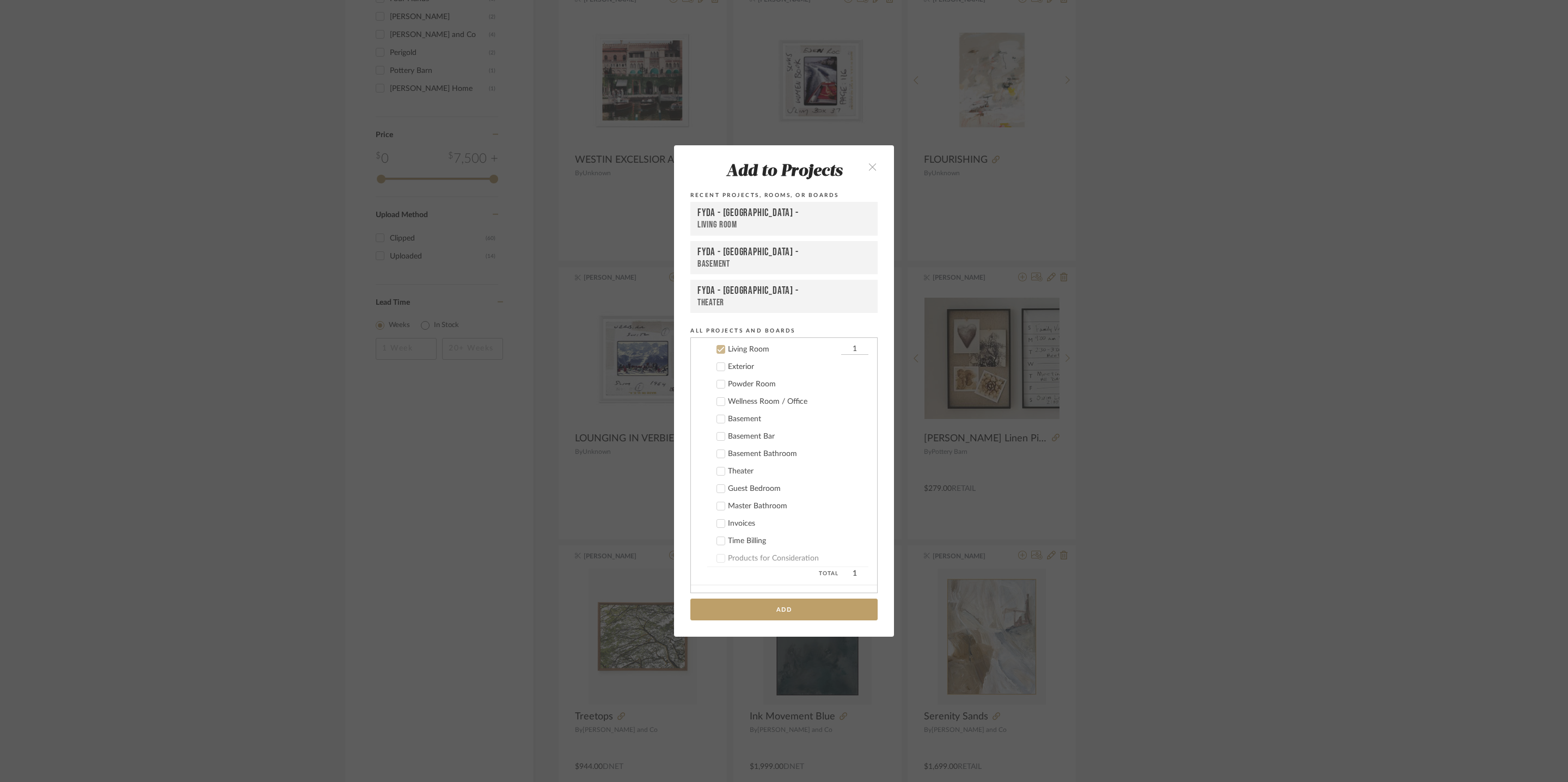
scroll to position [218, 0]
drag, startPoint x: 877, startPoint y: 162, endPoint x: 912, endPoint y: 167, distance: 35.4
click at [877, 162] on button "close" at bounding box center [873, 166] width 32 height 23
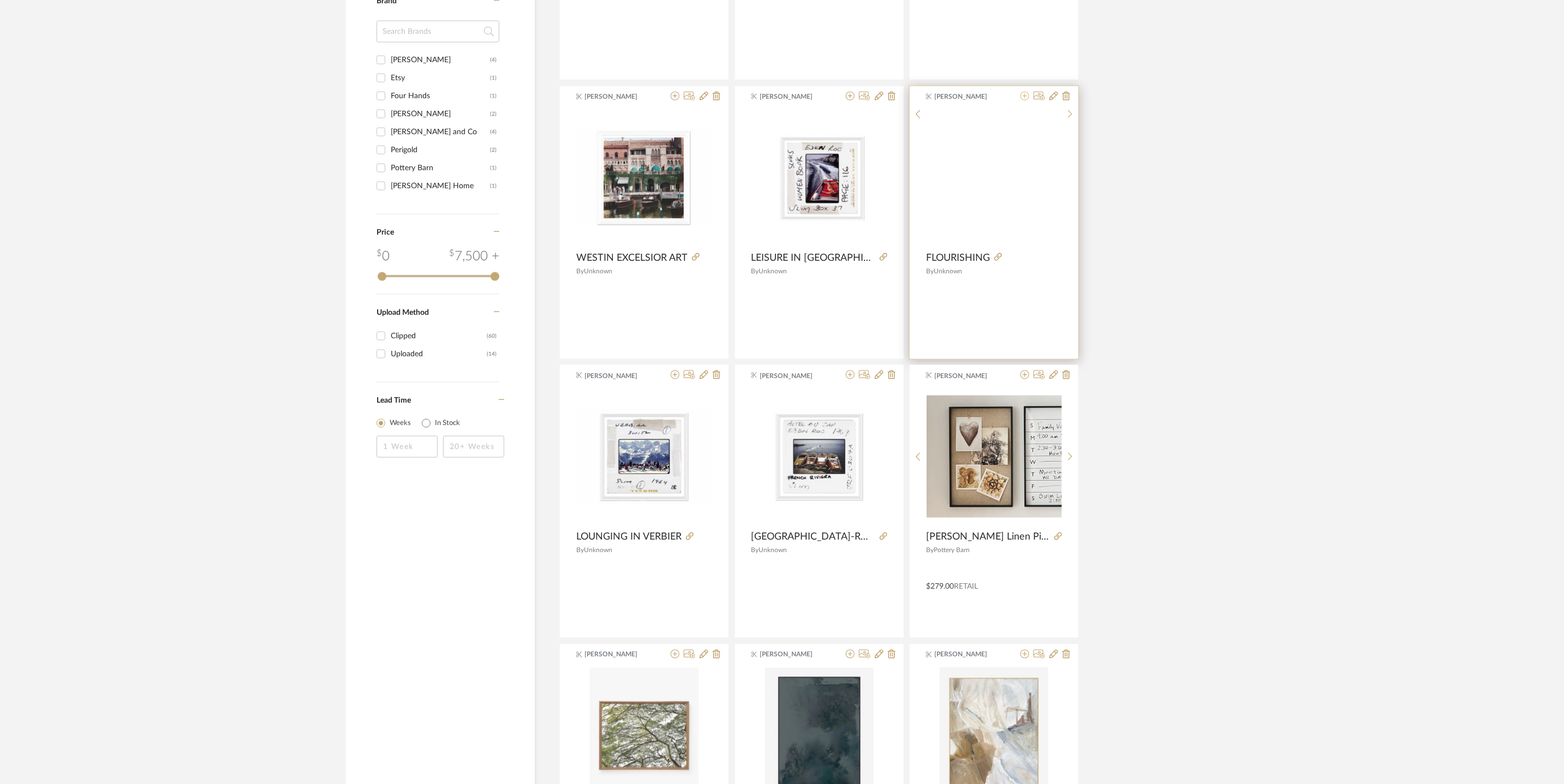
scroll to position [992, 0]
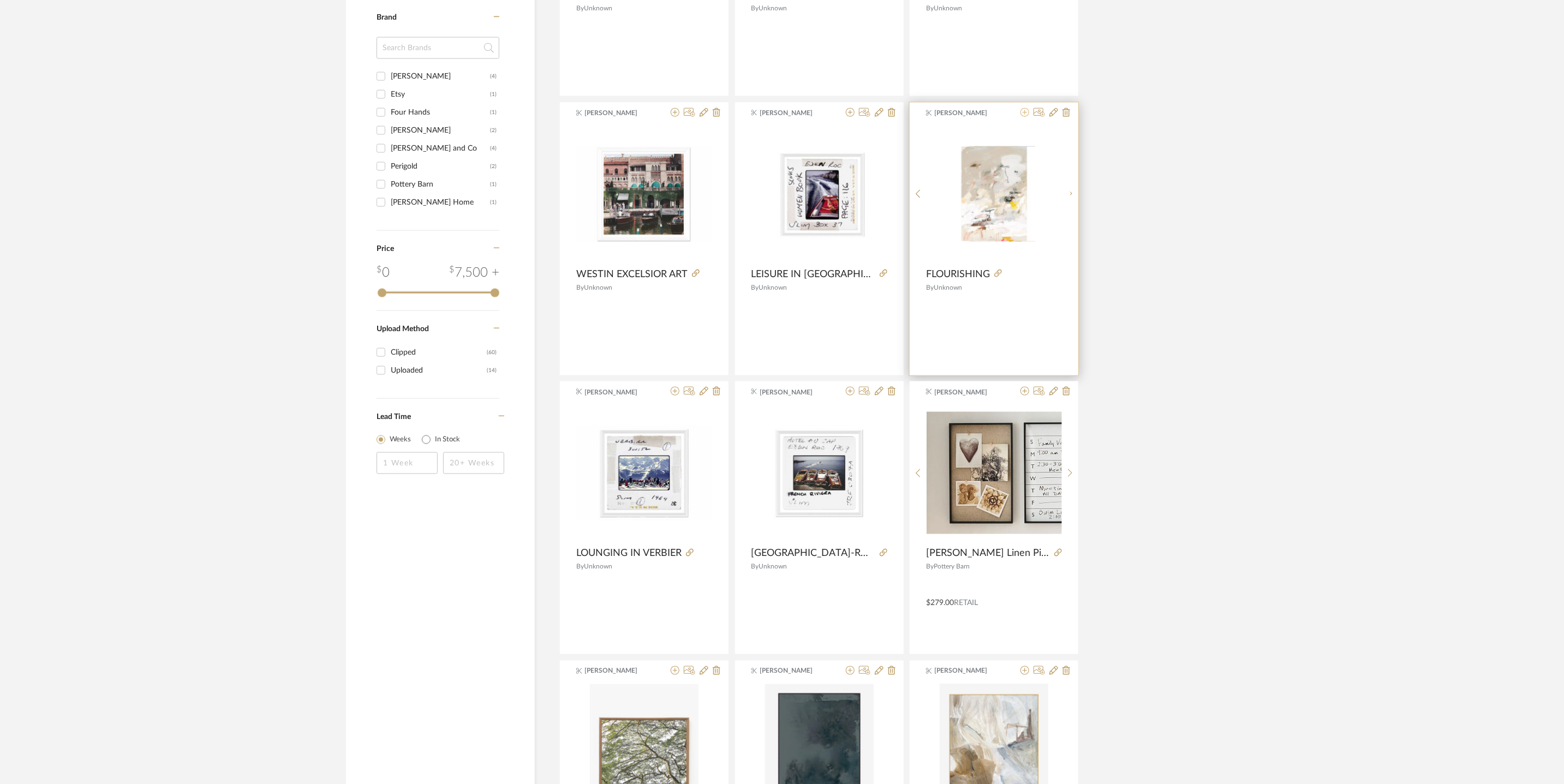
click at [1028, 115] on icon at bounding box center [1025, 112] width 8 height 8
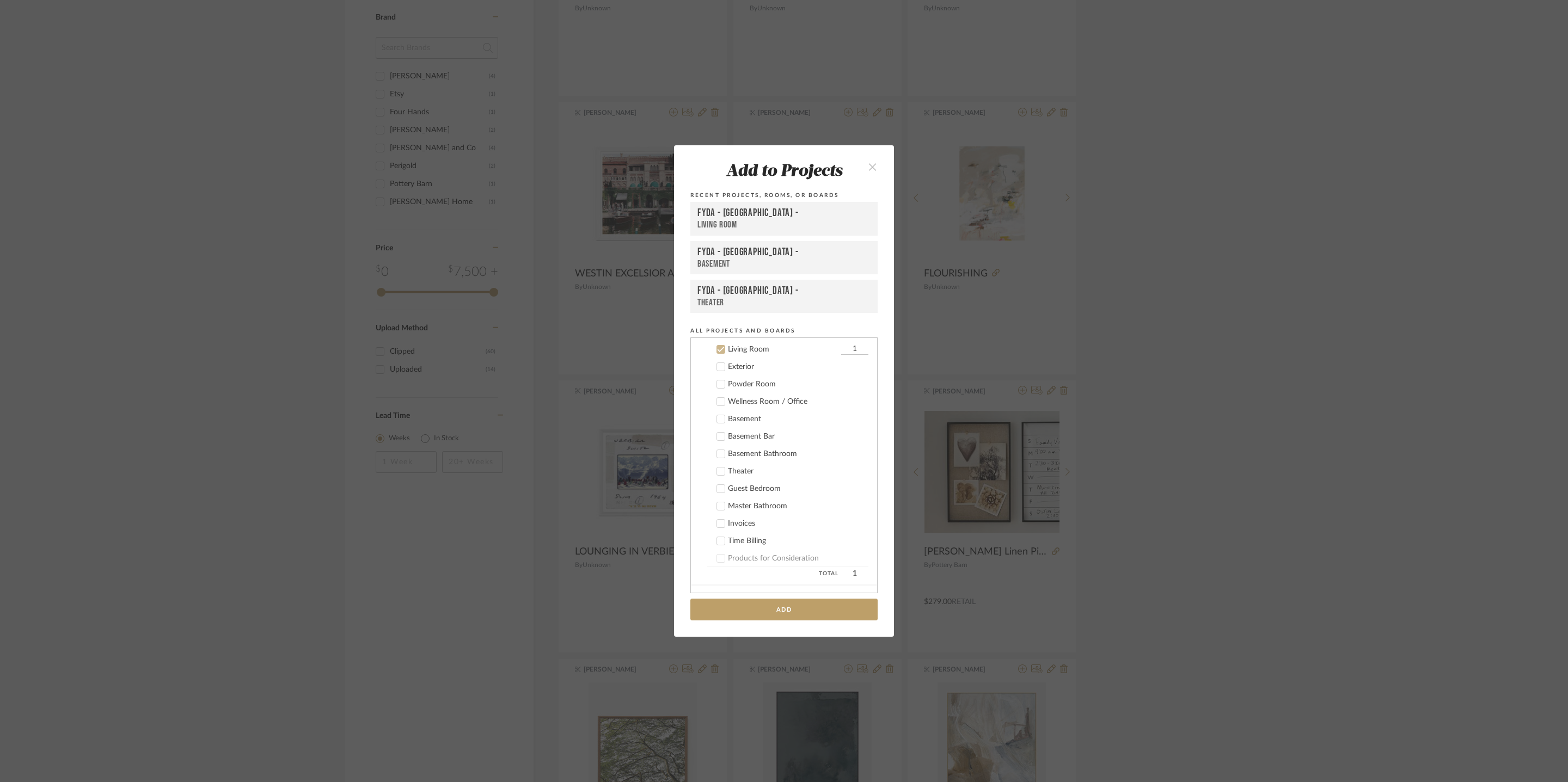
scroll to position [218, 0]
click at [826, 618] on button "Add" at bounding box center [784, 610] width 188 height 23
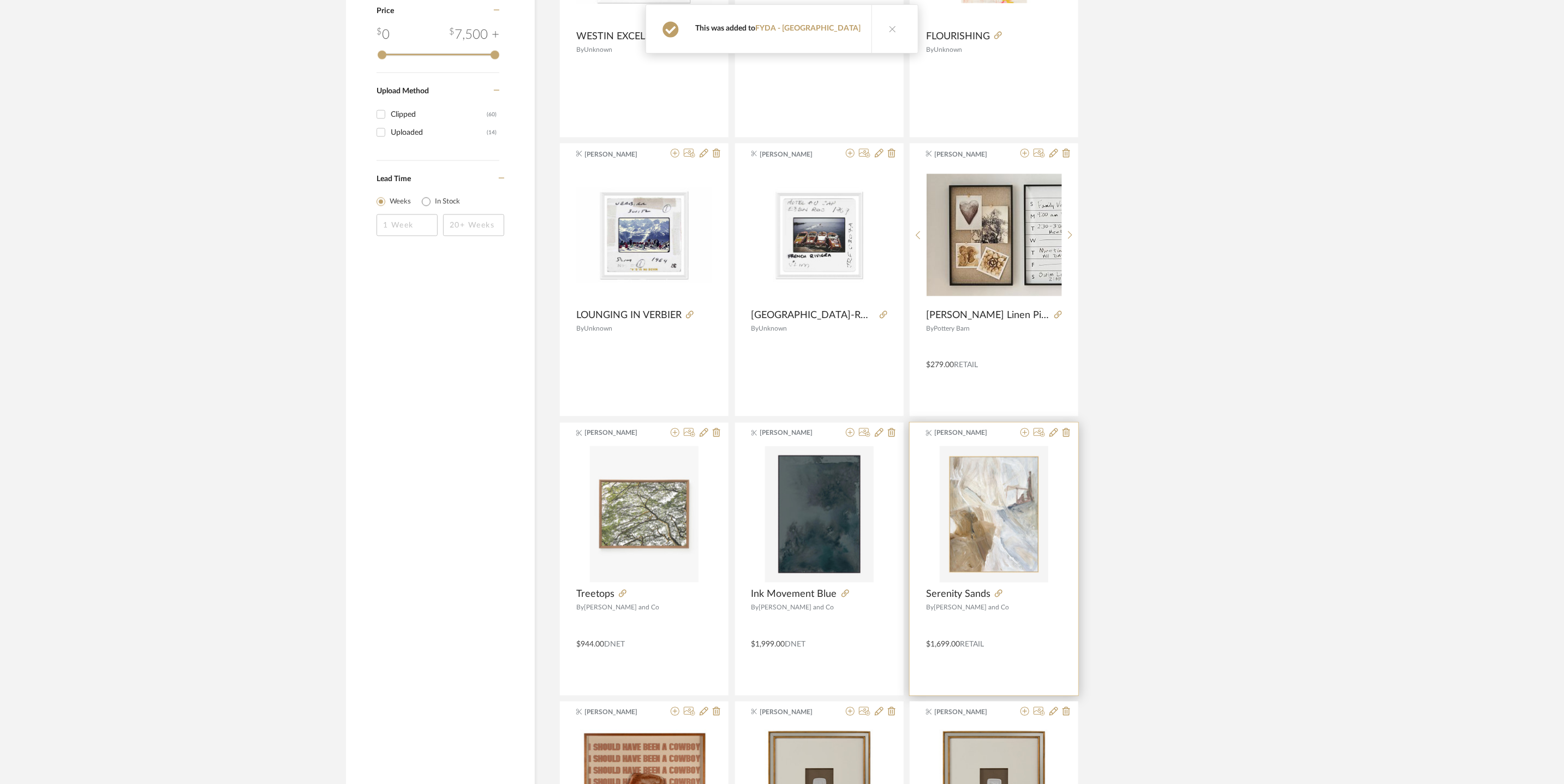
scroll to position [1231, 0]
click at [1025, 433] on icon at bounding box center [1025, 431] width 8 height 8
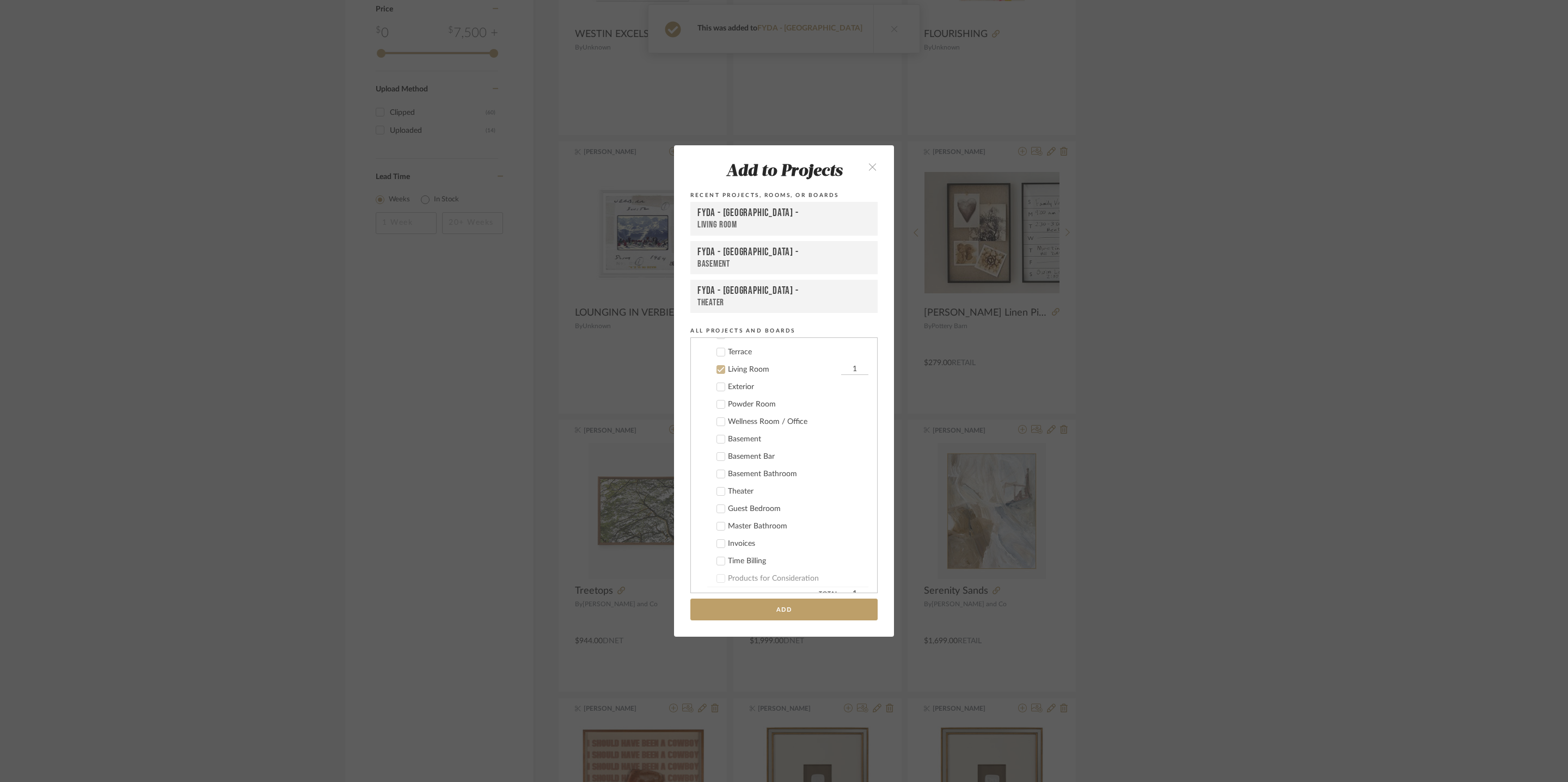
scroll to position [218, 0]
click at [838, 606] on button "Add" at bounding box center [784, 610] width 188 height 23
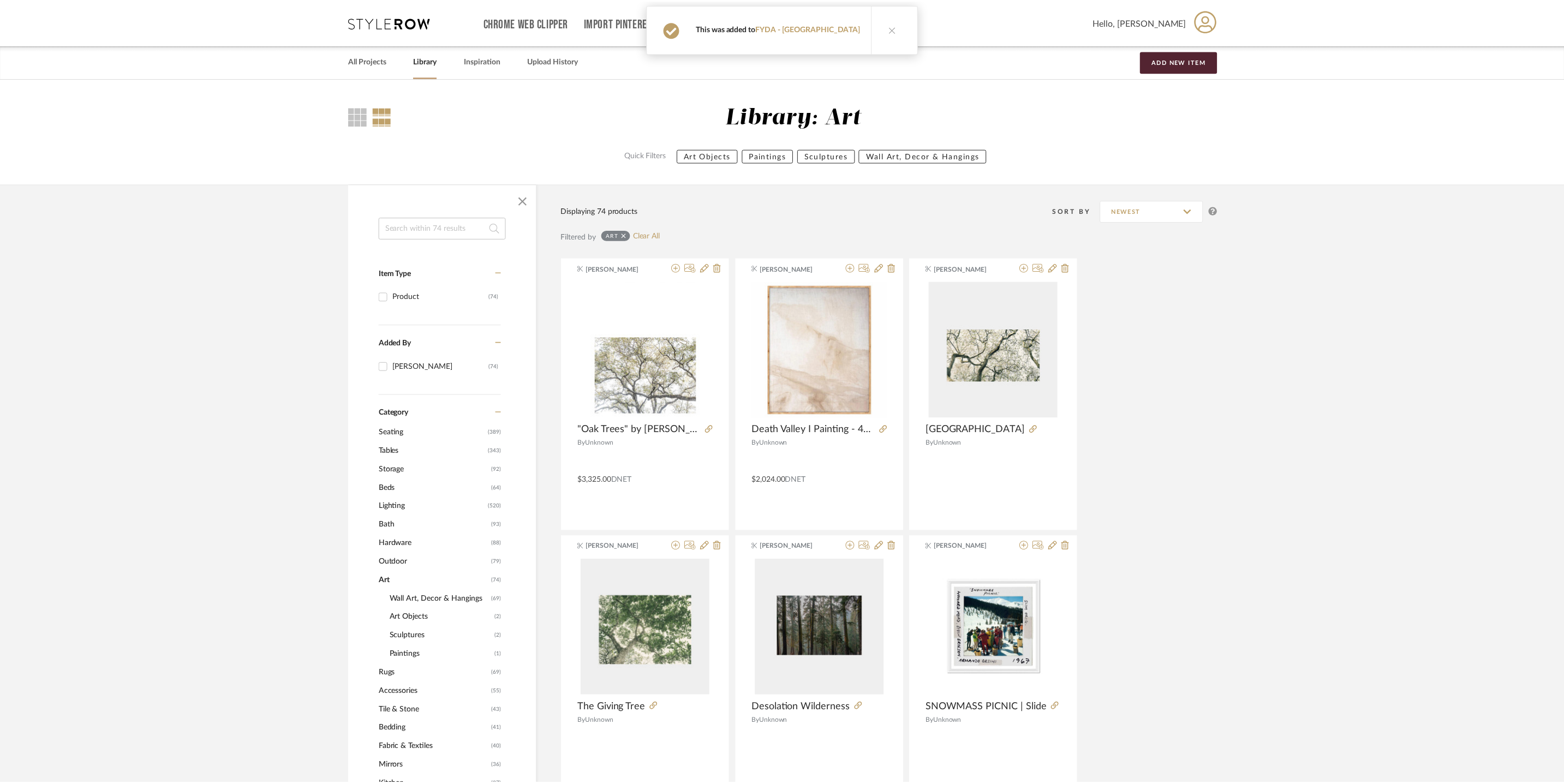
scroll to position [1231, 0]
